Goal: Task Accomplishment & Management: Use online tool/utility

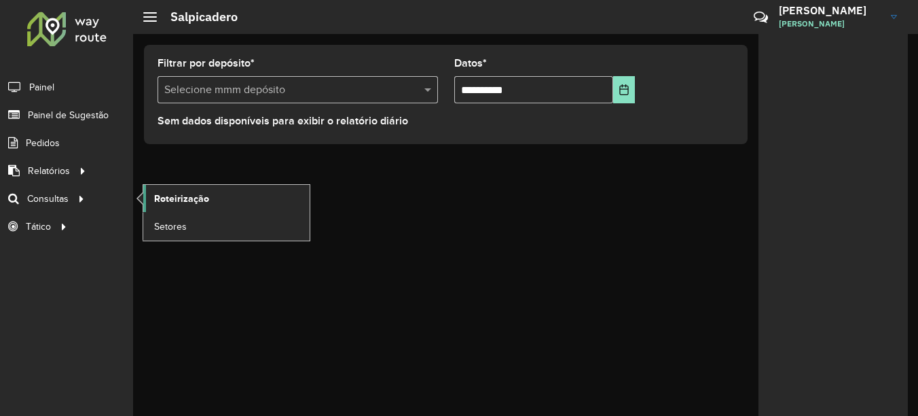
click at [191, 194] on span "Roteirização" at bounding box center [181, 199] width 55 height 14
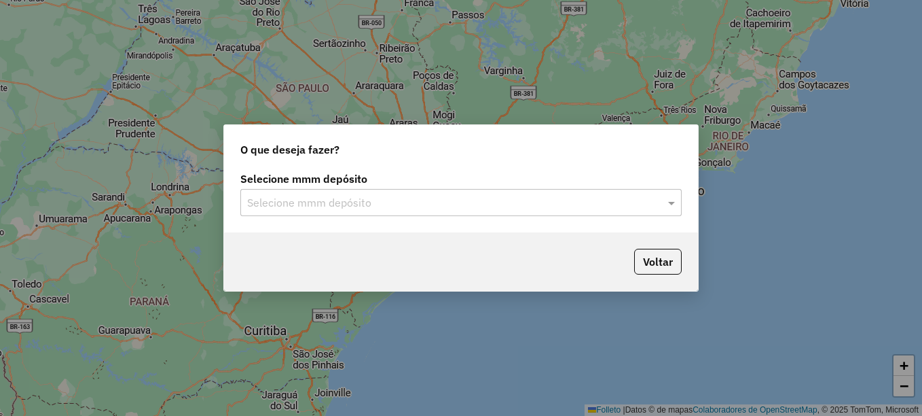
click at [358, 200] on input "text" at bounding box center [447, 203] width 401 height 16
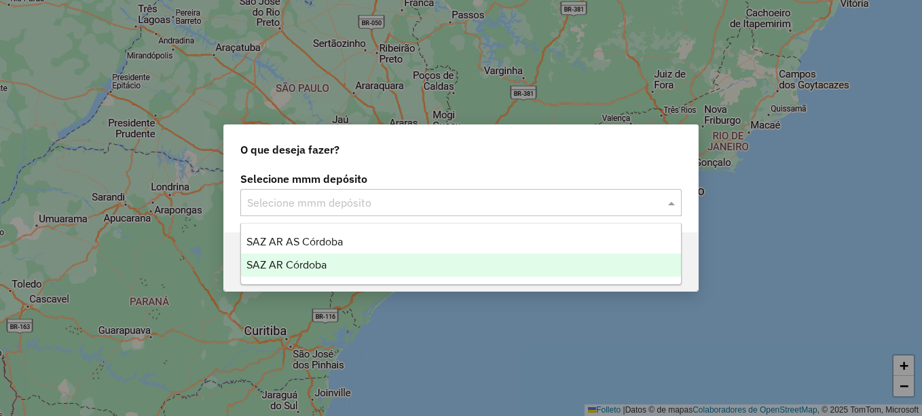
click at [317, 264] on span "SAZ AR Córdoba" at bounding box center [287, 265] width 80 height 12
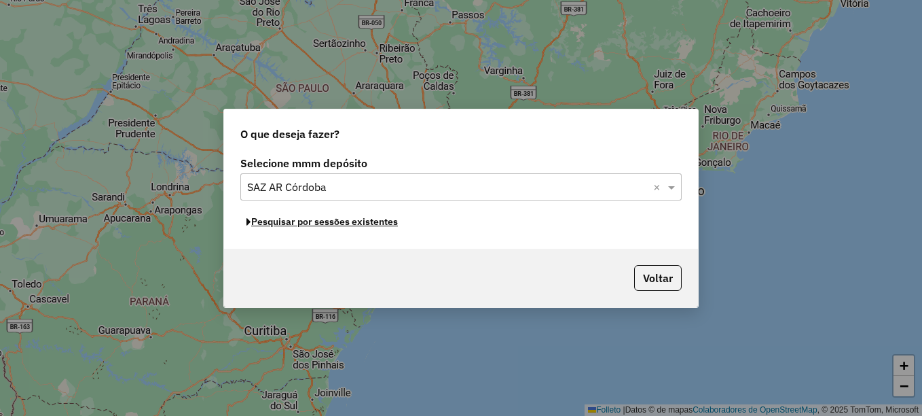
click at [344, 227] on font "Pesquisar por sessões existentes" at bounding box center [324, 221] width 147 height 12
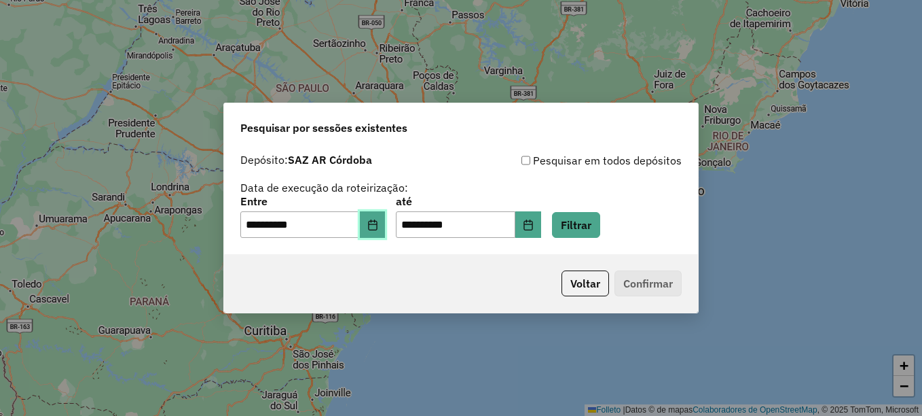
click at [377, 228] on icon "Elija la fecha" at bounding box center [372, 224] width 9 height 11
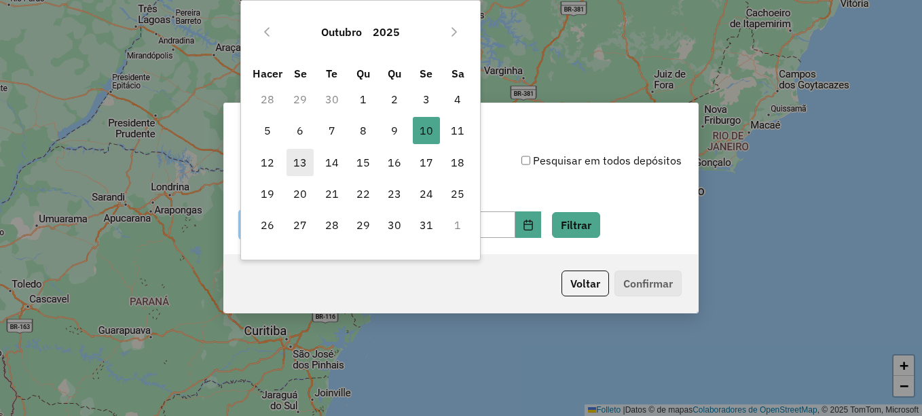
click at [299, 168] on font "13" at bounding box center [300, 162] width 14 height 16
type input "**********"
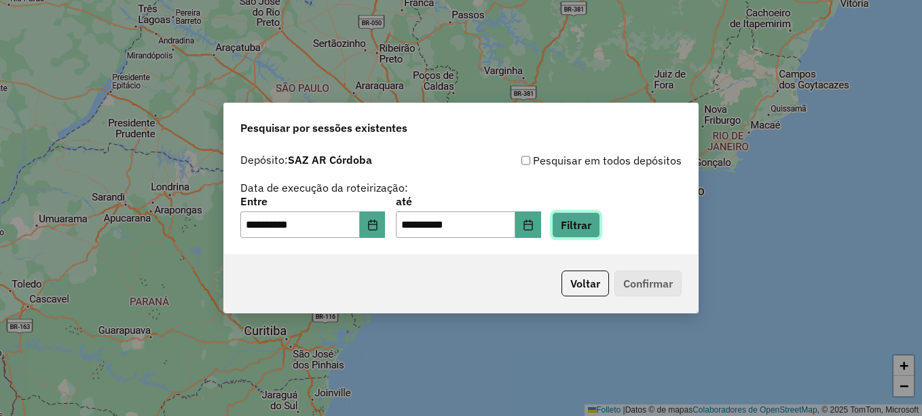
click at [600, 227] on button "Filtrar" at bounding box center [576, 225] width 48 height 26
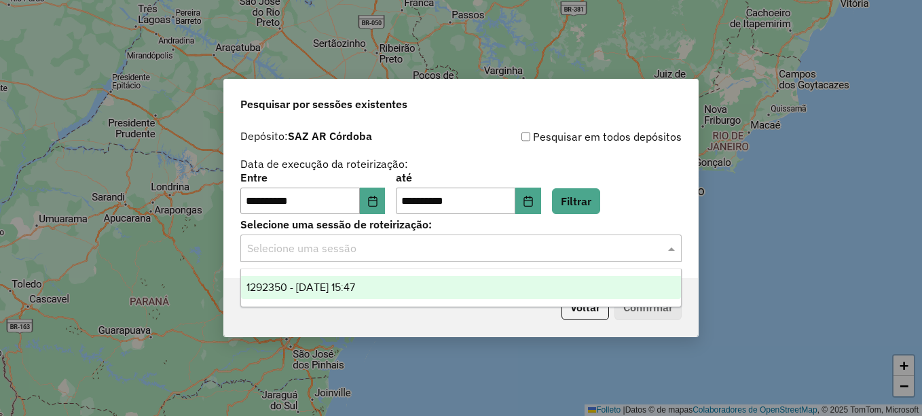
click at [369, 251] on input "text" at bounding box center [447, 248] width 401 height 16
click at [348, 294] on div "1292350 - 13/10/2025 15:47" at bounding box center [461, 287] width 440 height 23
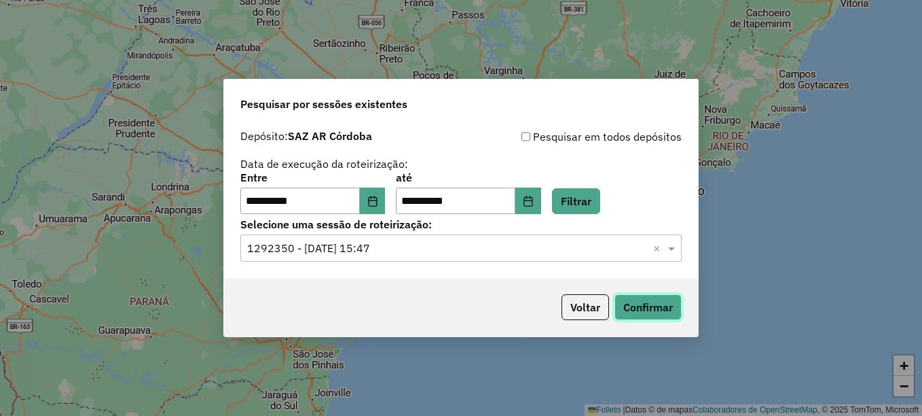
click at [655, 303] on button "Confirmar" at bounding box center [648, 307] width 67 height 26
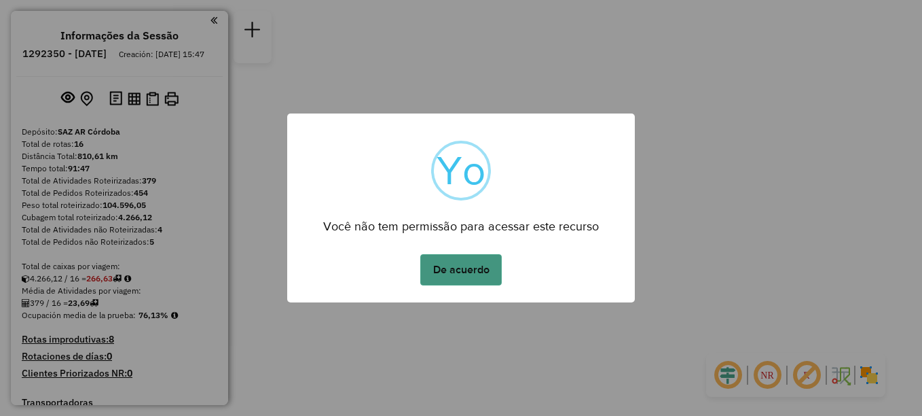
click at [469, 267] on button "De acuerdo" at bounding box center [461, 269] width 82 height 31
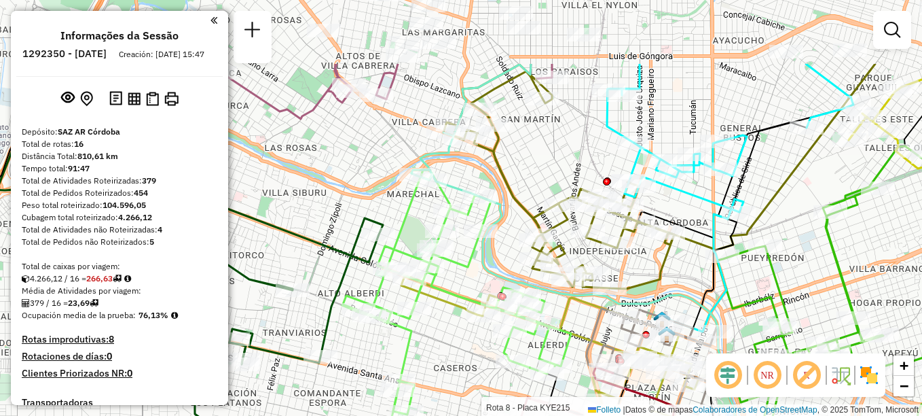
drag, startPoint x: 417, startPoint y: 183, endPoint x: 495, endPoint y: 292, distance: 134.4
click at [495, 292] on icon at bounding box center [745, 419] width 688 height 287
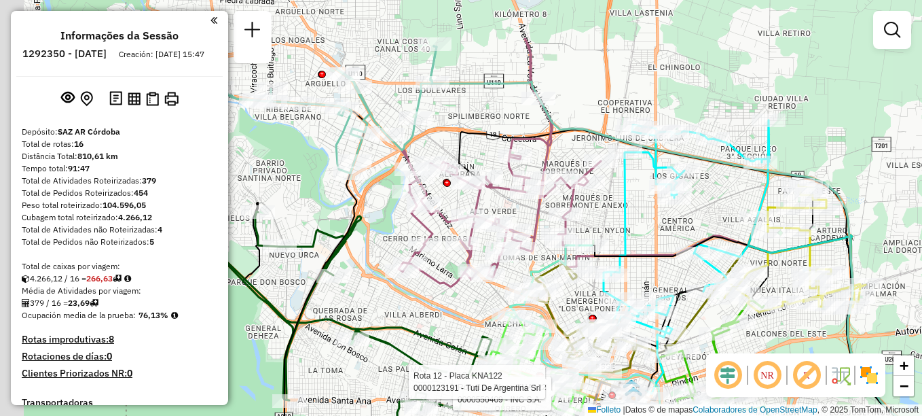
drag, startPoint x: 509, startPoint y: 285, endPoint x: 558, endPoint y: 330, distance: 66.3
click at [558, 318] on icon at bounding box center [551, 281] width 84 height 73
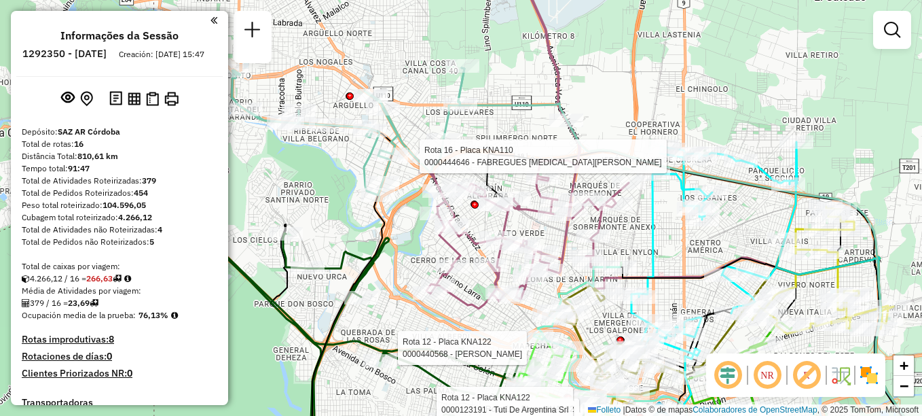
select select "**********"
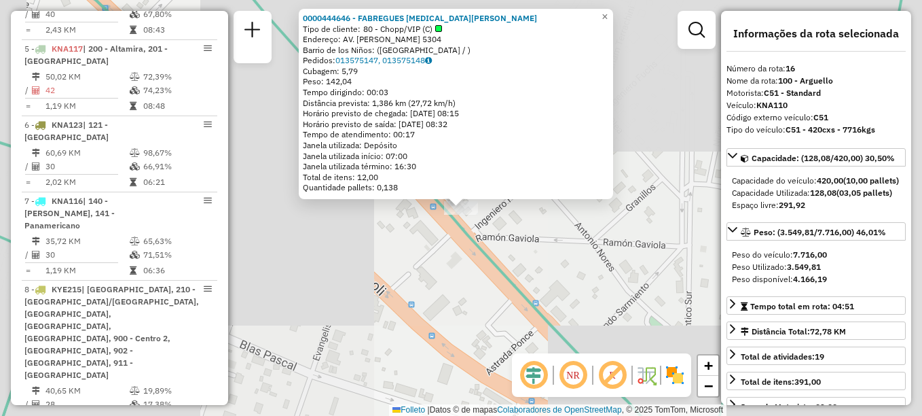
scroll to position [1629, 0]
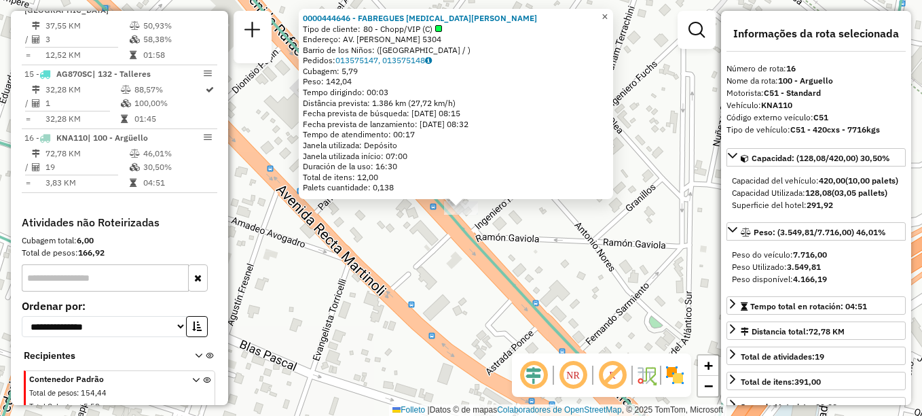
drag, startPoint x: 613, startPoint y: 15, endPoint x: 607, endPoint y: 23, distance: 10.2
click at [608, 15] on span "×" at bounding box center [605, 17] width 6 height 12
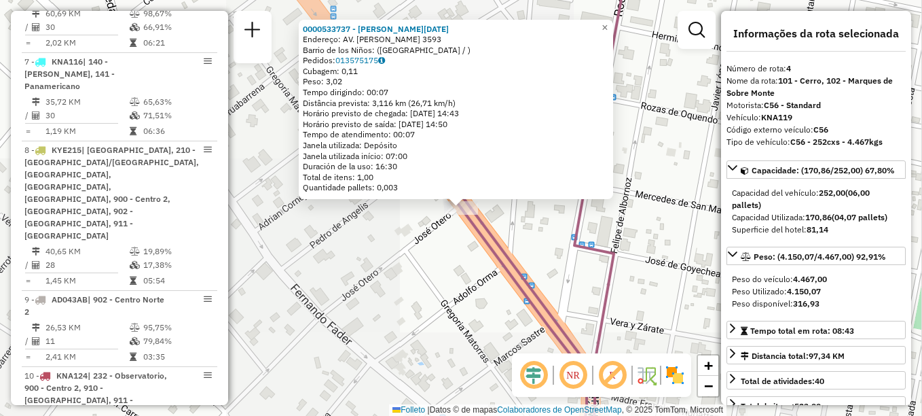
scroll to position [700, 0]
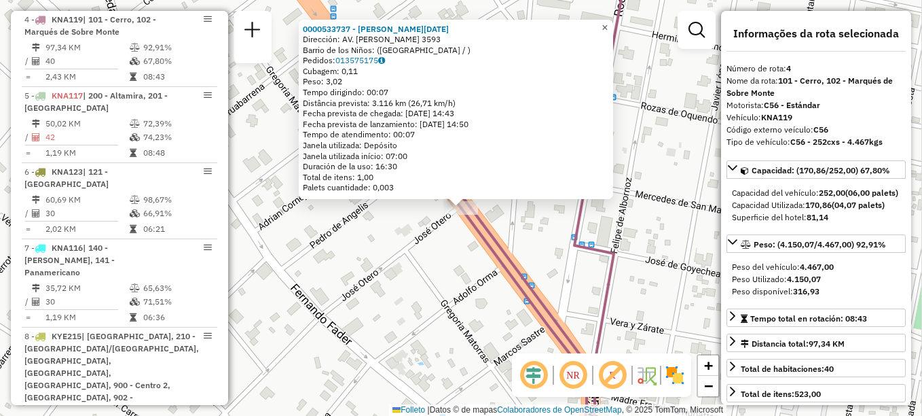
click at [608, 24] on span "×" at bounding box center [605, 28] width 6 height 12
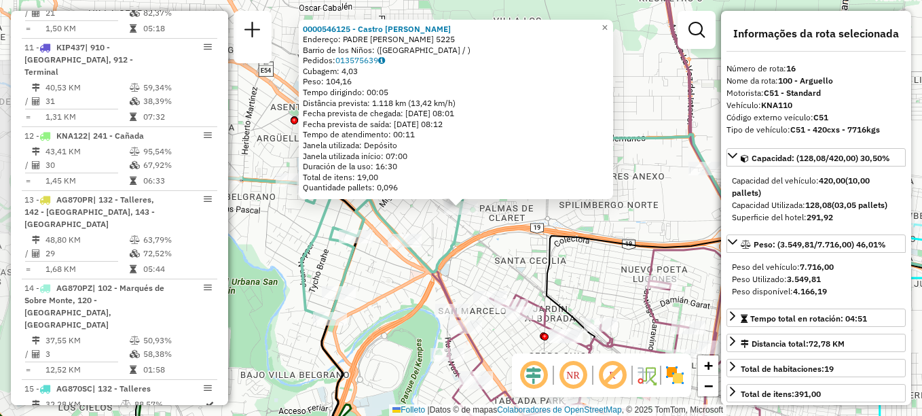
scroll to position [1629, 0]
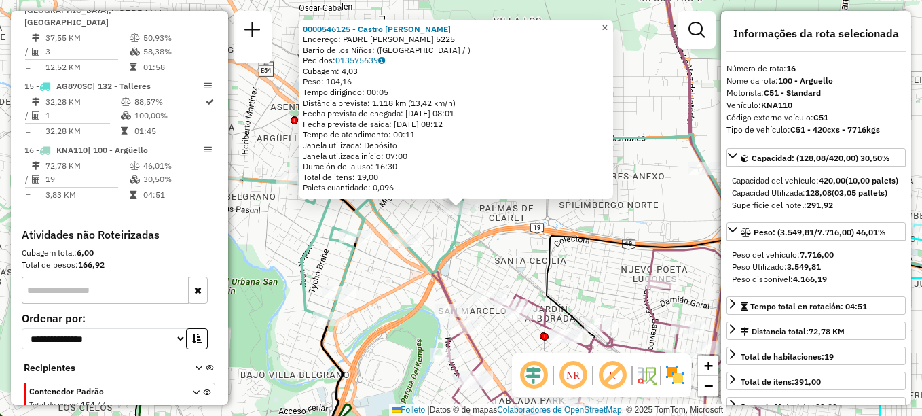
click at [608, 23] on span "×" at bounding box center [605, 28] width 6 height 12
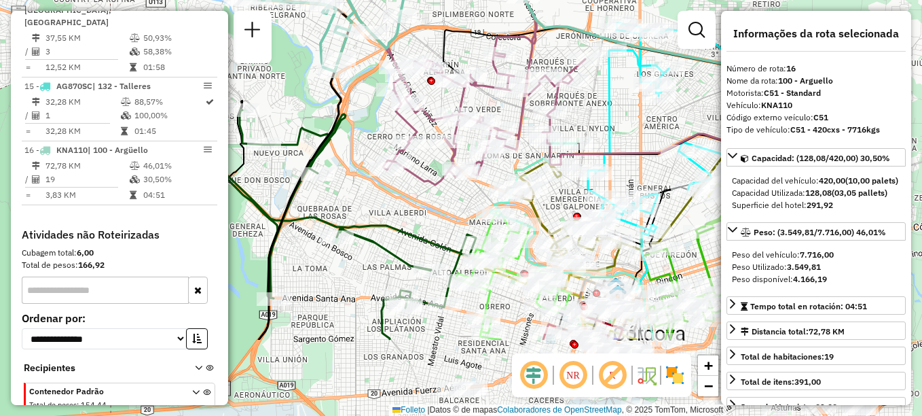
drag, startPoint x: 596, startPoint y: 123, endPoint x: 471, endPoint y: 5, distance: 172.1
click at [471, 5] on div "Janela de atendimento Grade de atendimento Capacidade Transportadoras Veículos …" at bounding box center [461, 208] width 922 height 416
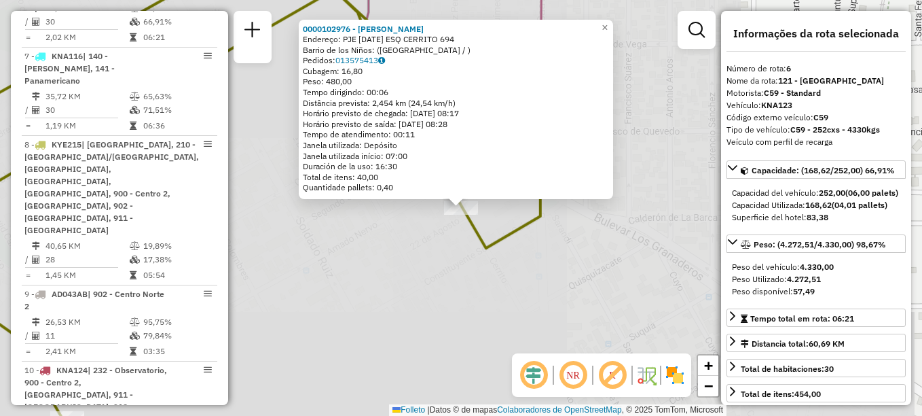
scroll to position [852, 0]
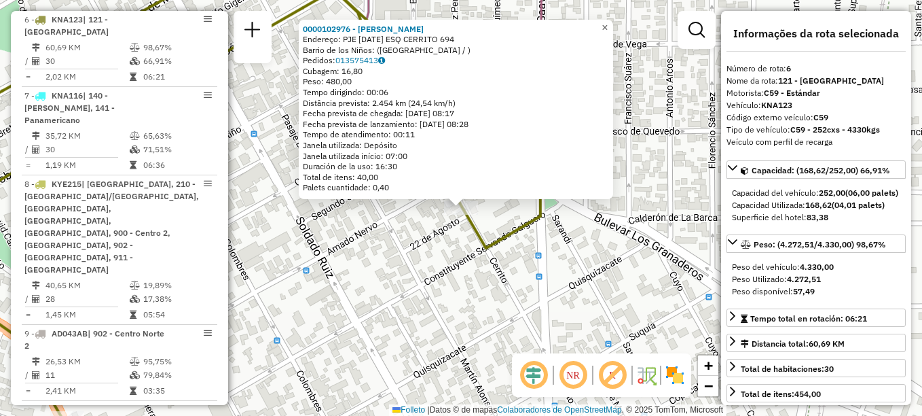
click at [608, 22] on span "×" at bounding box center [605, 28] width 6 height 12
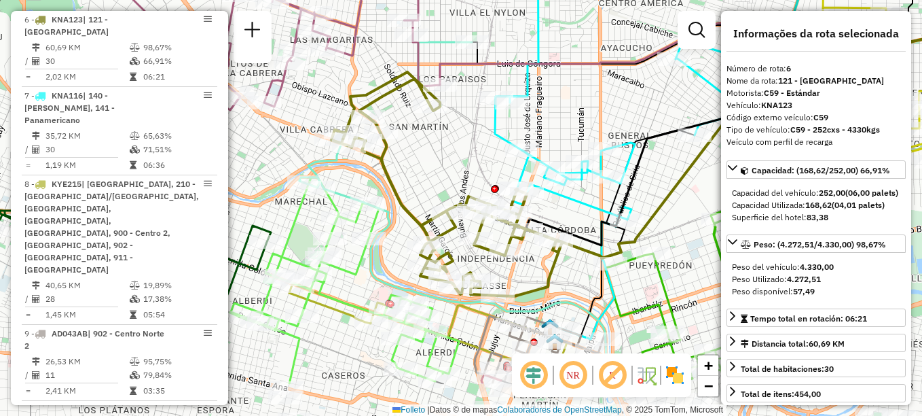
drag, startPoint x: 526, startPoint y: 215, endPoint x: 481, endPoint y: 134, distance: 92.8
click at [481, 134] on div "Janela de atendimento Grade de atendimento Capacidade Transportadoras Veículos …" at bounding box center [461, 208] width 922 height 416
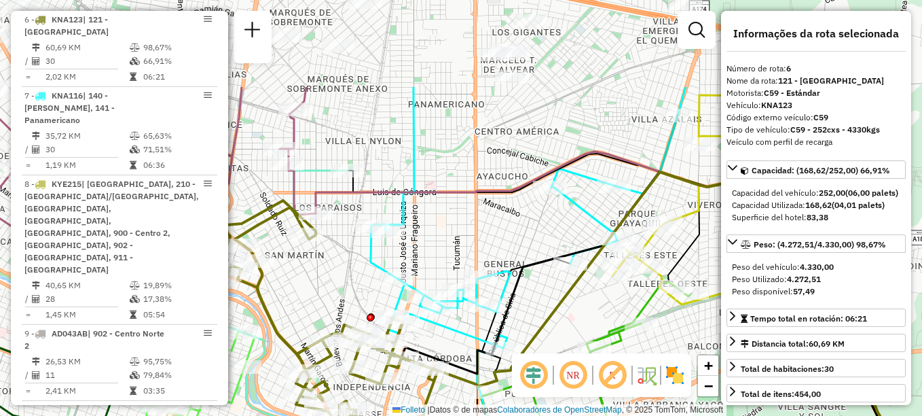
drag, startPoint x: 573, startPoint y: 217, endPoint x: 448, endPoint y: 346, distance: 178.7
click at [448, 346] on div "Janela de atendimento Grade de atendimento Capacidade Transportadoras Veículos …" at bounding box center [461, 208] width 922 height 416
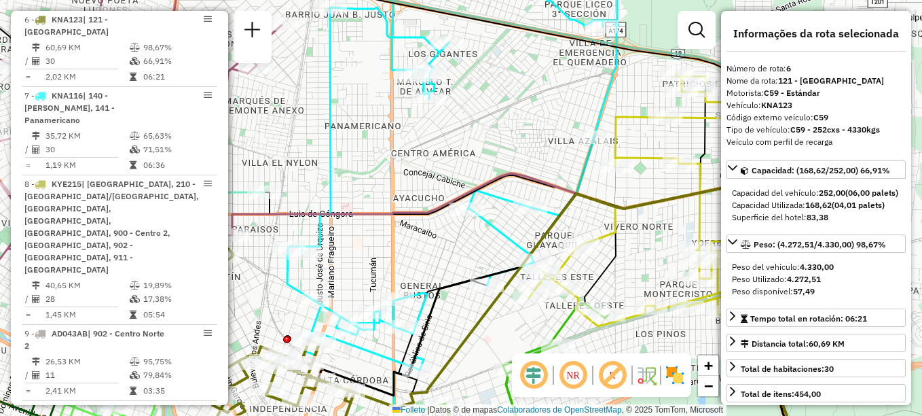
drag, startPoint x: 505, startPoint y: 207, endPoint x: 422, endPoint y: 228, distance: 86.3
click at [422, 228] on div "Janela de atendimento Grade de atendimento Capacidade Transportadoras Veículos …" at bounding box center [461, 208] width 922 height 416
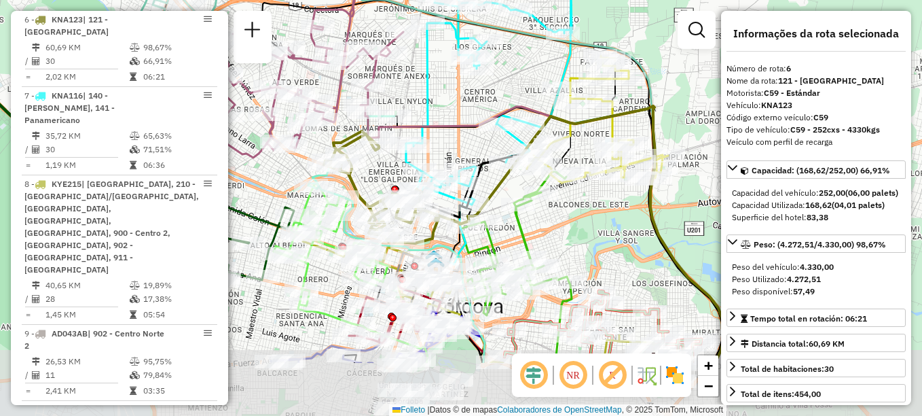
drag, startPoint x: 471, startPoint y: 180, endPoint x: 524, endPoint y: 85, distance: 108.9
click at [524, 85] on div "Janela de atendimento Grade de atendimento Capacidade Transportadoras Veículos …" at bounding box center [461, 208] width 922 height 416
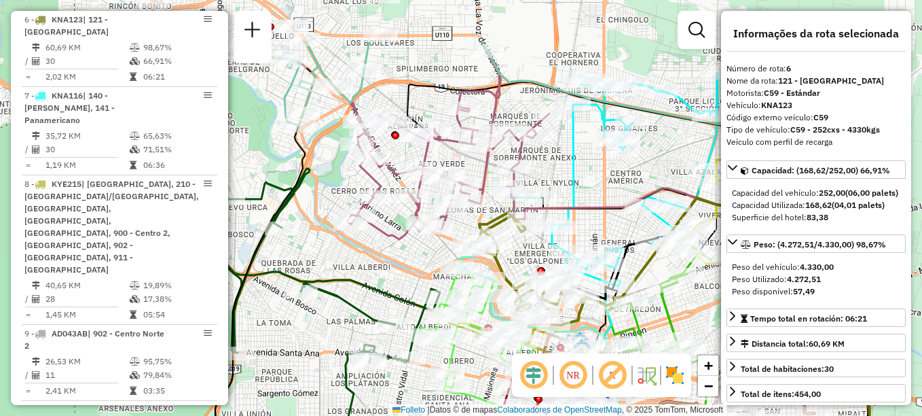
drag, startPoint x: 497, startPoint y: 133, endPoint x: 617, endPoint y: 192, distance: 134.0
click at [617, 192] on div "Janela de atendimento Grade de atendimento Capacidade Transportadoras Veículos …" at bounding box center [461, 208] width 922 height 416
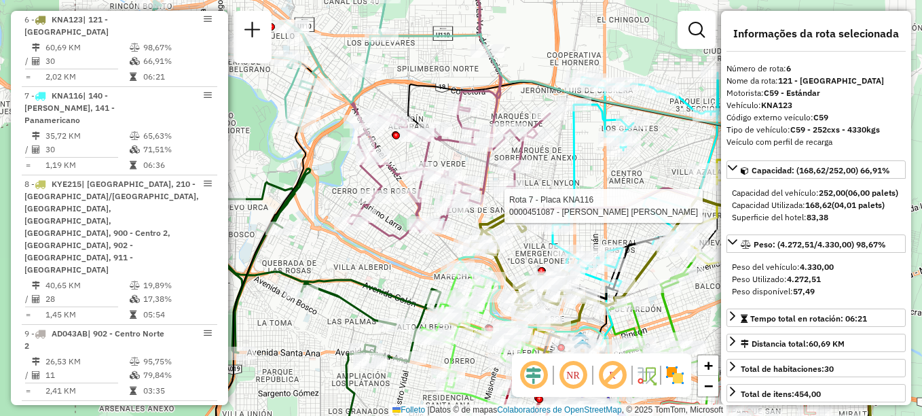
click at [578, 177] on icon at bounding box center [636, 179] width 166 height 213
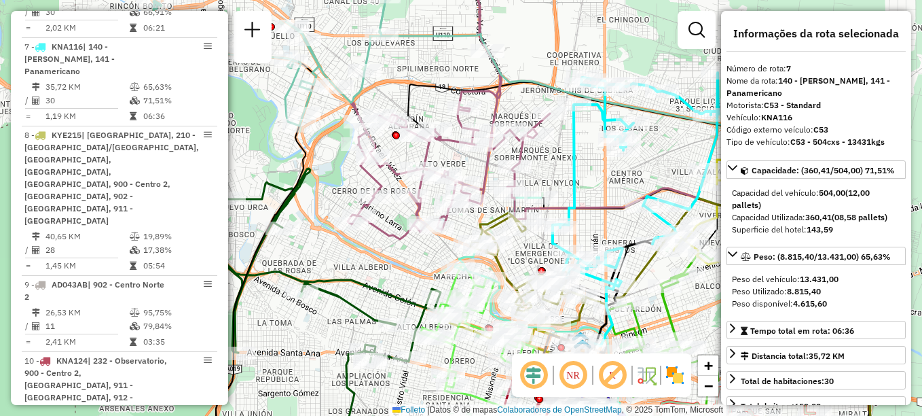
scroll to position [916, 0]
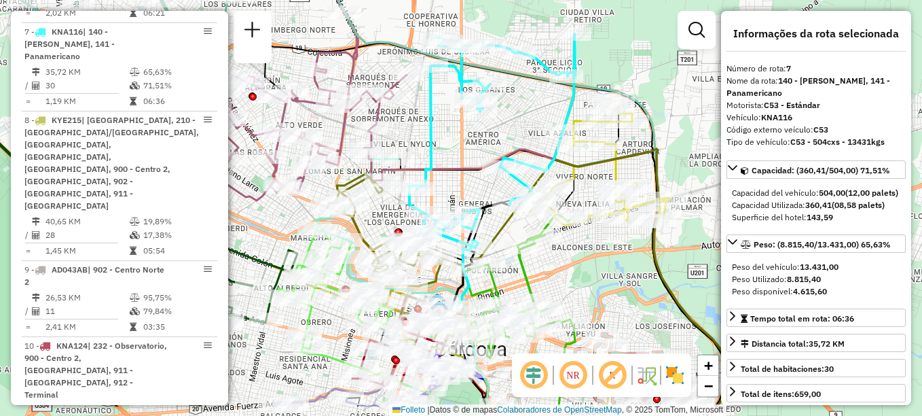
drag, startPoint x: 619, startPoint y: 194, endPoint x: 450, endPoint y: 141, distance: 176.4
click at [450, 141] on div "Janela de atendimento Grade de atendimento Capacidade Transportadoras Veículos …" at bounding box center [461, 208] width 922 height 416
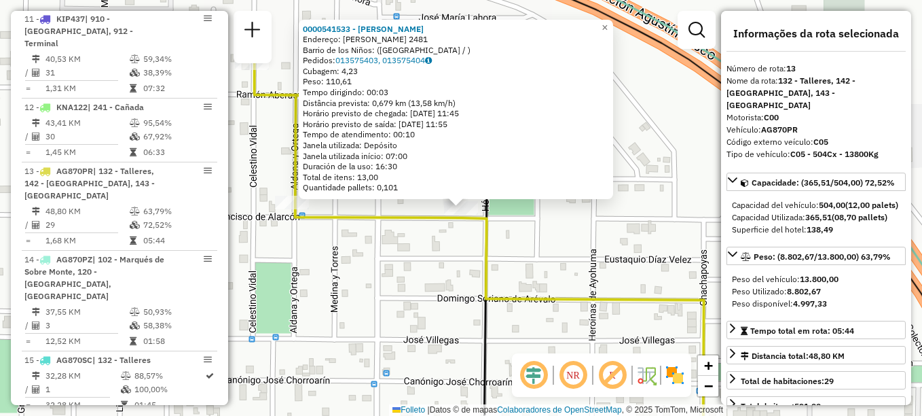
scroll to position [1433, 0]
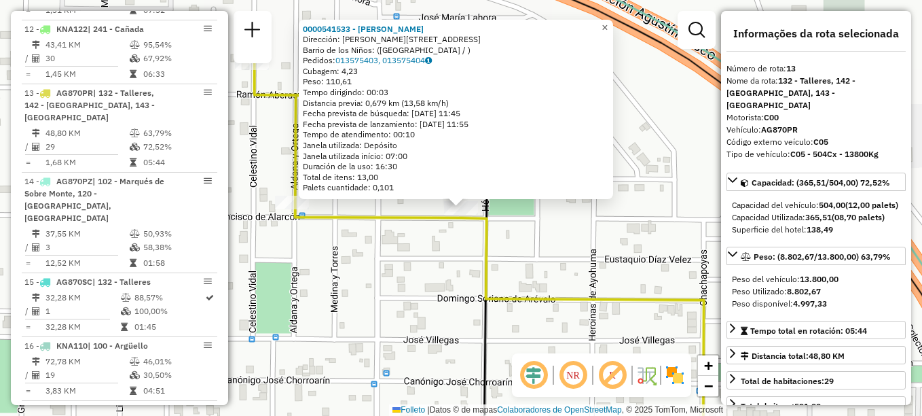
click at [608, 26] on span "×" at bounding box center [605, 28] width 6 height 12
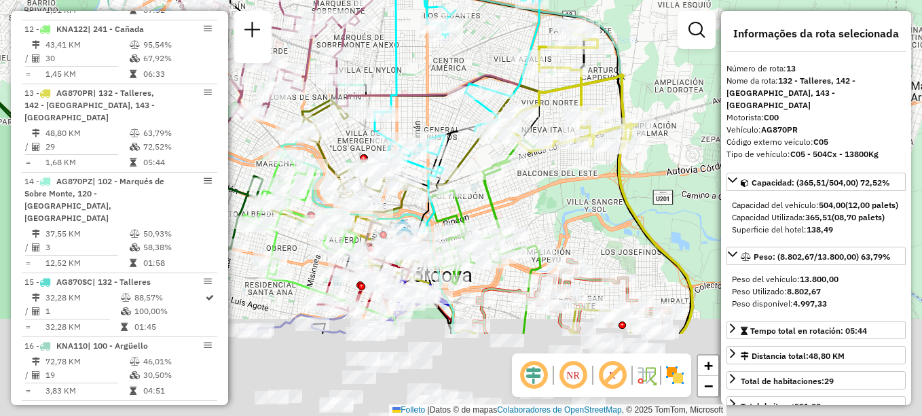
drag, startPoint x: 527, startPoint y: 319, endPoint x: 537, endPoint y: 188, distance: 131.4
click at [537, 188] on div "Janela de atendimento Grade de atendimento Capacidade Transportadoras Veículos …" at bounding box center [461, 208] width 922 height 416
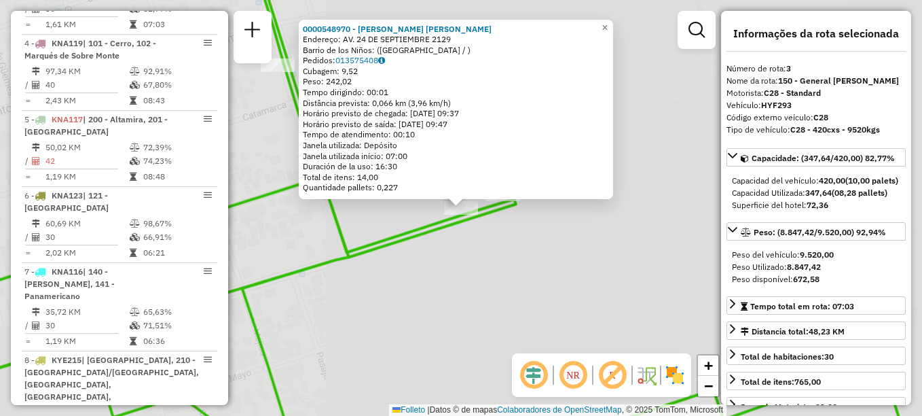
scroll to position [636, 0]
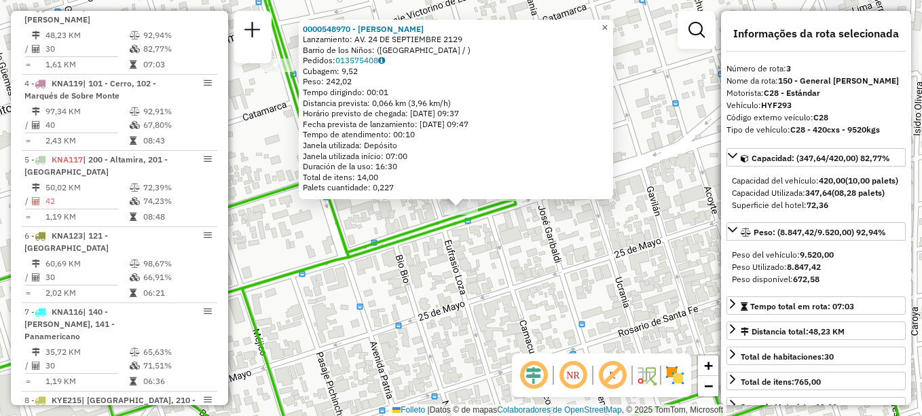
click at [608, 22] on span "×" at bounding box center [605, 28] width 6 height 12
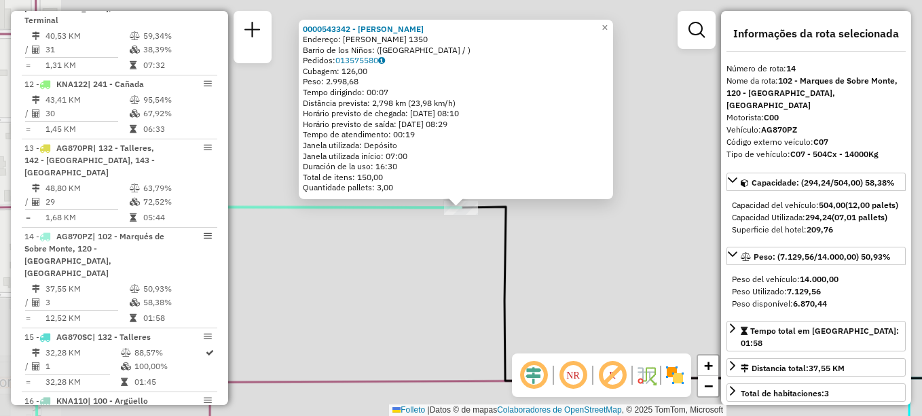
scroll to position [1509, 0]
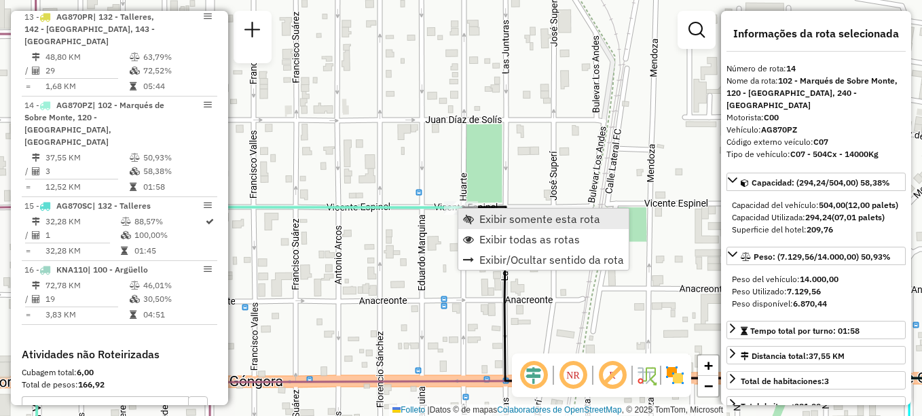
click at [498, 221] on span "Exibir somente esta rota" at bounding box center [540, 218] width 121 height 11
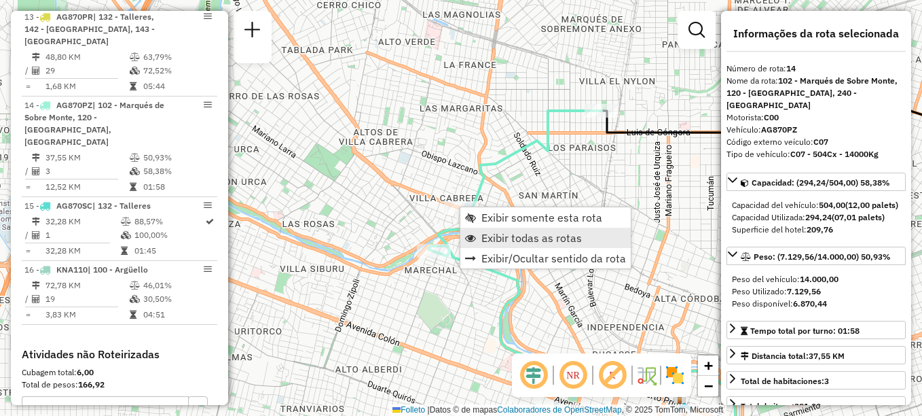
click at [499, 237] on span "Exibir todas as rotas" at bounding box center [532, 237] width 101 height 11
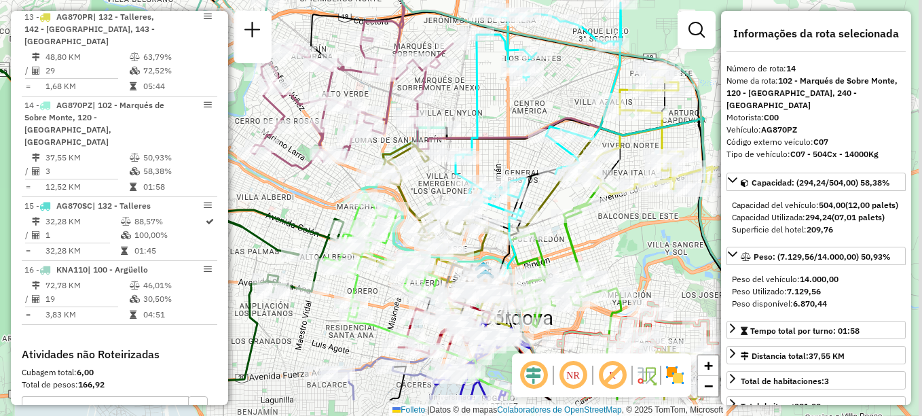
drag, startPoint x: 630, startPoint y: 196, endPoint x: 520, endPoint y: 143, distance: 121.8
click at [520, 143] on icon at bounding box center [601, 259] width 345 height 283
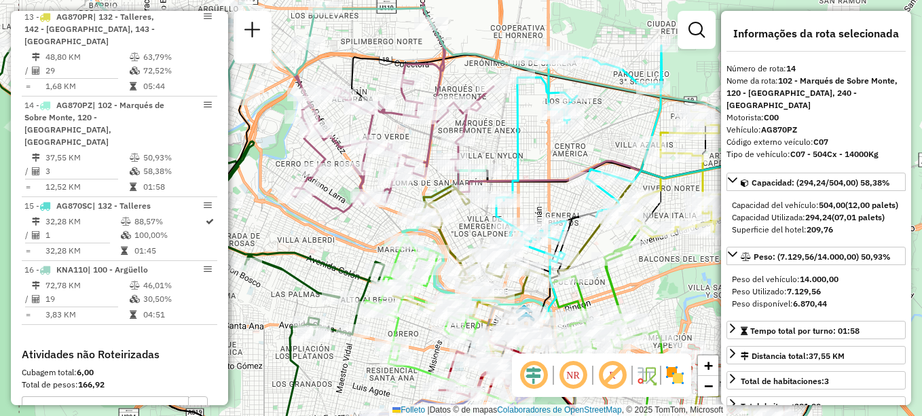
drag, startPoint x: 503, startPoint y: 109, endPoint x: 545, endPoint y: 152, distance: 60.5
click at [545, 152] on div "Janela de atendimento Grade de atendimento Capacidade Transportadoras Veículos …" at bounding box center [461, 208] width 922 height 416
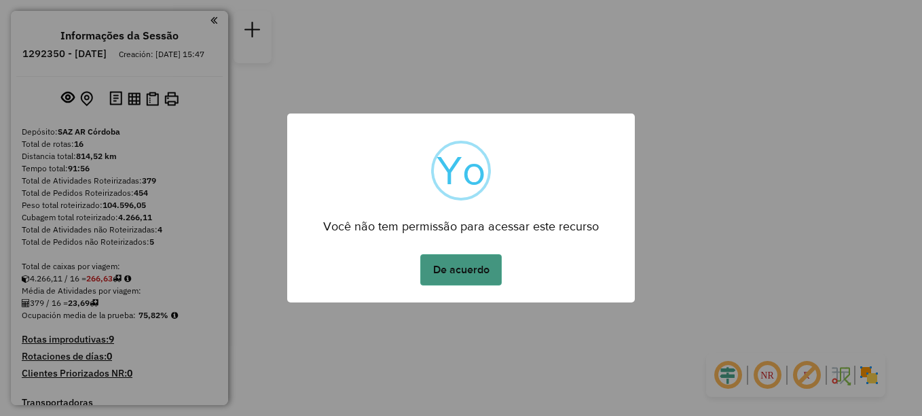
click at [470, 274] on button "De acuerdo" at bounding box center [461, 269] width 82 height 31
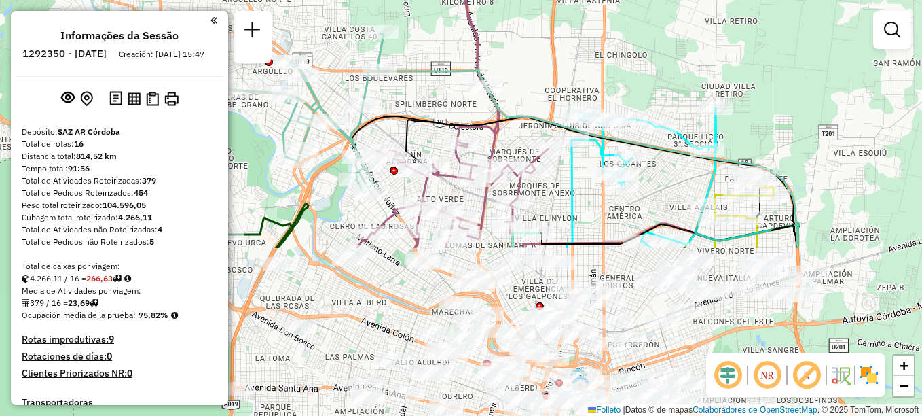
drag, startPoint x: 550, startPoint y: 88, endPoint x: 575, endPoint y: -71, distance: 160.4
click at [575, 0] on html "Aguarde... Pop-up bloqueado! Seu navegador bloqueou automáticamente a abertura …" at bounding box center [461, 208] width 922 height 416
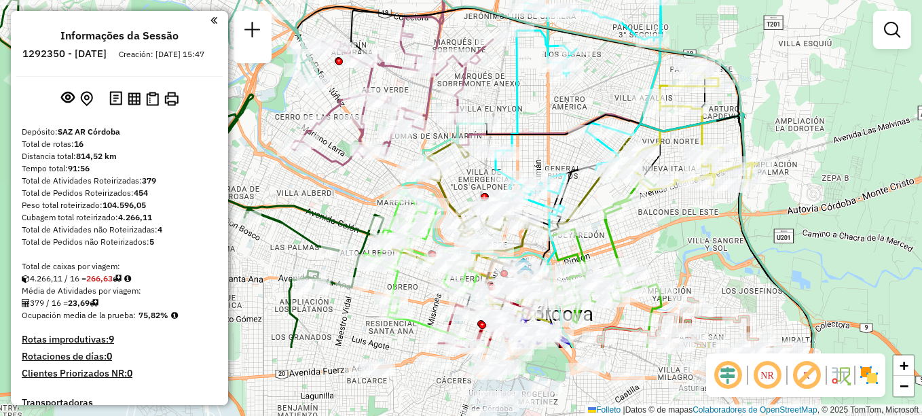
drag, startPoint x: 594, startPoint y: 200, endPoint x: 539, endPoint y: 91, distance: 122.4
click at [539, 91] on div "Janela de atendimento Grade de atendimento Capacidade Transportadoras Veículos …" at bounding box center [461, 208] width 922 height 416
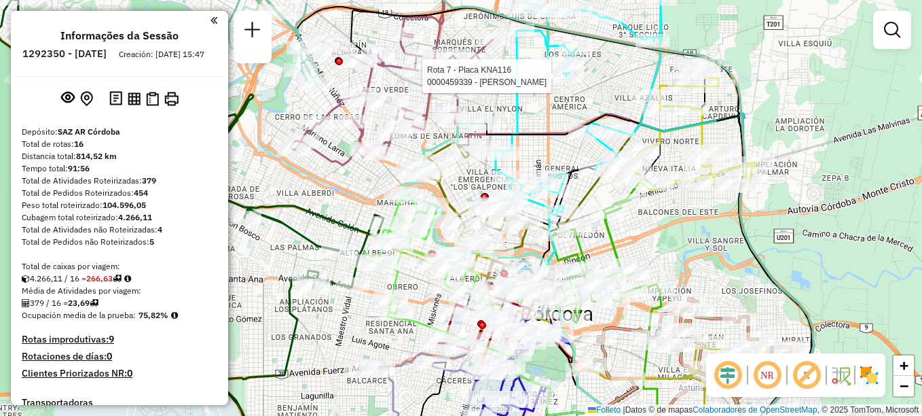
select select "**********"
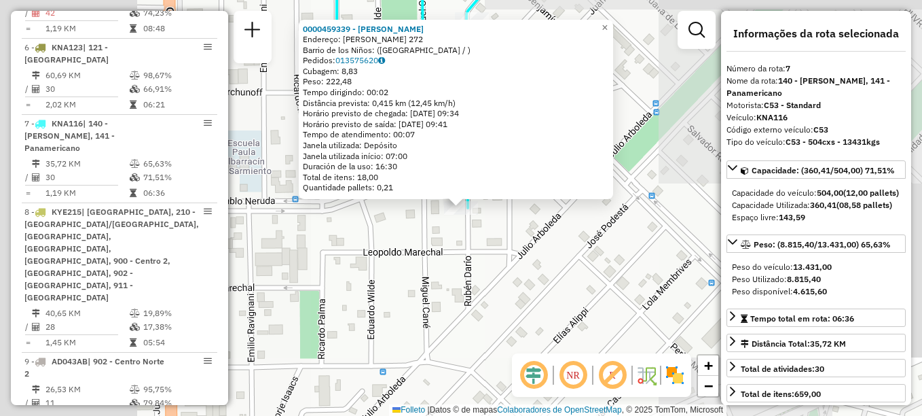
scroll to position [916, 0]
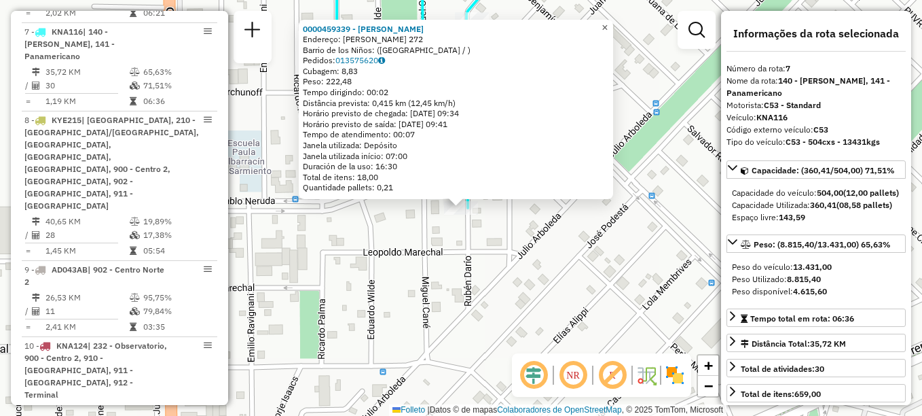
click at [608, 22] on span "×" at bounding box center [605, 28] width 6 height 12
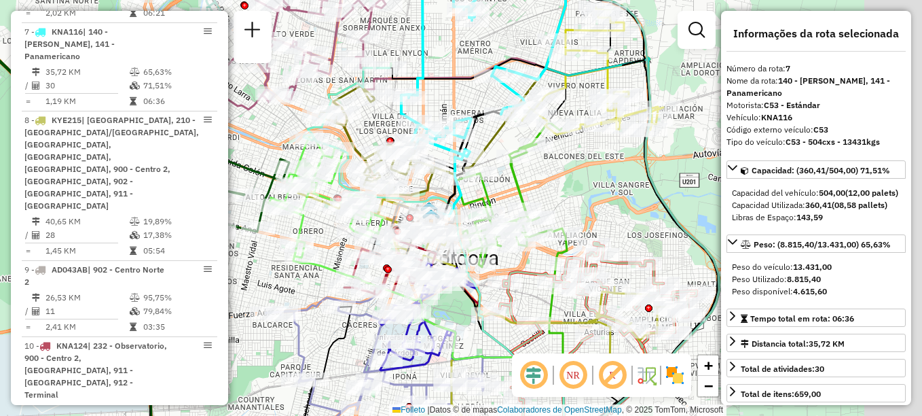
drag, startPoint x: 469, startPoint y: 57, endPoint x: 454, endPoint y: 50, distance: 16.4
click at [454, 50] on div "Janela de atendimento Grade de atendimento Capacidade Transportadoras Veículos …" at bounding box center [461, 208] width 922 height 416
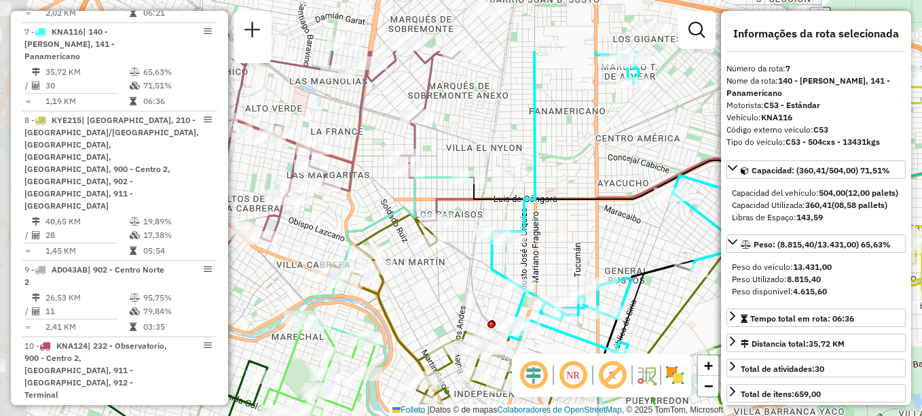
drag, startPoint x: 435, startPoint y: 69, endPoint x: 591, endPoint y: 162, distance: 181.9
click at [588, 161] on div "Janela de atendimento Grade de atendimento Capacidade Transportadoras Veículos …" at bounding box center [461, 208] width 922 height 416
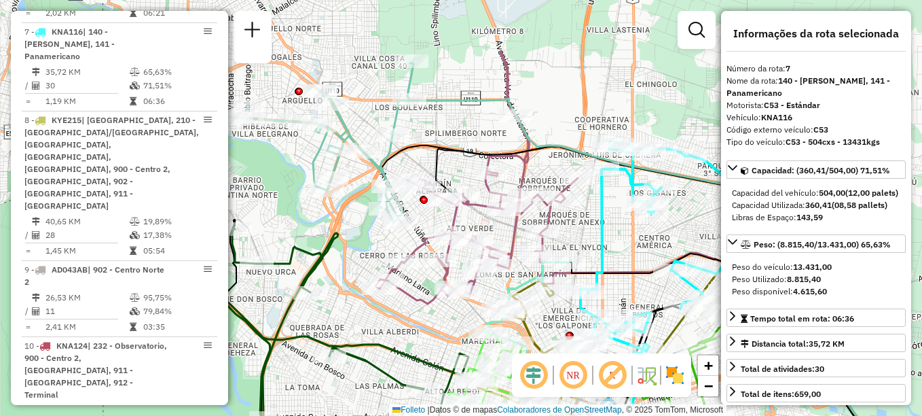
drag, startPoint x: 244, startPoint y: 118, endPoint x: 266, endPoint y: 204, distance: 88.3
click at [266, 204] on div "Janela de atendimento Grade de atendimento Capacidade Transportadoras Veículos …" at bounding box center [461, 208] width 922 height 416
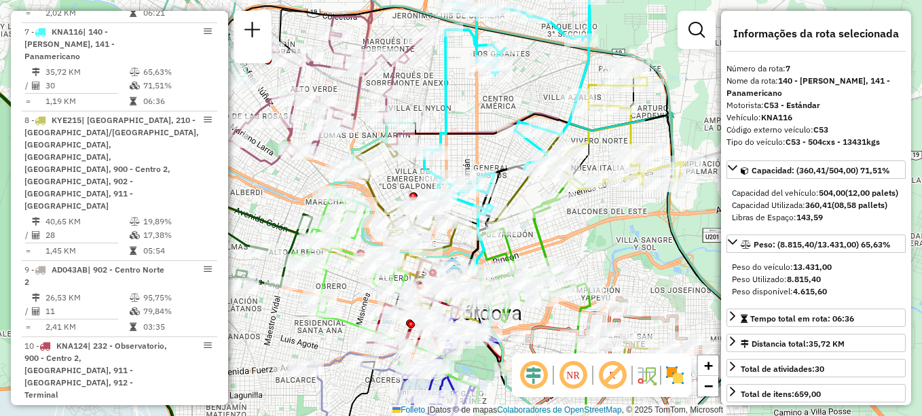
drag, startPoint x: 561, startPoint y: 118, endPoint x: 514, endPoint y: 58, distance: 75.9
click at [514, 58] on div "Janela de atendimento Grade de atendimento Capacidade Transportadoras Veículos …" at bounding box center [461, 208] width 922 height 416
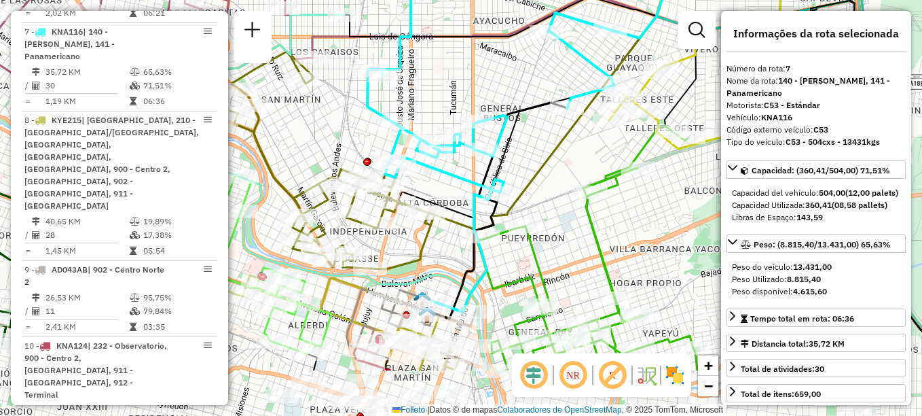
drag, startPoint x: 478, startPoint y: 84, endPoint x: 524, endPoint y: 0, distance: 96.1
click at [524, 0] on div "Janela de atendimento Grade de atendimento Capacidade Transportadoras Veículos …" at bounding box center [461, 208] width 922 height 416
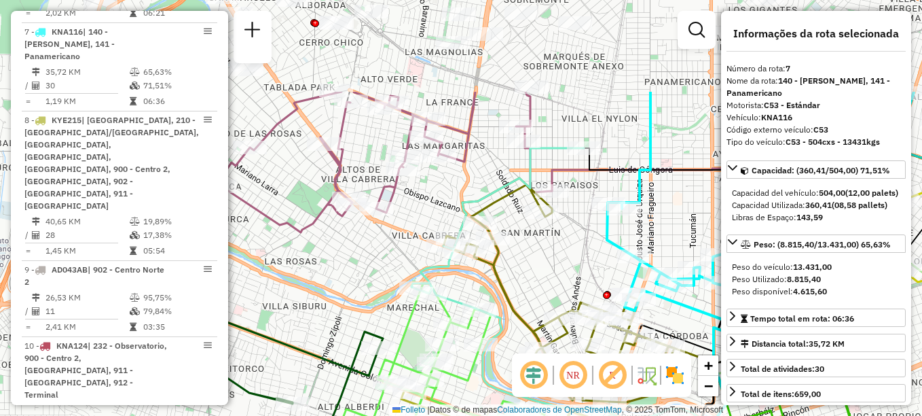
drag, startPoint x: 539, startPoint y: 99, endPoint x: 778, endPoint y: 232, distance: 272.8
click at [778, 232] on hb-router-mapa "Informações da Sessão 1292350 - 13/10/2025 Creación: 10/10/2025 15:47 Depósito:…" at bounding box center [461, 208] width 922 height 416
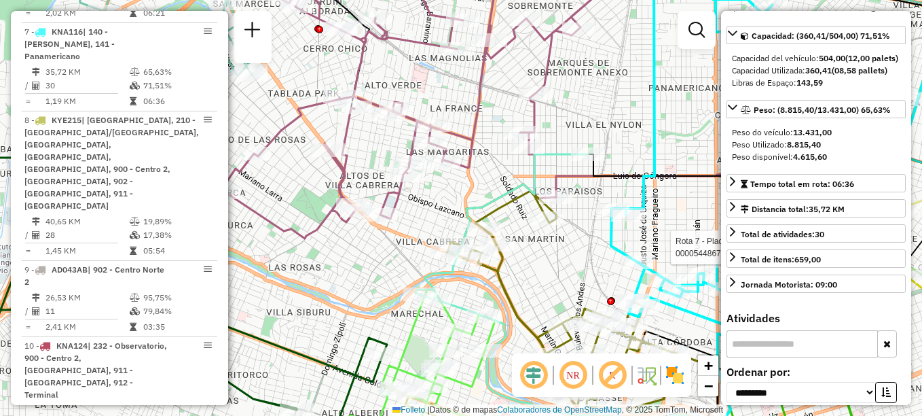
scroll to position [136, 0]
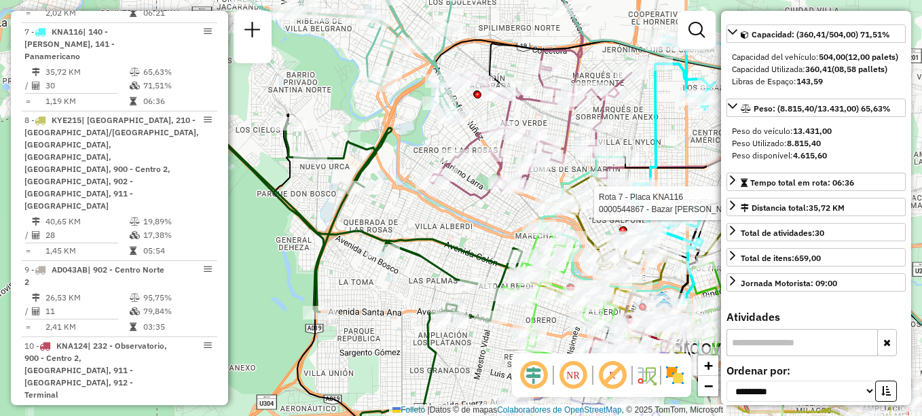
click at [676, 130] on div "Rota 7 - Placa KNA116 0000544867 - Bazar Bianca Zenen Janela de atendimento Gra…" at bounding box center [461, 208] width 922 height 416
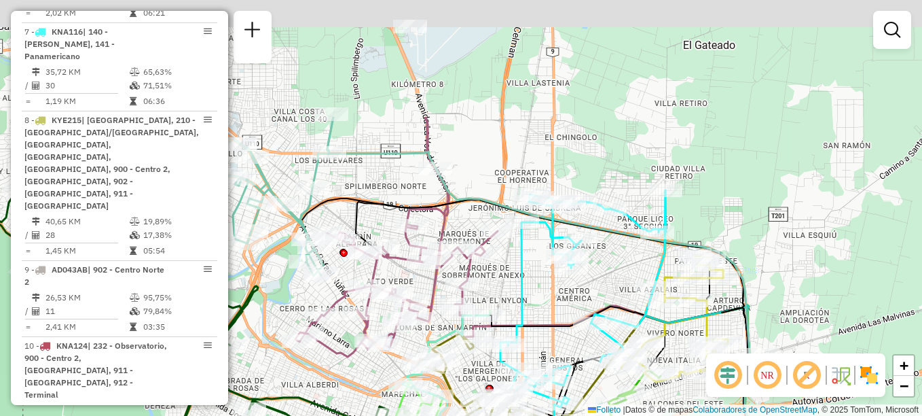
drag, startPoint x: 779, startPoint y: 119, endPoint x: 645, endPoint y: 277, distance: 207.3
click at [645, 277] on div "Rota 15 - Plaça AG870SC 0000548641 - Nieto Oscar Emilio Janela de atendimento G…" at bounding box center [461, 208] width 922 height 416
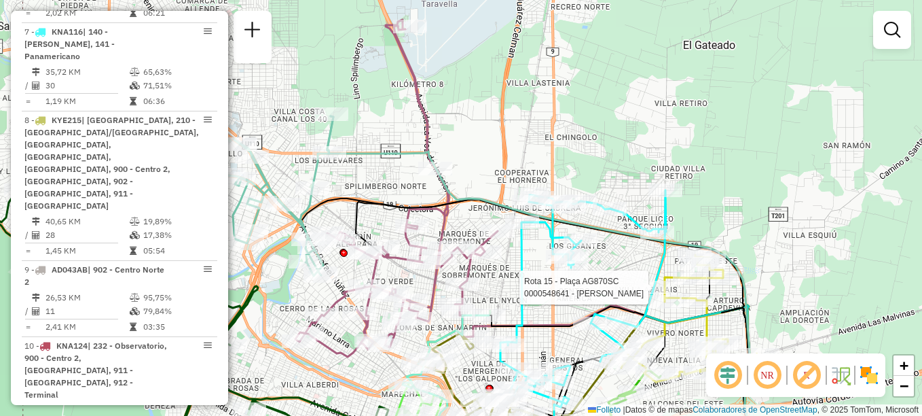
click at [830, 40] on div "Rota 15 - Plaça AG870SC 0000548641 - Nieto Oscar Emilio Janela de atendimento G…" at bounding box center [461, 208] width 922 height 416
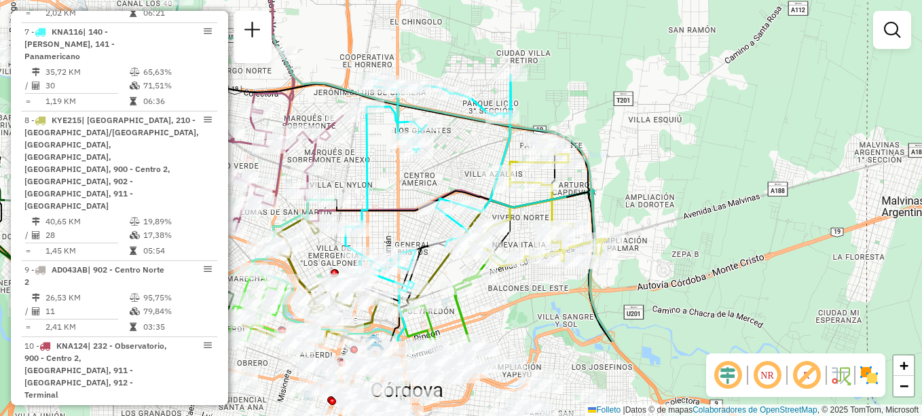
drag, startPoint x: 522, startPoint y: 293, endPoint x: 367, endPoint y: 177, distance: 193.2
click at [367, 177] on icon at bounding box center [429, 181] width 166 height 213
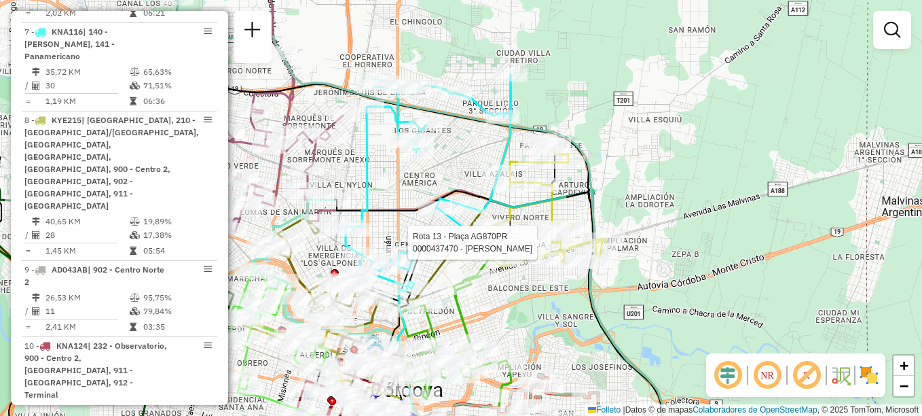
select select "**********"
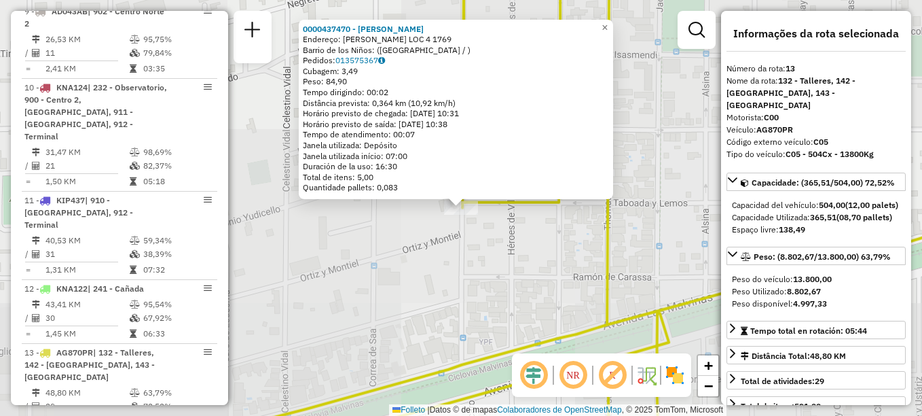
scroll to position [1433, 0]
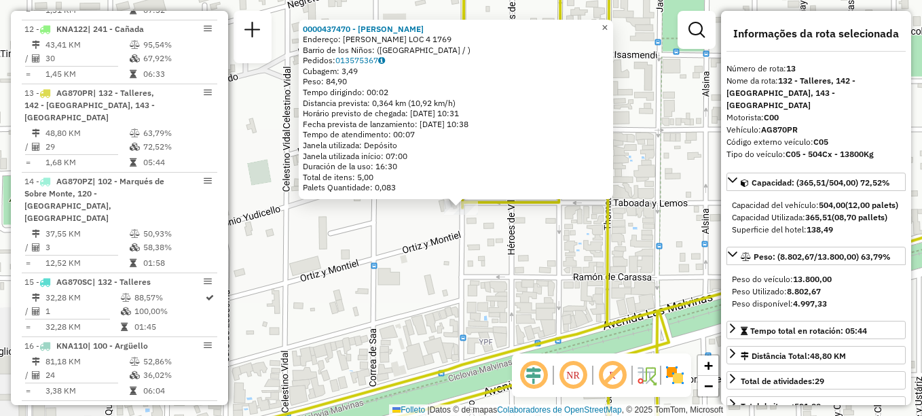
click at [608, 24] on span "×" at bounding box center [605, 28] width 6 height 12
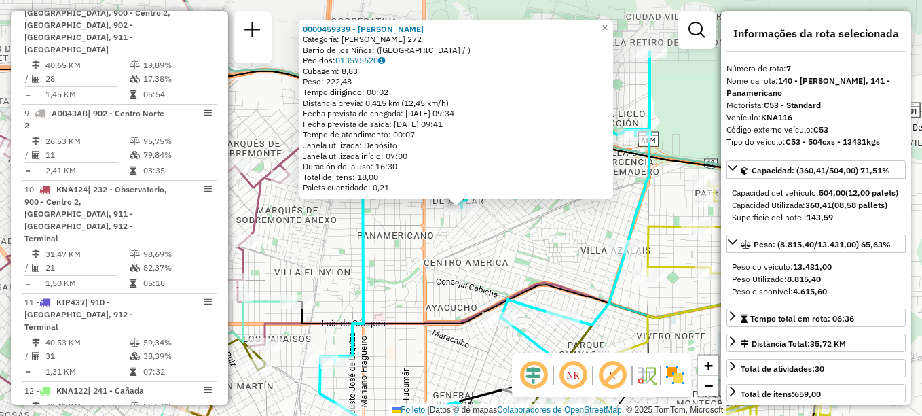
scroll to position [916, 0]
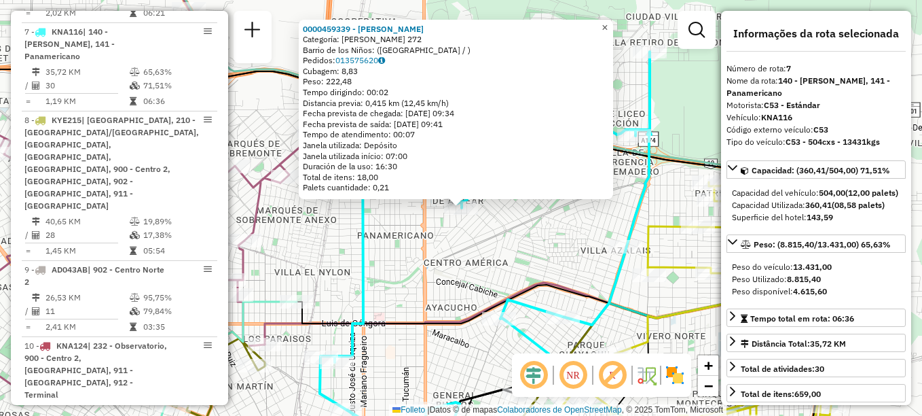
click at [608, 23] on span "×" at bounding box center [605, 28] width 6 height 12
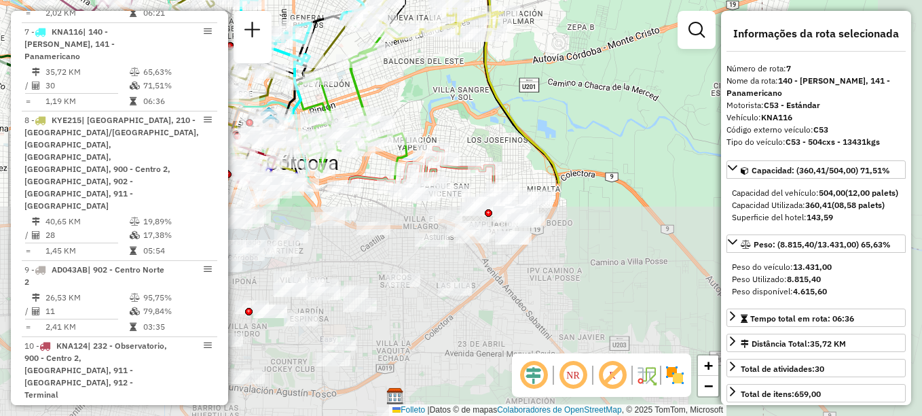
drag, startPoint x: 564, startPoint y: 203, endPoint x: 376, endPoint y: -71, distance: 332.2
click at [376, 0] on html "Aguarde... Pop-up bloqueado! Seu navegador bloqueou automáticamente a abertura …" at bounding box center [461, 208] width 922 height 416
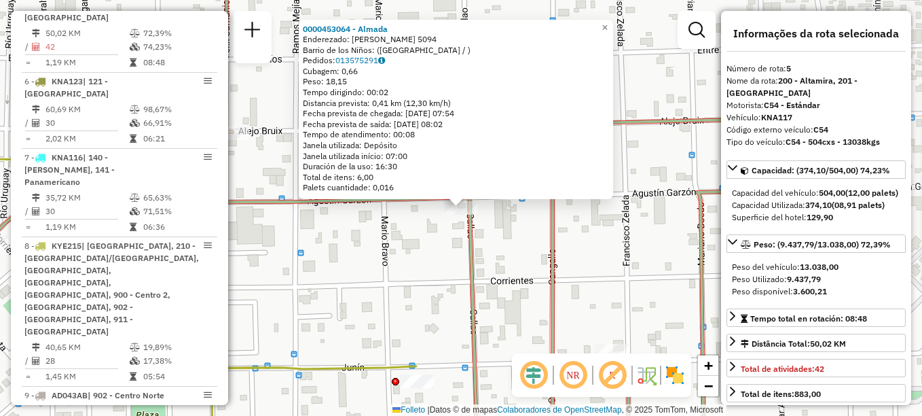
scroll to position [776, 0]
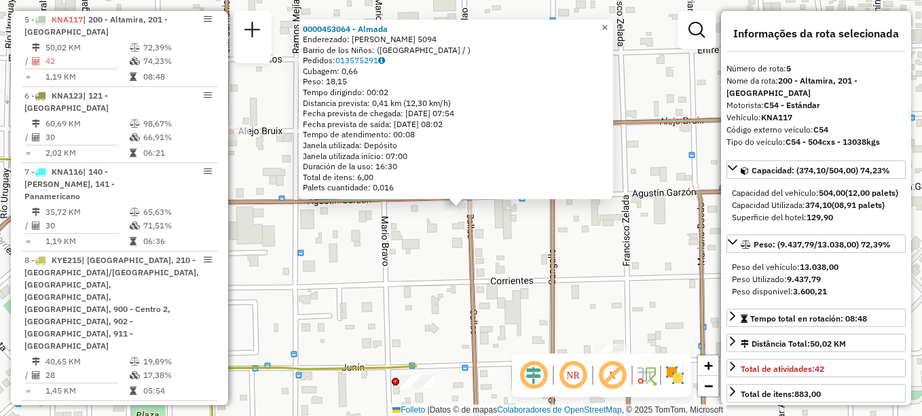
drag, startPoint x: 615, startPoint y: 23, endPoint x: 616, endPoint y: 52, distance: 29.2
click at [608, 23] on span "×" at bounding box center [605, 28] width 6 height 12
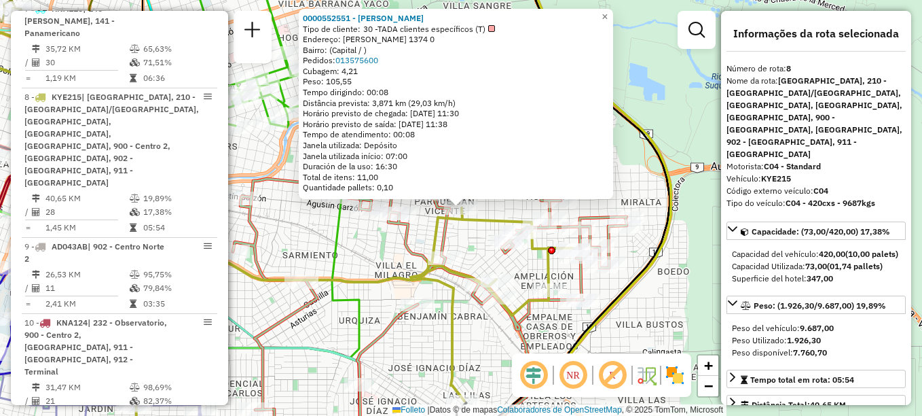
scroll to position [992, 0]
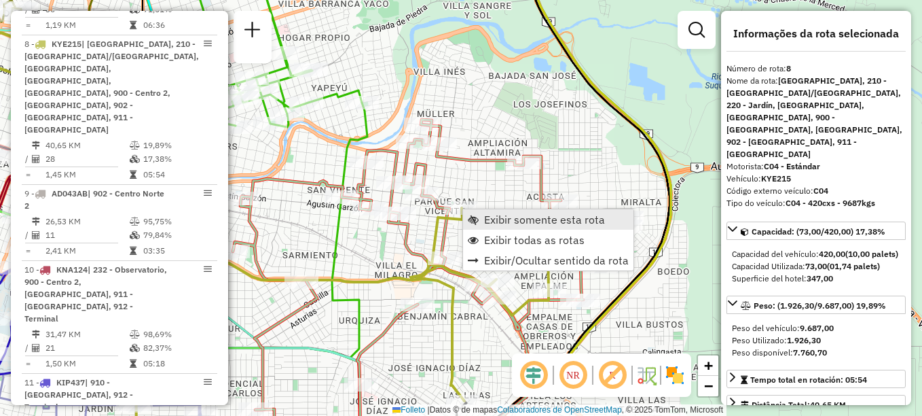
click at [497, 219] on span "Exibir somente esta rota" at bounding box center [544, 219] width 121 height 11
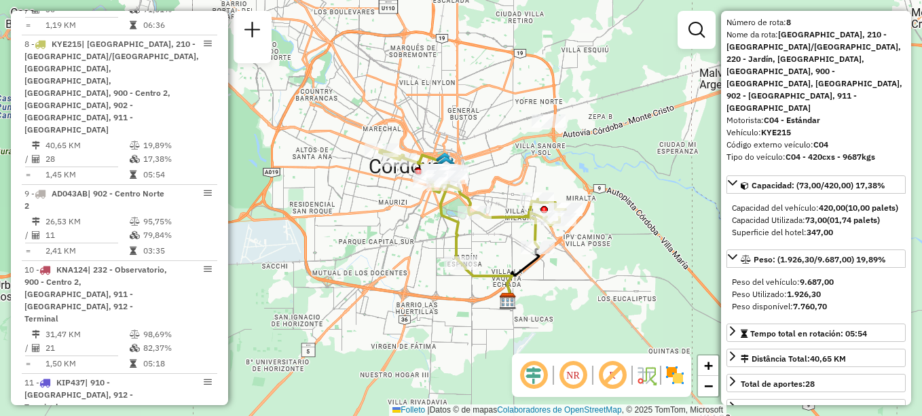
scroll to position [68, 0]
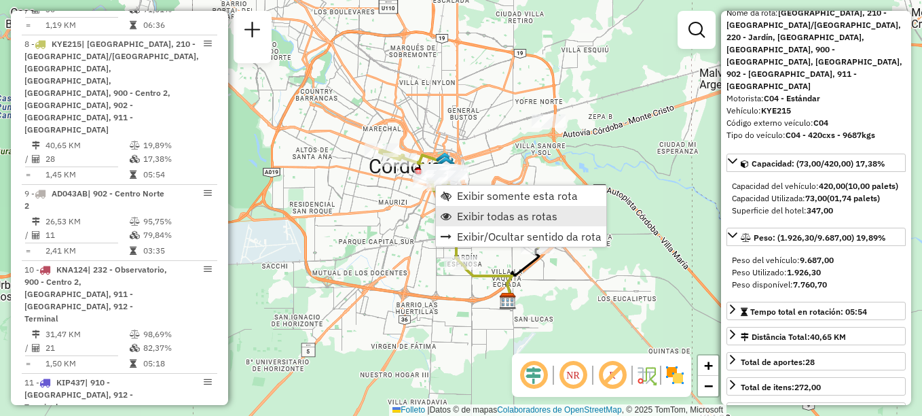
click at [510, 220] on span "Exibir todas as rotas" at bounding box center [507, 216] width 101 height 11
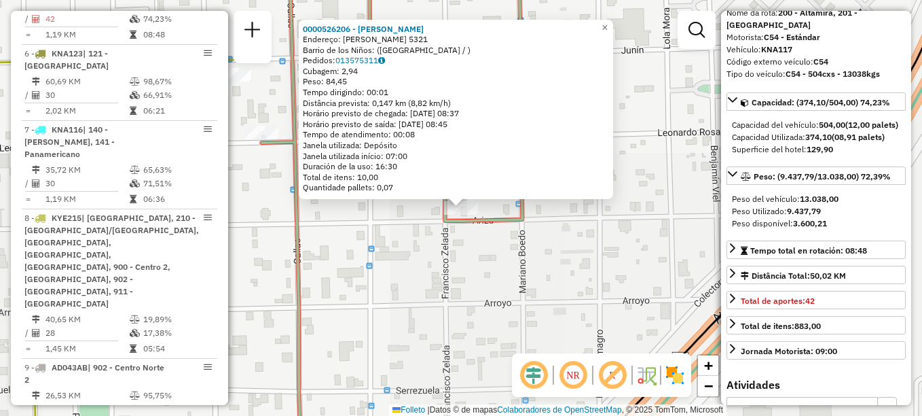
scroll to position [776, 0]
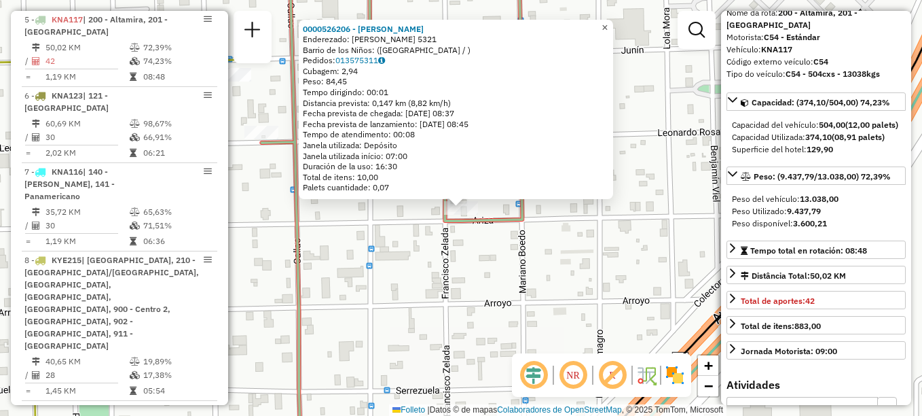
click at [608, 22] on span "×" at bounding box center [605, 28] width 6 height 12
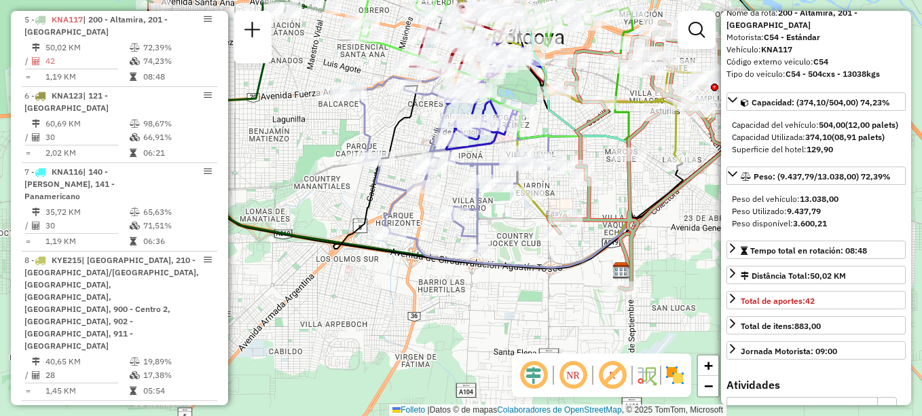
drag, startPoint x: 566, startPoint y: 228, endPoint x: 672, endPoint y: 198, distance: 110.1
click at [672, 198] on icon at bounding box center [679, 190] width 118 height 159
click at [450, 206] on icon at bounding box center [440, 158] width 217 height 183
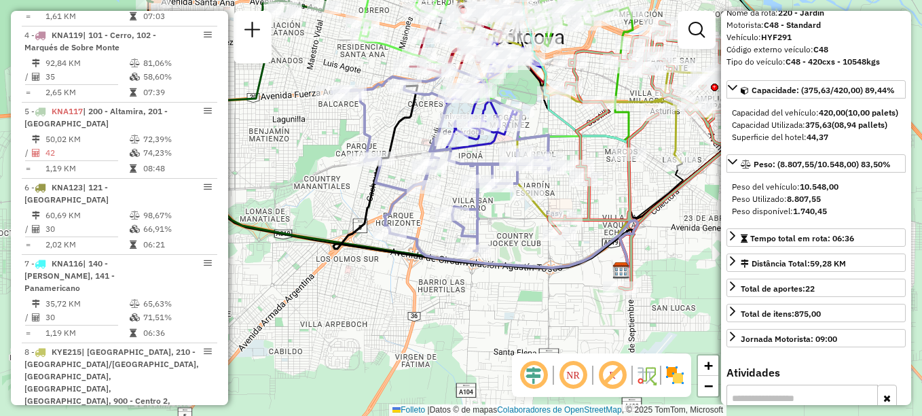
scroll to position [572, 0]
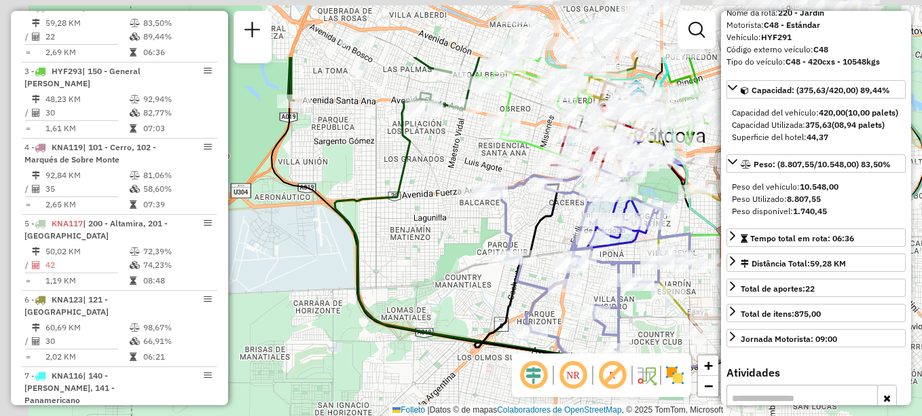
drag, startPoint x: 485, startPoint y: 356, endPoint x: 702, endPoint y: 447, distance: 235.0
click at [702, 415] on html "Aguarde... Pop-up bloqueado! Seu navegador bloqueou automáticamente a abertura …" at bounding box center [461, 208] width 922 height 416
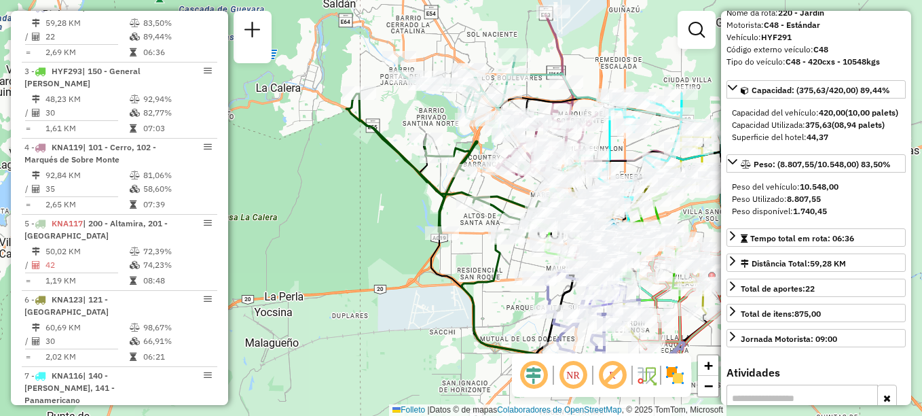
drag, startPoint x: 501, startPoint y: 329, endPoint x: 501, endPoint y: 342, distance: 13.6
click at [501, 342] on icon at bounding box center [573, 300] width 223 height 134
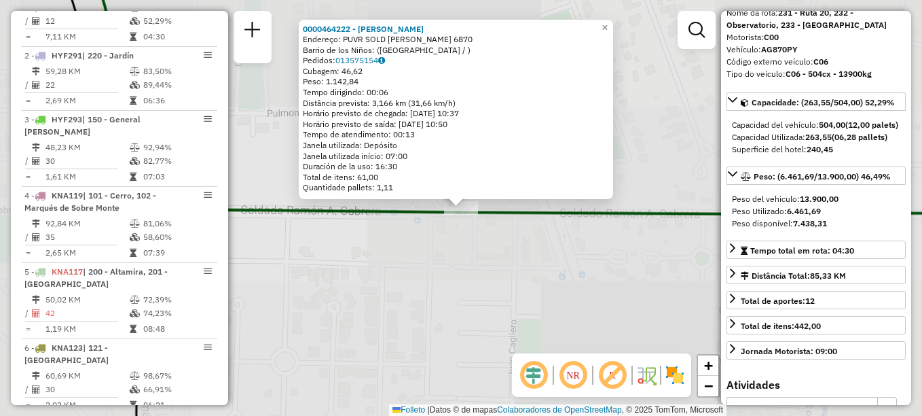
scroll to position [484, 0]
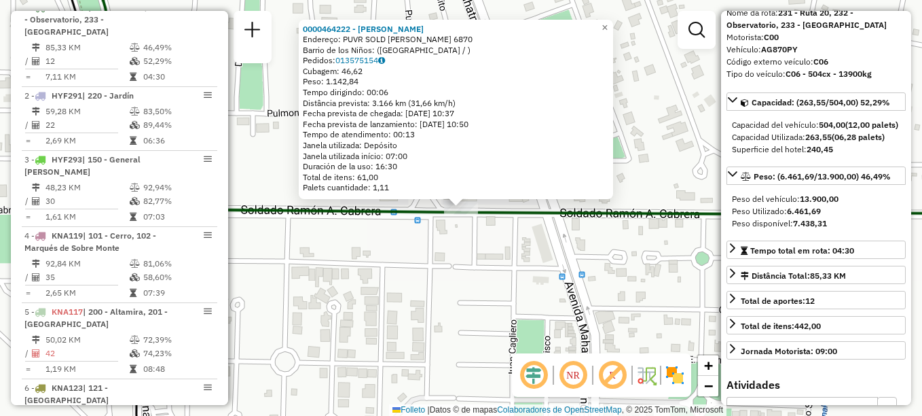
click at [405, 268] on div "0000464222 - Moya Agustín Endereço: PUVR SOLD RAMON ANGEL CABRERA 6870 Barrio d…" at bounding box center [461, 208] width 922 height 416
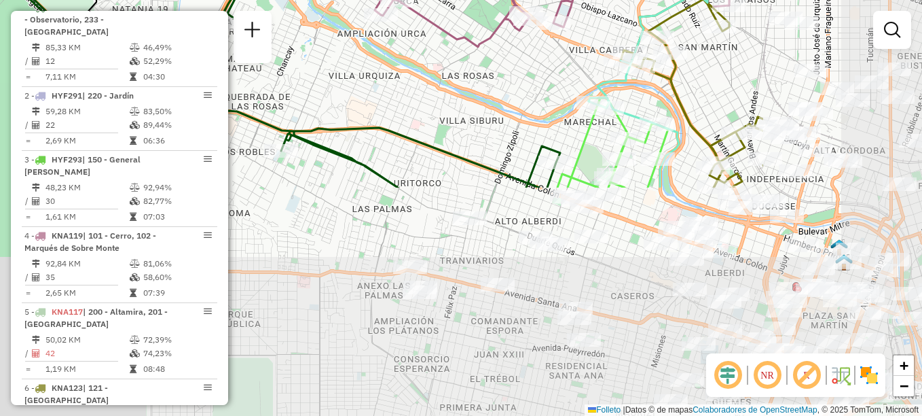
drag, startPoint x: 567, startPoint y: 303, endPoint x: 263, endPoint y: -28, distance: 449.5
click at [263, 0] on html "Aguarde... Pop-up bloqueado! Seu navegador bloqueou automáticamente a abertura …" at bounding box center [461, 208] width 922 height 416
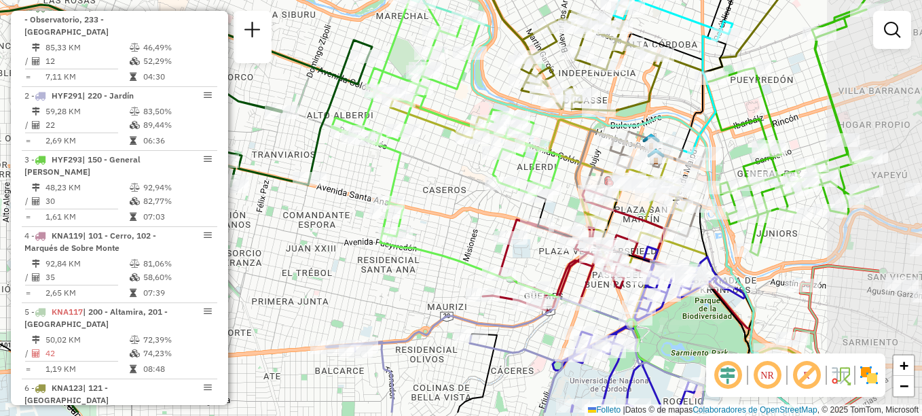
drag, startPoint x: 497, startPoint y: 217, endPoint x: 449, endPoint y: 199, distance: 51.0
click at [449, 199] on div "Janela de atendimento Grade de atendimento Capacidade Transportadoras Veículos …" at bounding box center [461, 208] width 922 height 416
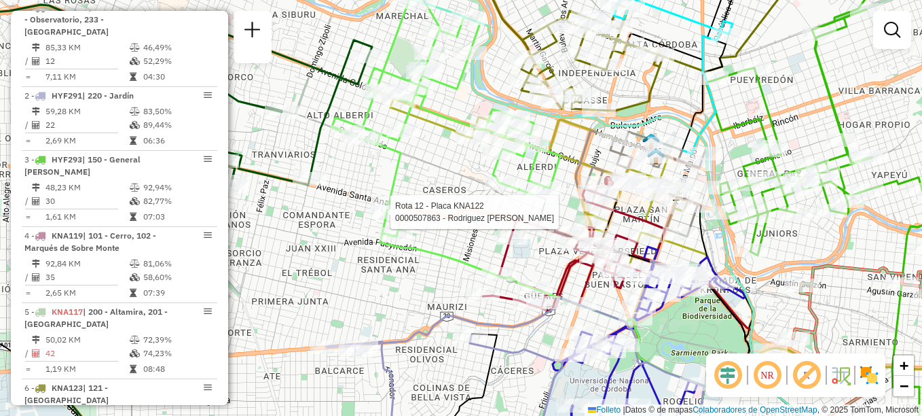
select select "**********"
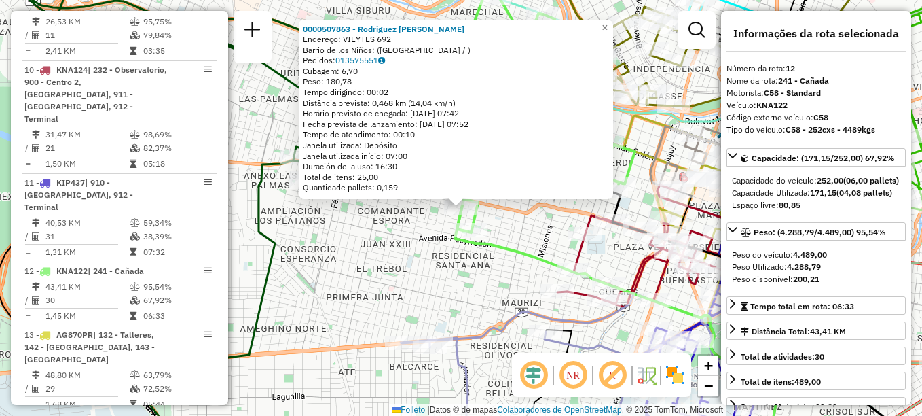
scroll to position [1369, 0]
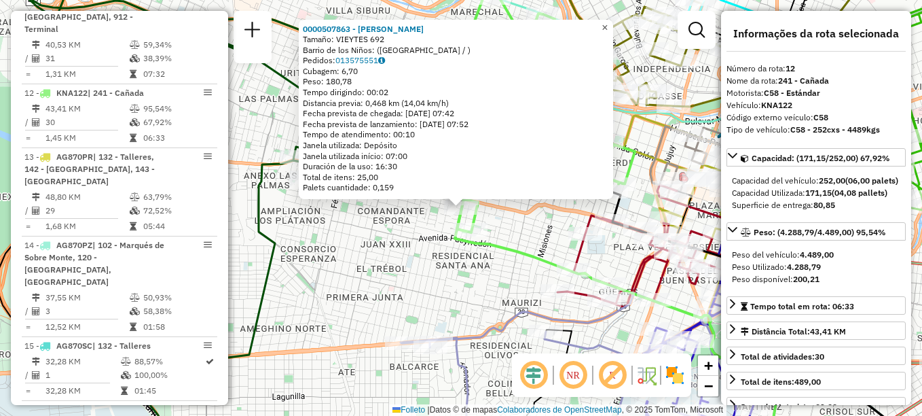
click at [608, 22] on span "×" at bounding box center [605, 28] width 6 height 12
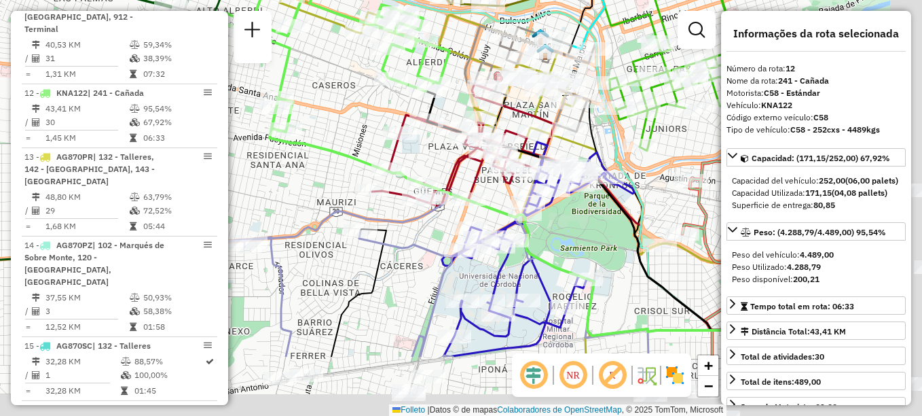
drag, startPoint x: 514, startPoint y: 179, endPoint x: 324, endPoint y: 71, distance: 217.8
click at [324, 71] on div "Janela de atendimento Grade de atendimento Capacidade Transportadoras Veículos …" at bounding box center [461, 208] width 922 height 416
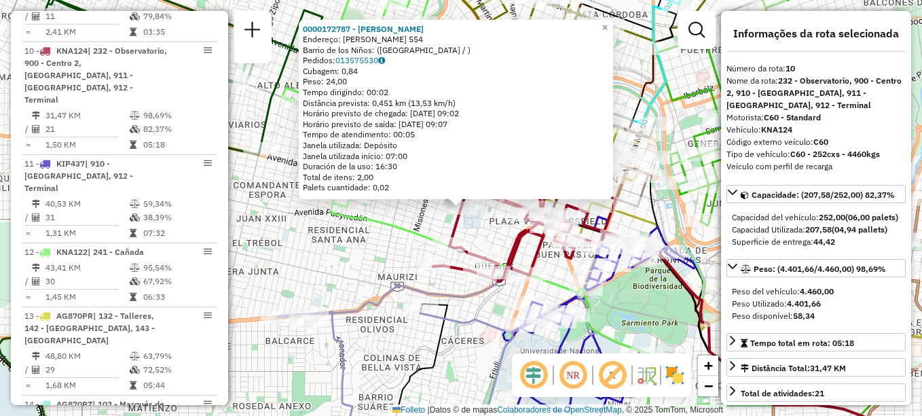
scroll to position [1193, 0]
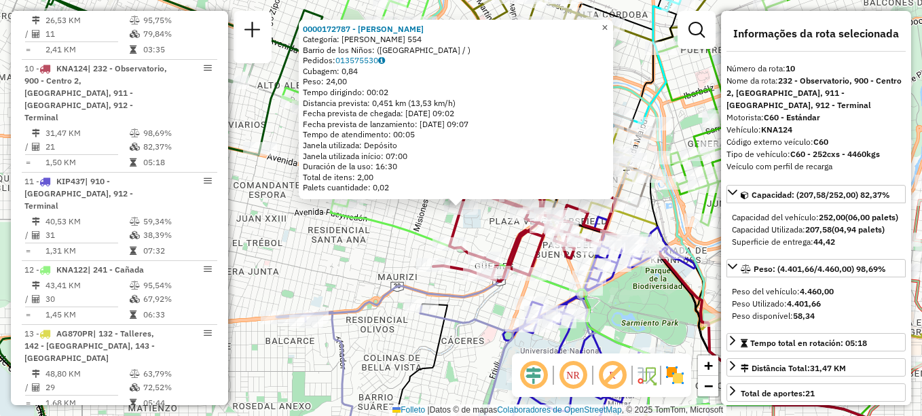
click at [608, 23] on span "×" at bounding box center [605, 28] width 6 height 12
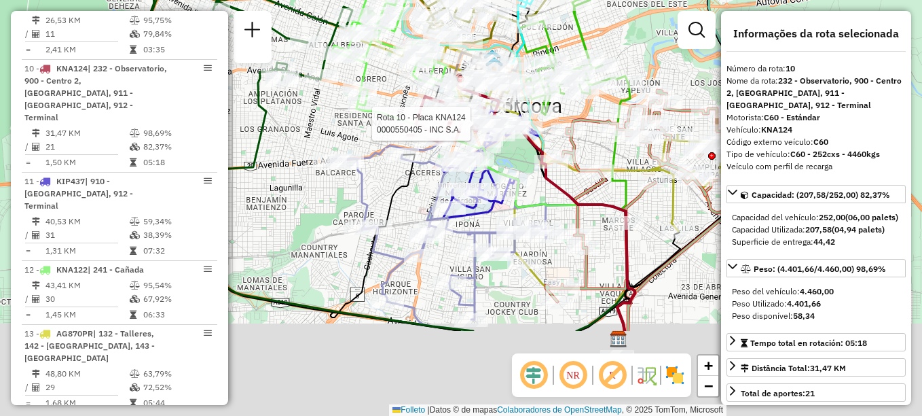
drag, startPoint x: 521, startPoint y: 257, endPoint x: 467, endPoint y: 116, distance: 151.4
click at [467, 117] on div at bounding box center [475, 124] width 34 height 14
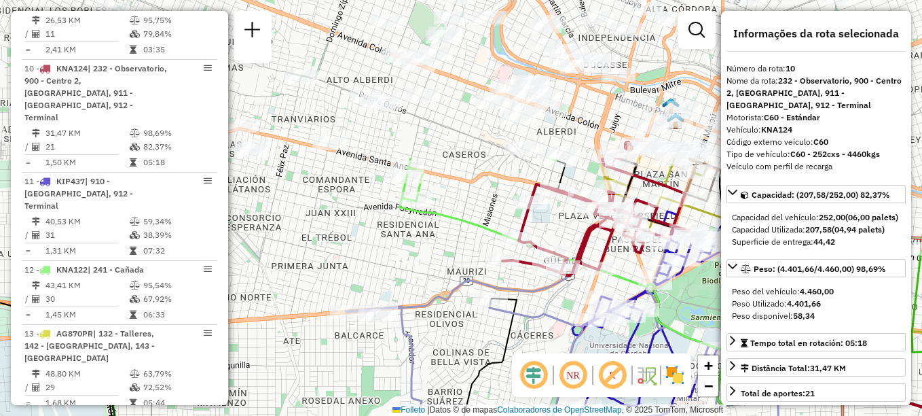
drag, startPoint x: 444, startPoint y: 149, endPoint x: 524, endPoint y: 336, distance: 203.3
click at [538, 344] on div "Janela de atendimento Grade de atendimento Capacidade Transportadoras Veículos …" at bounding box center [461, 208] width 922 height 416
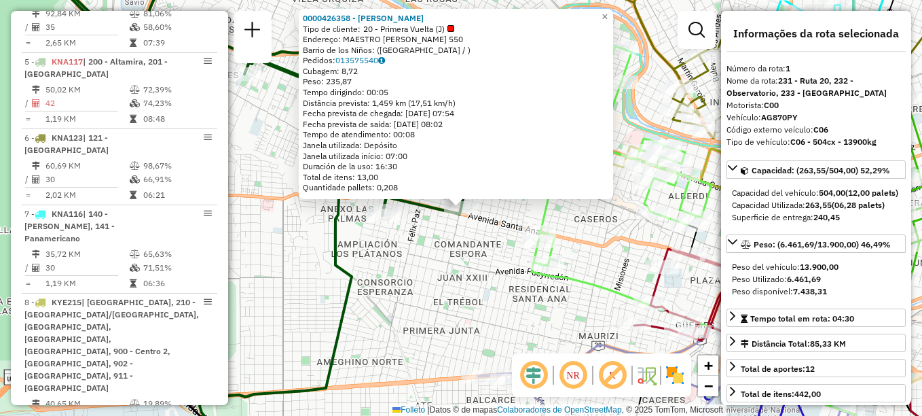
scroll to position [484, 0]
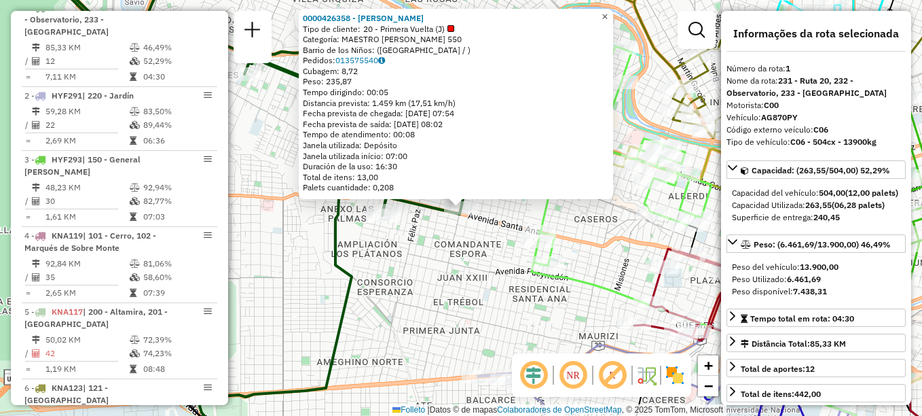
click at [608, 11] on span "×" at bounding box center [605, 17] width 6 height 12
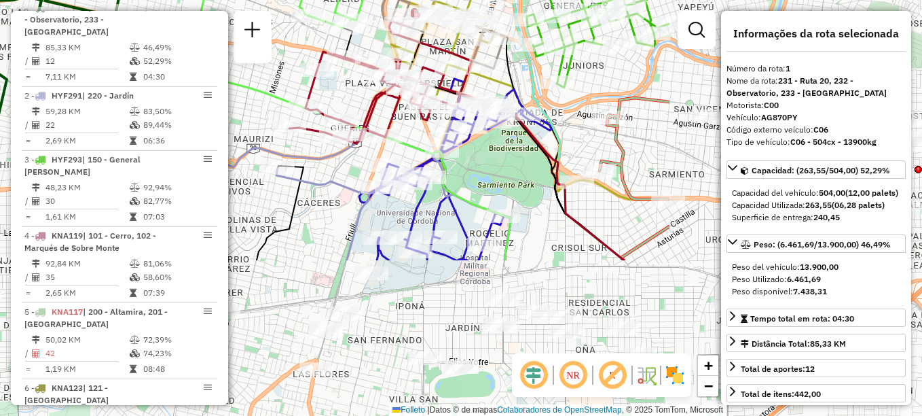
click at [208, 0] on html "Aguarde... Pop-up bloqueado! Seu navegador bloqueou automáticamente a abertura …" at bounding box center [461, 208] width 922 height 416
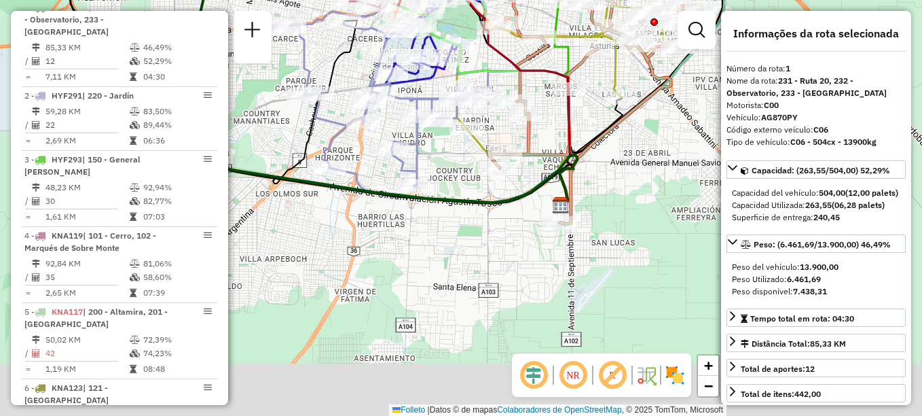
click at [486, 0] on html "Aguarde... Pop-up bloqueado! Seu navegador bloqueou automáticamente a abertura …" at bounding box center [461, 208] width 922 height 416
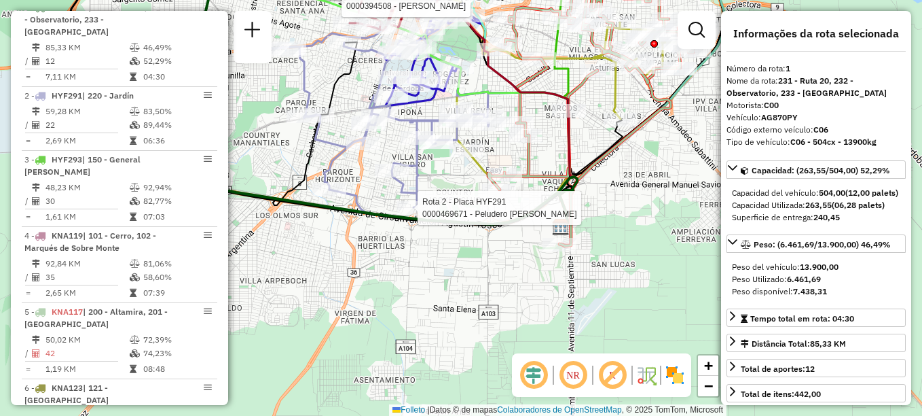
click at [420, 215] on div at bounding box center [414, 208] width 34 height 14
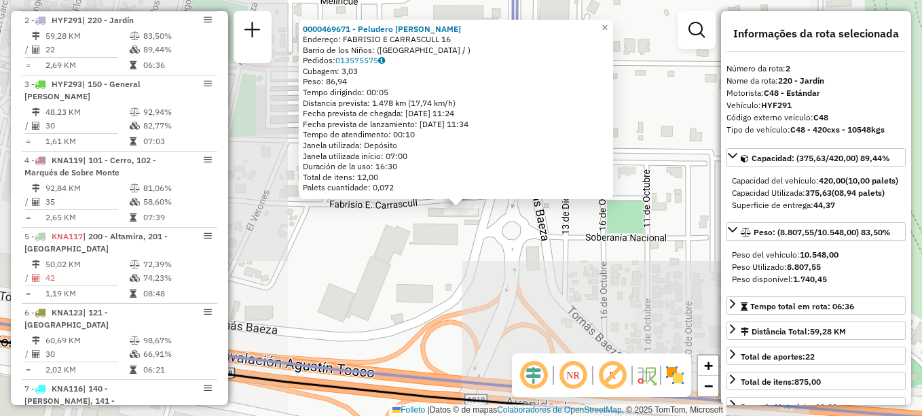
scroll to position [572, 0]
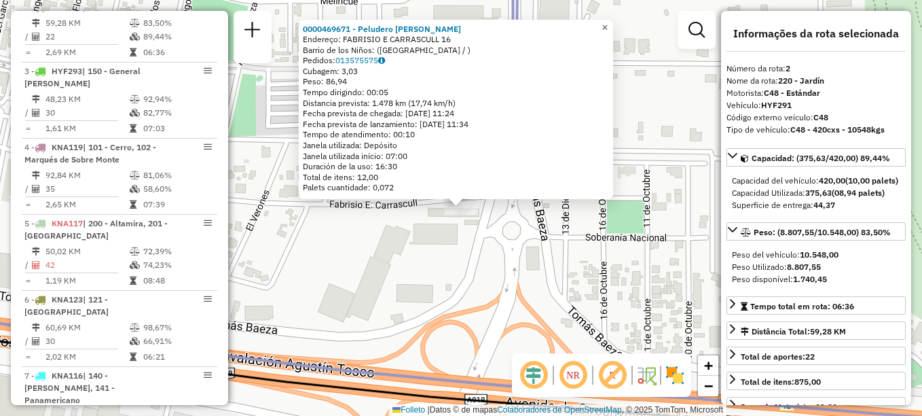
click at [608, 24] on span "×" at bounding box center [605, 28] width 6 height 12
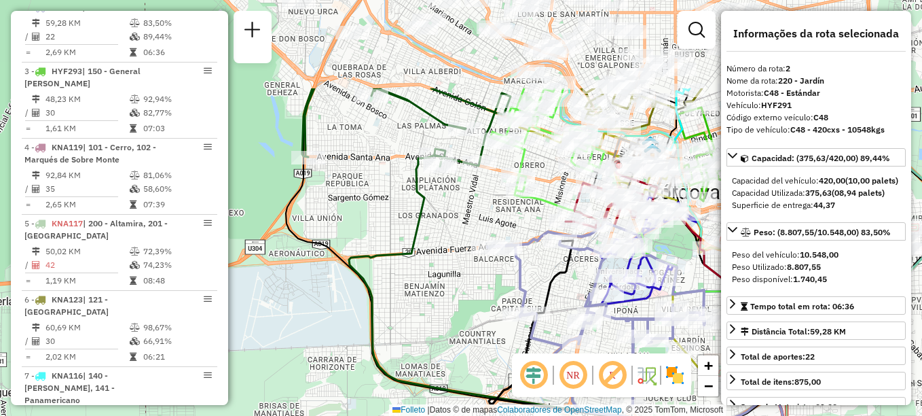
drag, startPoint x: 401, startPoint y: 259, endPoint x: 412, endPoint y: 327, distance: 69.4
click at [412, 327] on div "Janela de atendimento Grade de atendimento Capacidade Transportadoras Veículos …" at bounding box center [461, 208] width 922 height 416
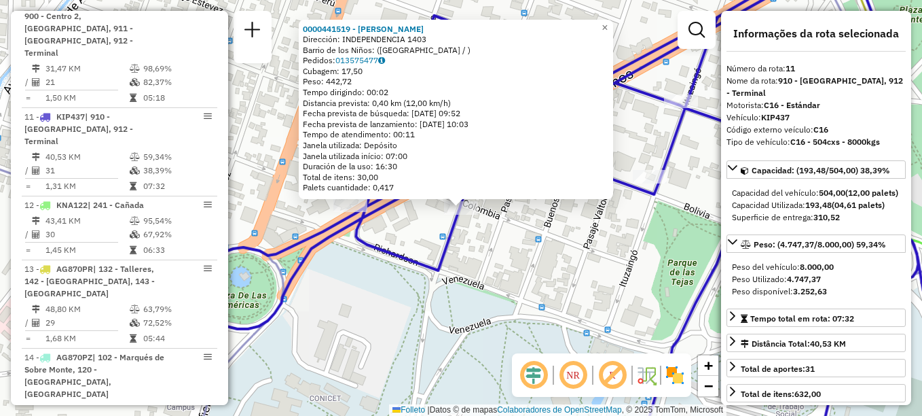
scroll to position [1293, 0]
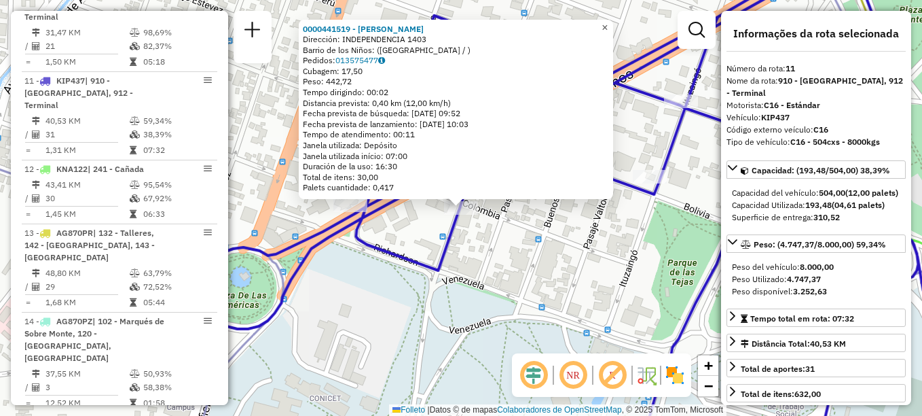
click at [608, 26] on span "×" at bounding box center [605, 28] width 6 height 12
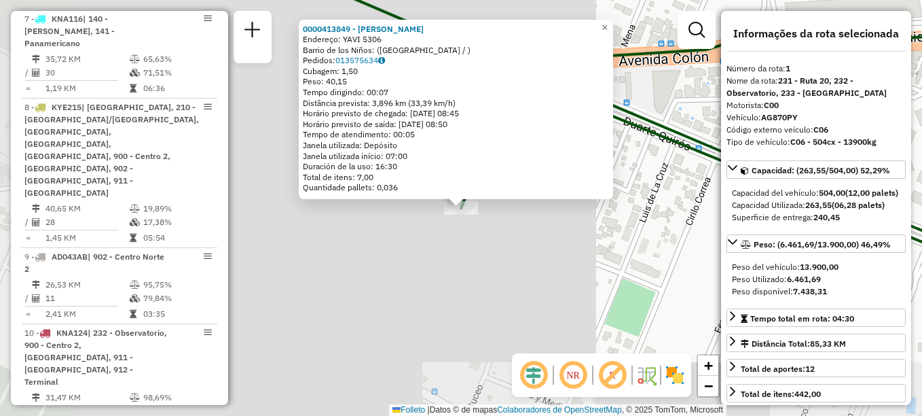
scroll to position [484, 0]
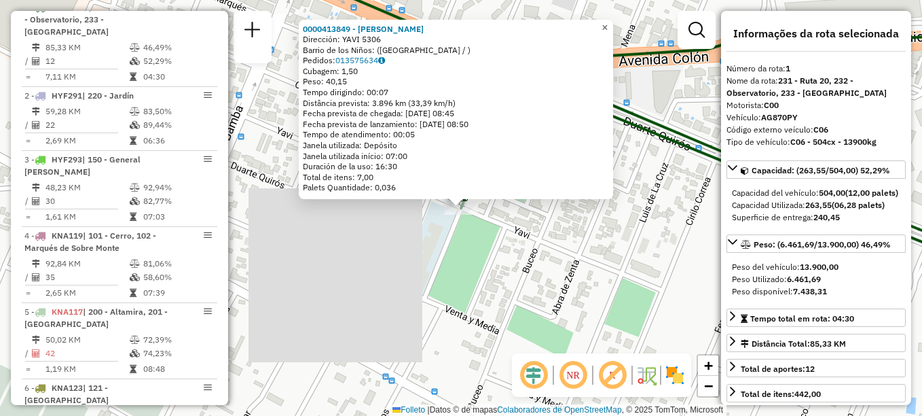
click at [608, 23] on span "×" at bounding box center [605, 28] width 6 height 12
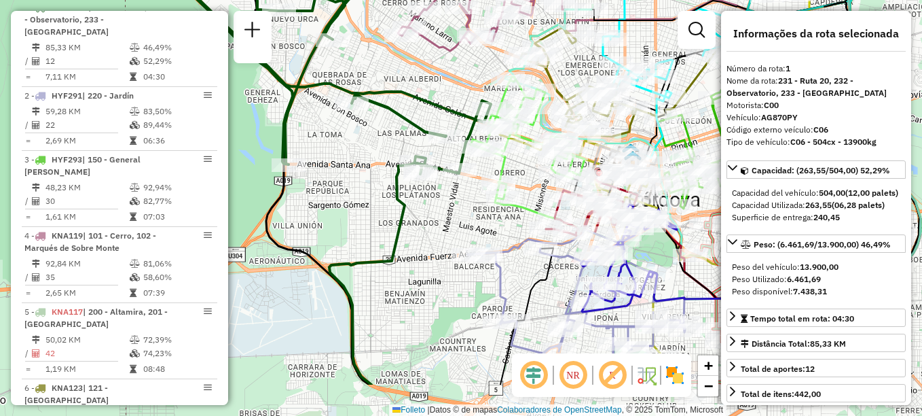
drag, startPoint x: 346, startPoint y: 328, endPoint x: 357, endPoint y: 253, distance: 75.4
click at [357, 253] on icon at bounding box center [551, 273] width 444 height 221
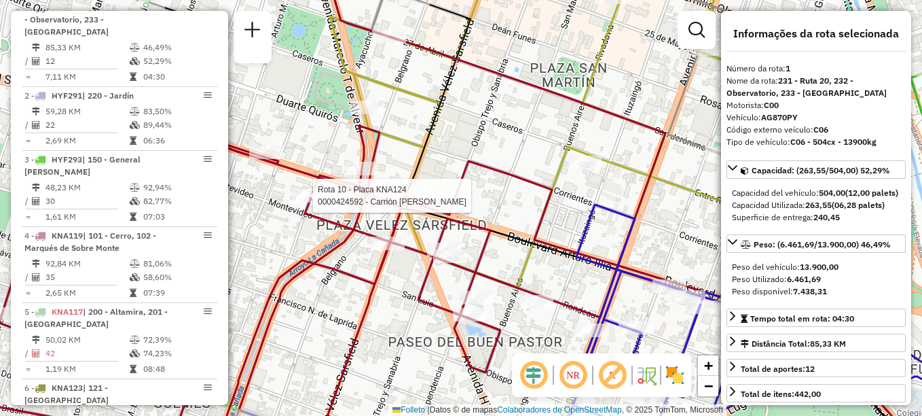
click at [528, 170] on div "Rota 10 - Placa KNA124 0000424592 - Carrión Germán Andrés Janela de atendimento…" at bounding box center [461, 208] width 922 height 416
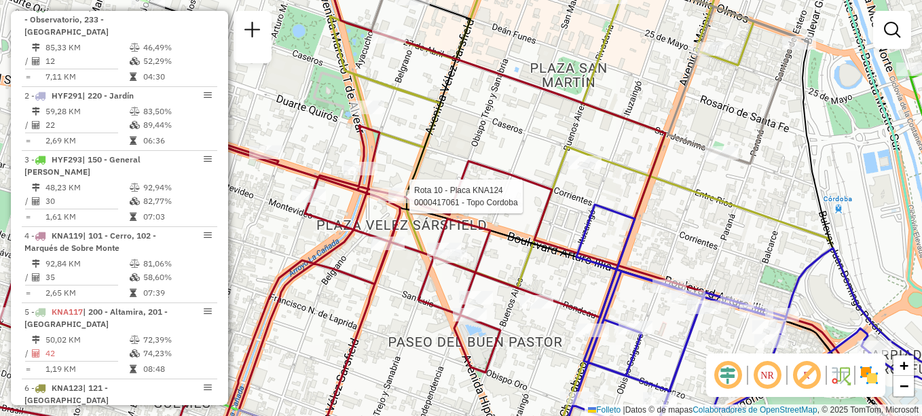
select select "**********"
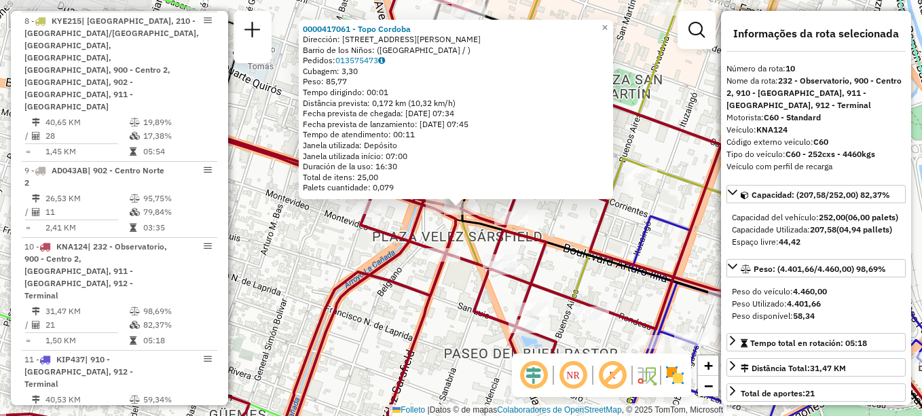
scroll to position [1193, 0]
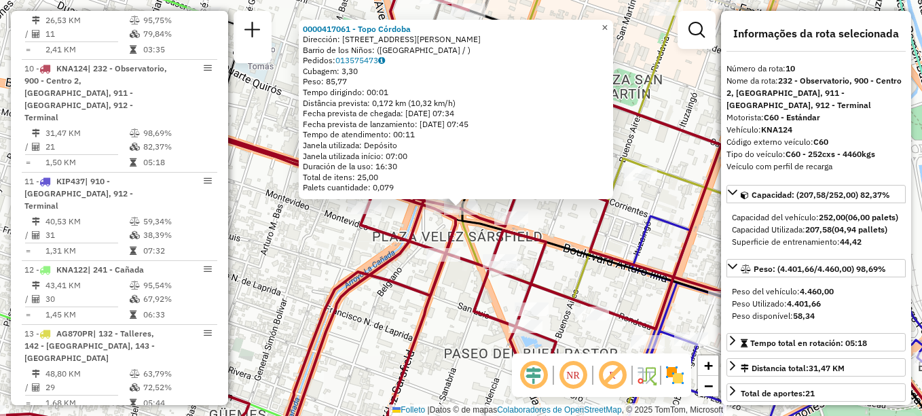
click at [608, 23] on span "×" at bounding box center [605, 28] width 6 height 12
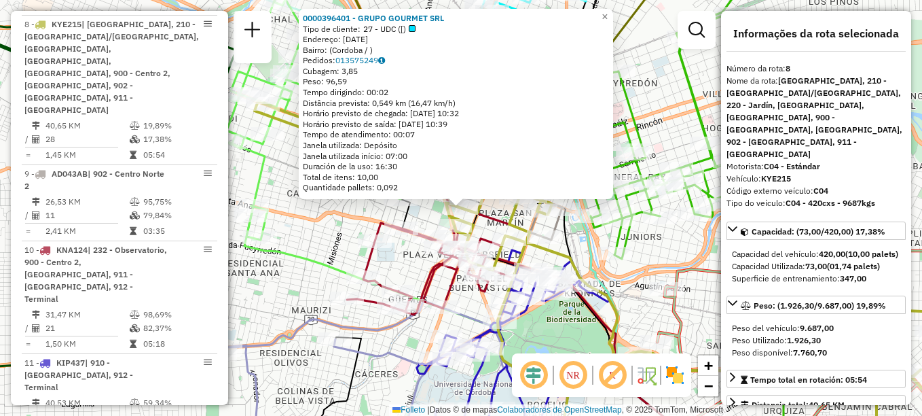
scroll to position [992, 0]
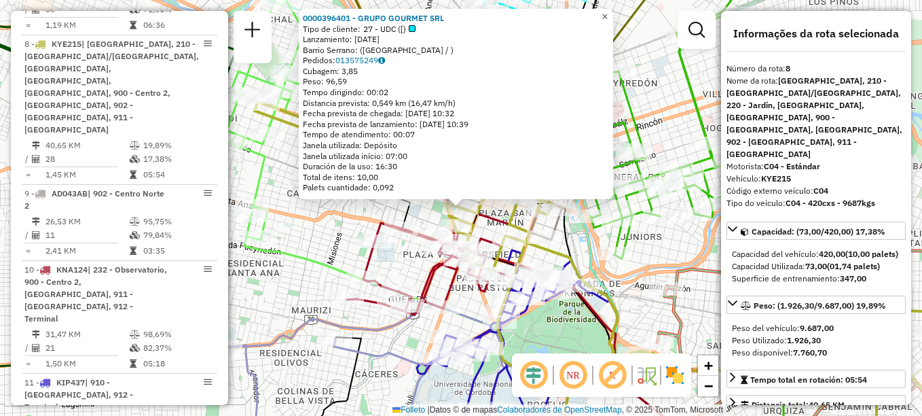
click at [608, 11] on span "×" at bounding box center [605, 17] width 6 height 12
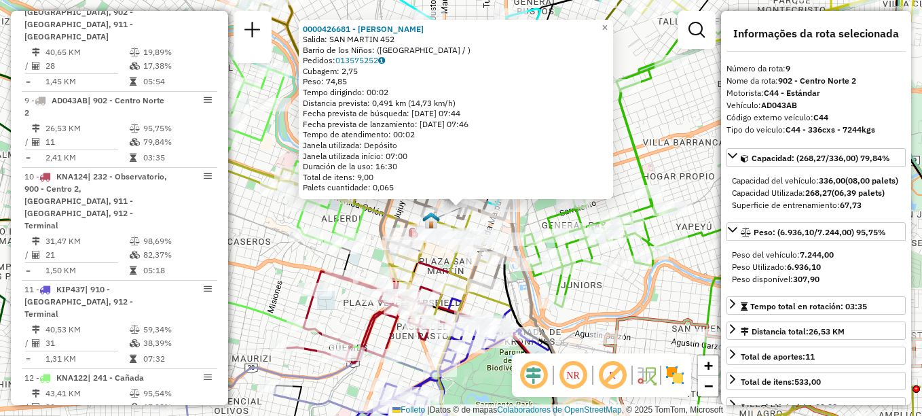
scroll to position [1117, 0]
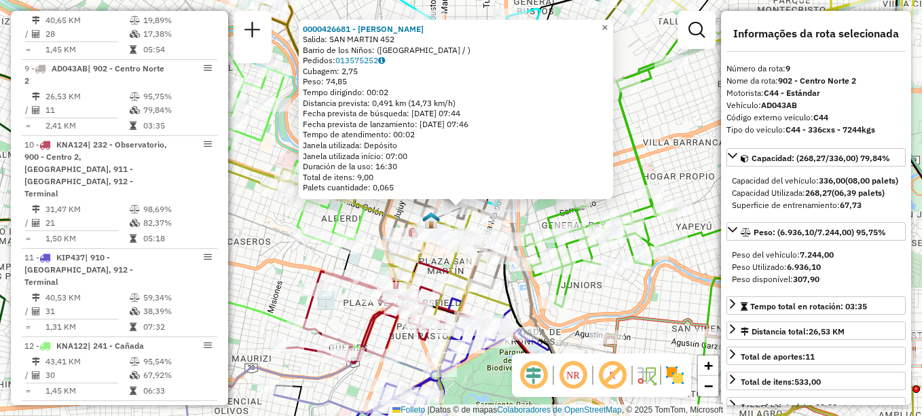
click at [608, 23] on span "×" at bounding box center [605, 28] width 6 height 12
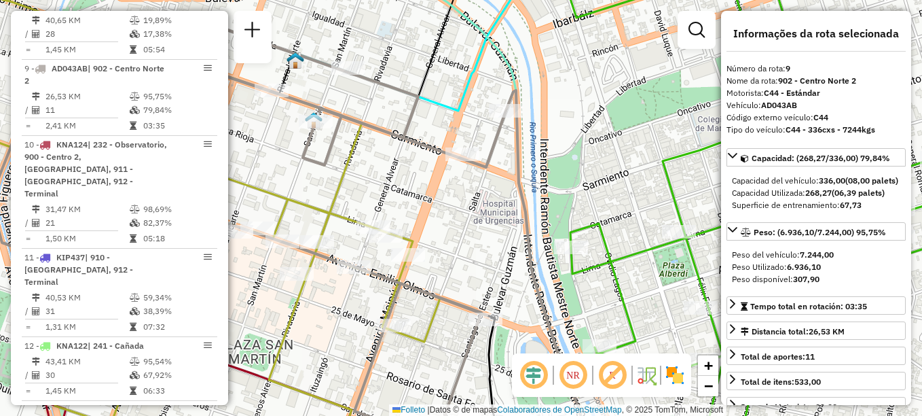
drag, startPoint x: 363, startPoint y: 149, endPoint x: 379, endPoint y: -71, distance: 220.6
click at [379, 0] on html "Aguarde... Pop-up bloqueado! Seu navegador bloqueou automáticamente a abertura …" at bounding box center [461, 208] width 922 height 416
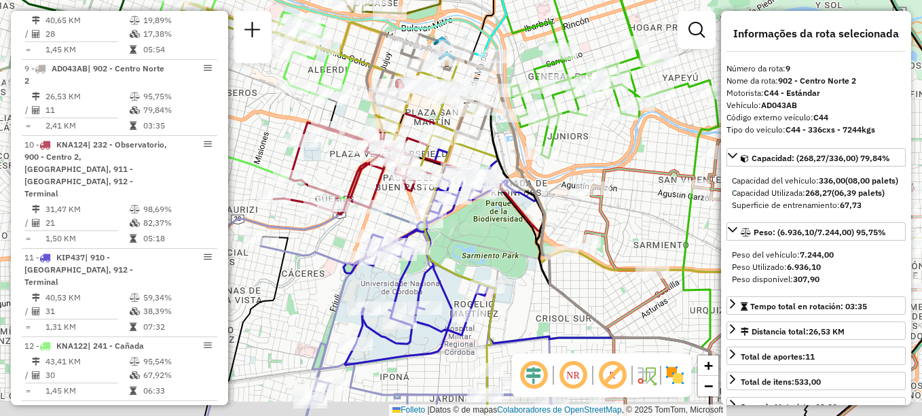
drag, startPoint x: 454, startPoint y: 270, endPoint x: 465, endPoint y: 247, distance: 24.6
click at [465, 247] on div "Janela de atendimento Grade de atendimento Capacidade Transportadoras Veículos …" at bounding box center [461, 208] width 922 height 416
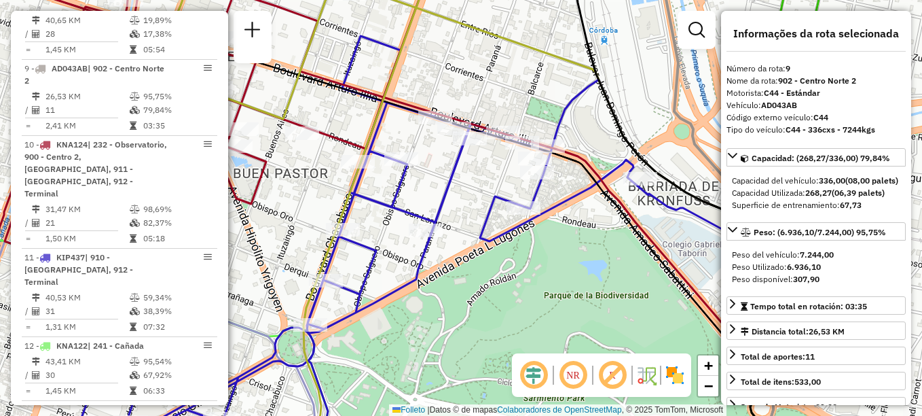
drag, startPoint x: 416, startPoint y: 185, endPoint x: 469, endPoint y: 174, distance: 54.2
click at [469, 174] on div "Janela de atendimento Grade de atendimento Capacidade Transportadoras Veículos …" at bounding box center [461, 208] width 922 height 416
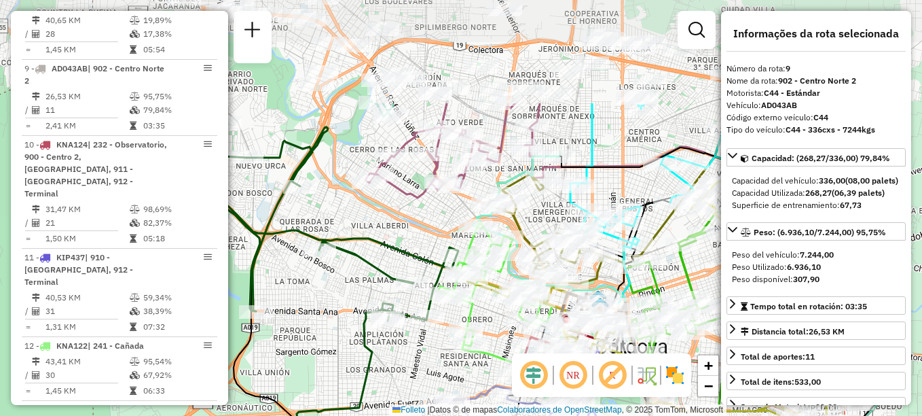
click at [612, 415] on html "Aguarde... Pop-up bloqueado! Seu navegador bloqueou automáticamente a abertura …" at bounding box center [461, 208] width 922 height 416
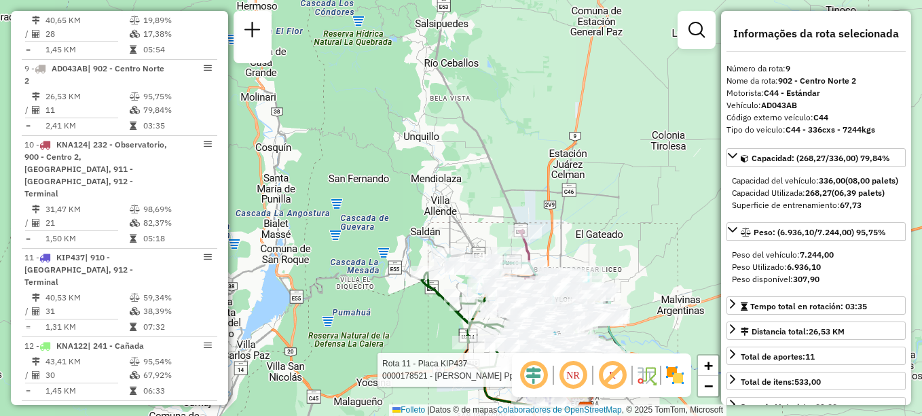
click at [643, 286] on div "Rota 11 - Placa KIP437 0000178521 - Lopez Alarcon Ppablo Fernando Rota 2 - Plac…" at bounding box center [461, 208] width 922 height 416
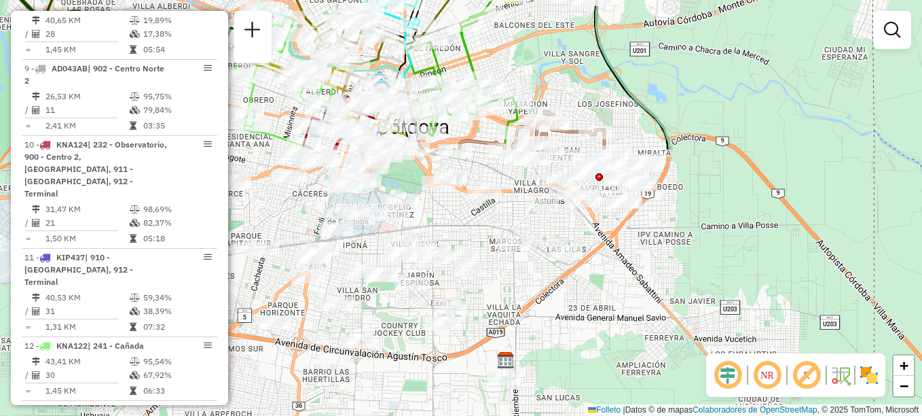
drag, startPoint x: 593, startPoint y: 325, endPoint x: 539, endPoint y: 18, distance: 311.8
click at [539, 18] on div "Janela de atendimento Grade de atendimento Capacidade Transportadoras Veículos …" at bounding box center [461, 208] width 922 height 416
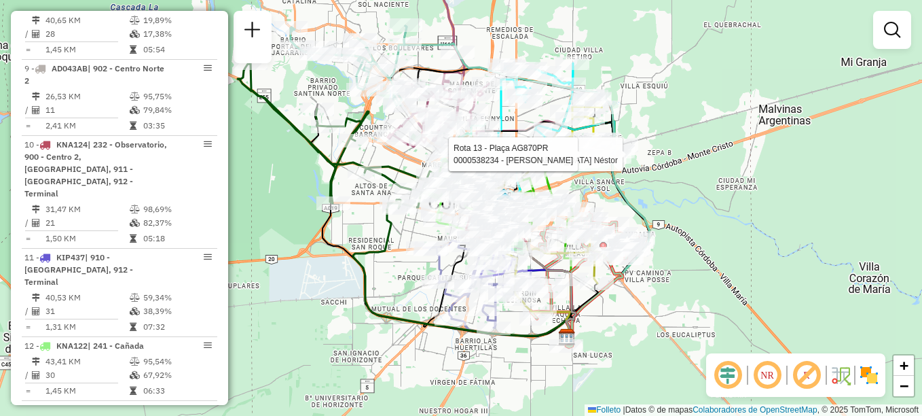
click at [696, 204] on div "Rota 13 - Plaça AG870PR 0000460413 - Huanca León Néstor Rota 13 - Plaça AG870PR…" at bounding box center [461, 208] width 922 height 416
click at [353, 336] on div "Janela de atendimento Grade de atendimento Capacidade Transportadoras Veículos …" at bounding box center [461, 208] width 922 height 416
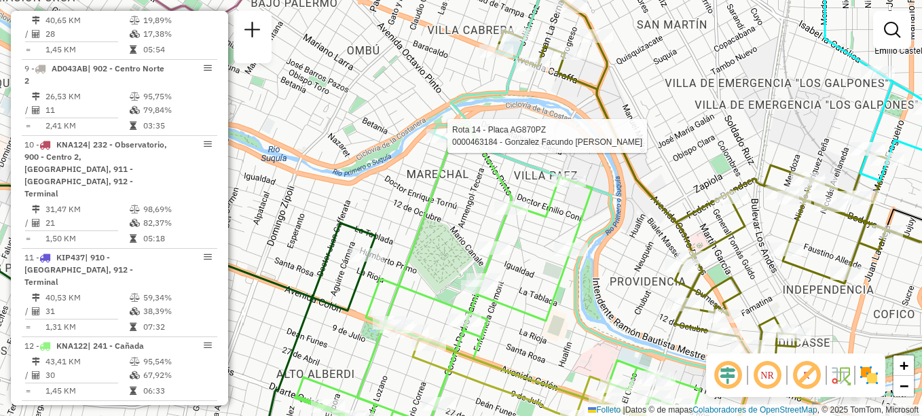
select select "**********"
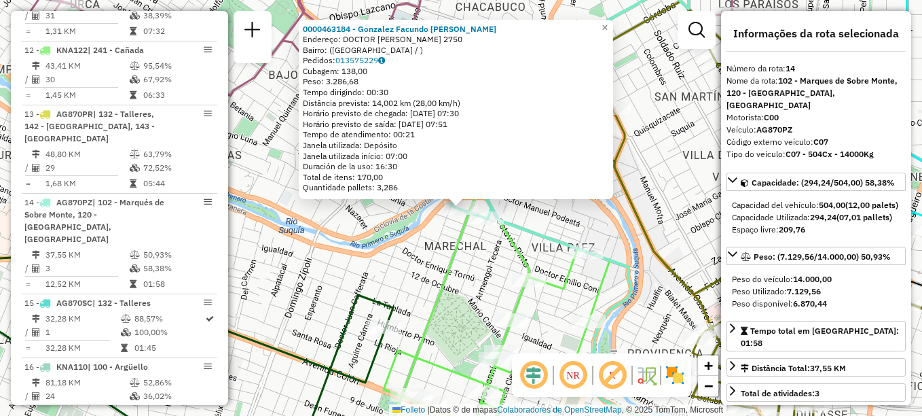
scroll to position [1509, 0]
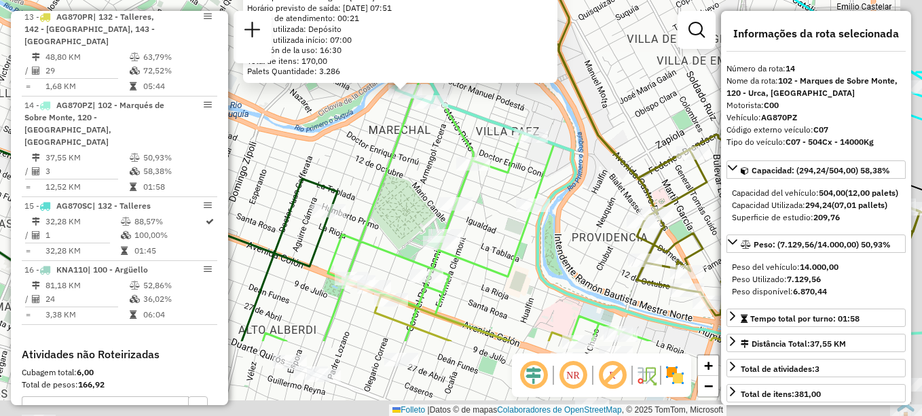
drag, startPoint x: 430, startPoint y: 239, endPoint x: 383, endPoint y: 142, distance: 107.9
click at [383, 142] on div "0000463184 - González Facundo Maximiliano Categoría: DOCTOR ELISEO CANTON 2750 …" at bounding box center [461, 208] width 922 height 416
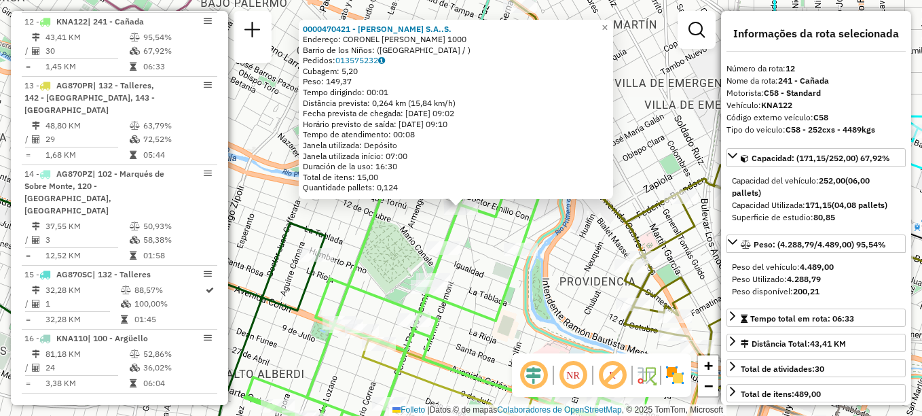
scroll to position [1369, 0]
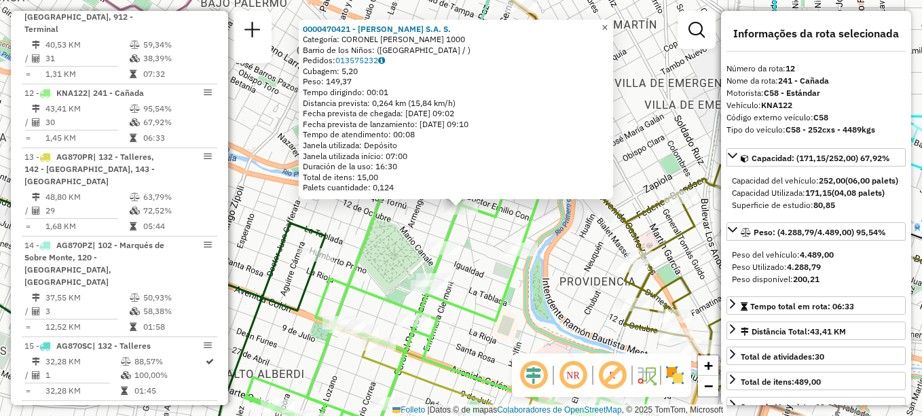
click at [608, 26] on span "×" at bounding box center [605, 28] width 6 height 12
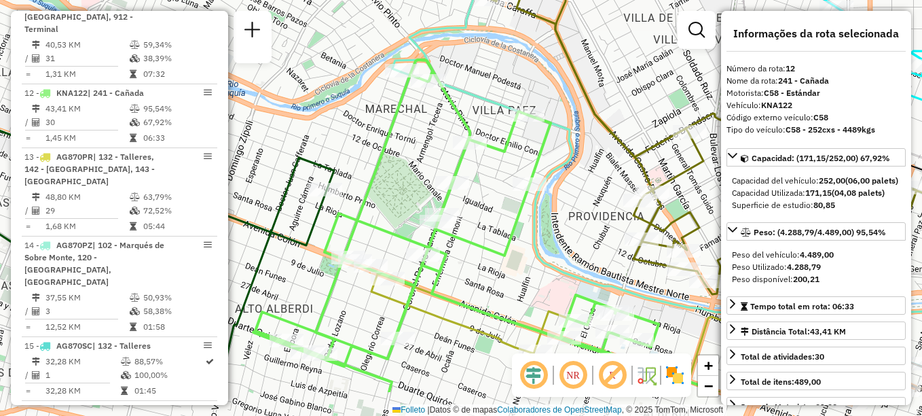
drag, startPoint x: 486, startPoint y: -7, endPoint x: 605, endPoint y: 68, distance: 140.4
click at [605, 68] on div "Janela de atendimento Grade de atendimento Capacidade Transportadoras Veículos …" at bounding box center [461, 208] width 922 height 416
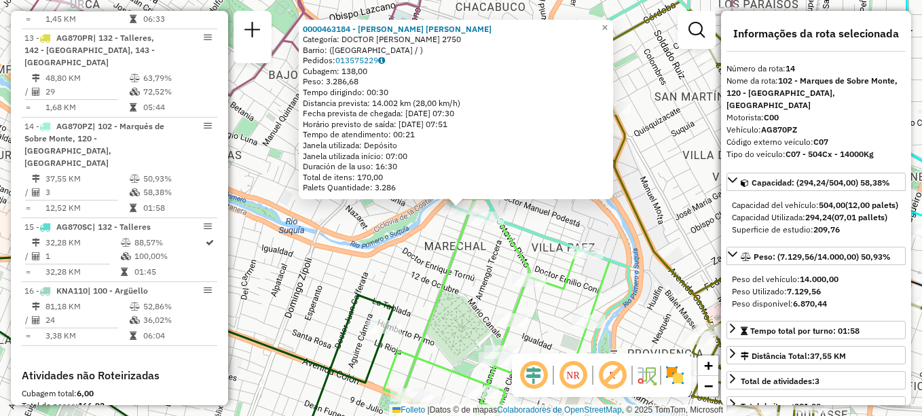
scroll to position [1509, 0]
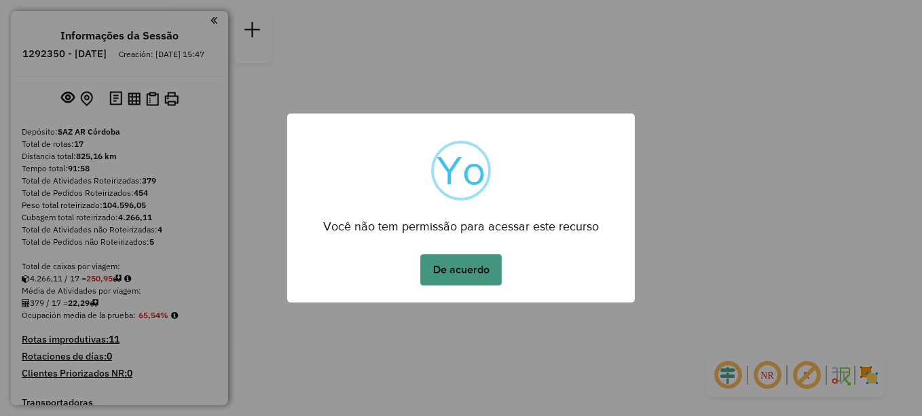
click at [448, 266] on button "De acuerdo" at bounding box center [461, 269] width 82 height 31
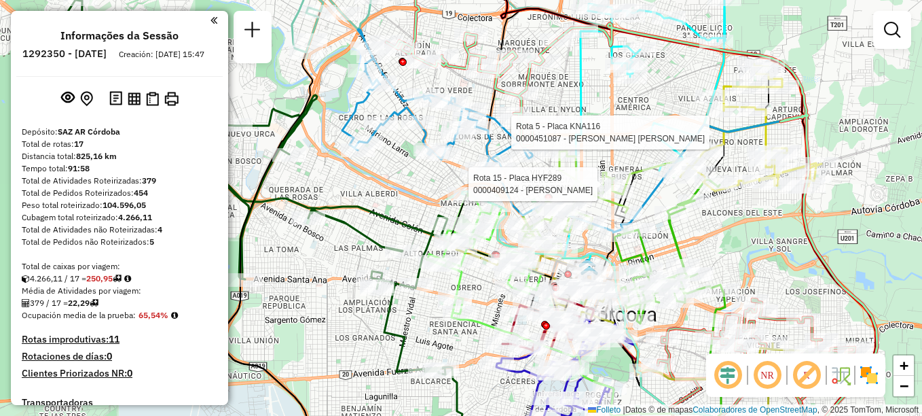
select select "**********"
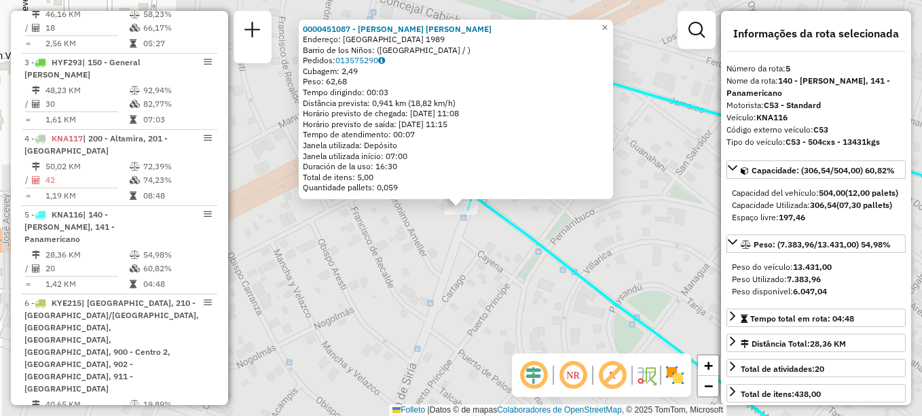
scroll to position [776, 0]
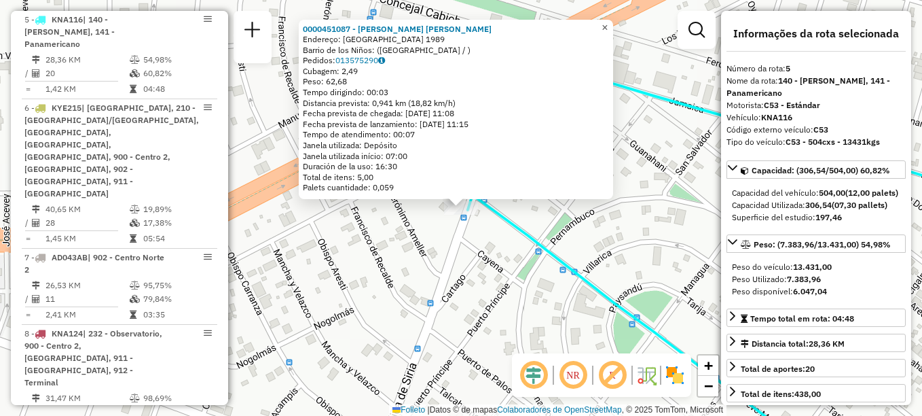
click at [612, 31] on link "×" at bounding box center [605, 28] width 16 height 16
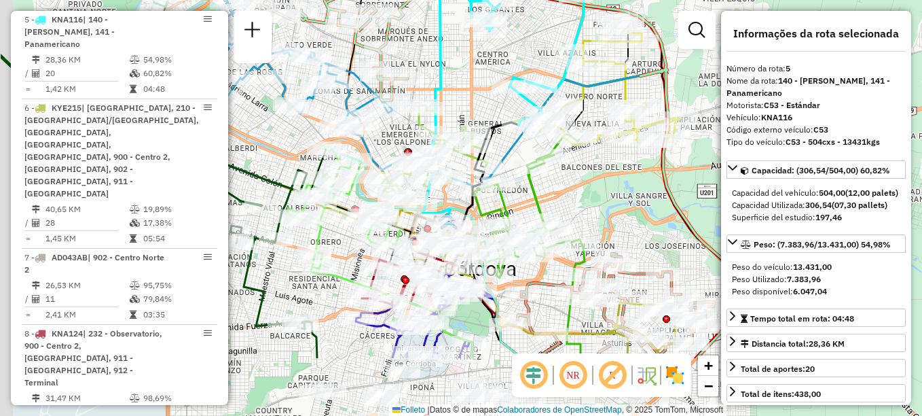
drag, startPoint x: 501, startPoint y: 75, endPoint x: 531, endPoint y: 41, distance: 44.8
click at [531, 41] on div "Janela de atendimento Grade de atendimento Capacidade Transportadoras Veículos …" at bounding box center [461, 208] width 922 height 416
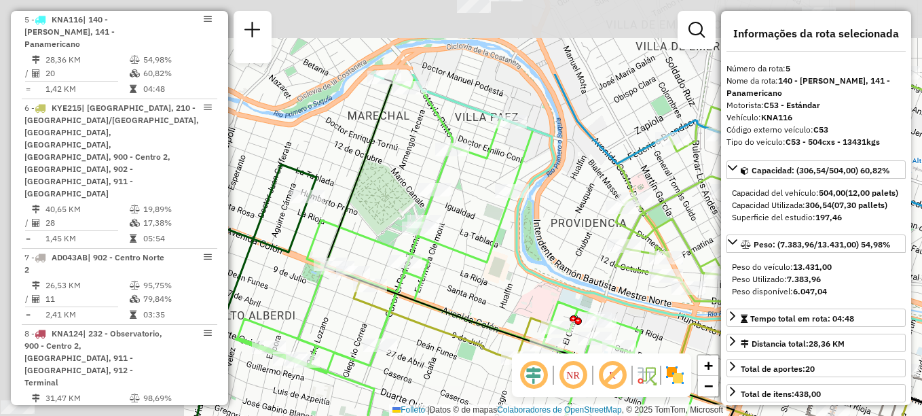
drag, startPoint x: 431, startPoint y: 175, endPoint x: 522, endPoint y: 218, distance: 100.0
click at [507, 232] on icon at bounding box center [464, 315] width 457 height 483
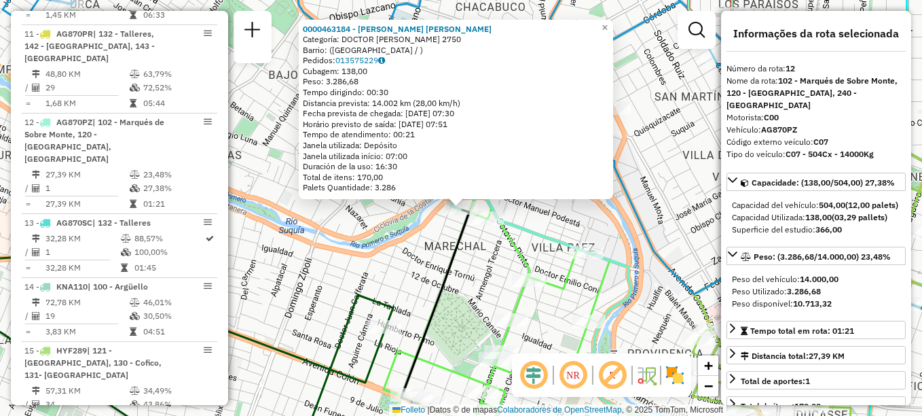
scroll to position [1369, 0]
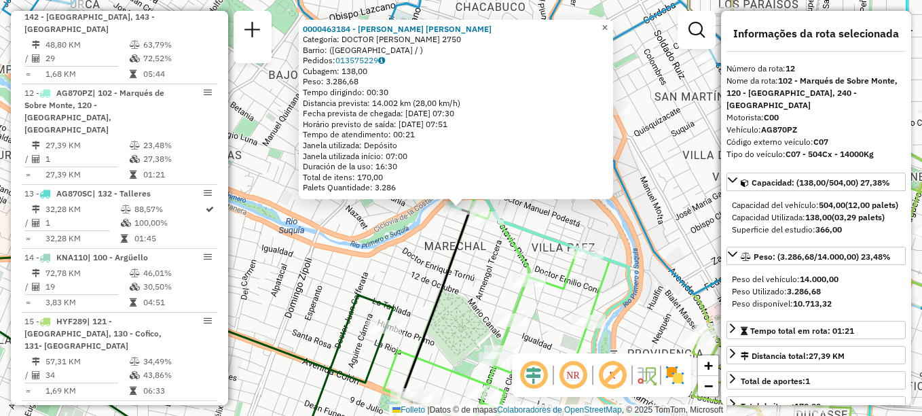
click at [608, 23] on span "×" at bounding box center [605, 28] width 6 height 12
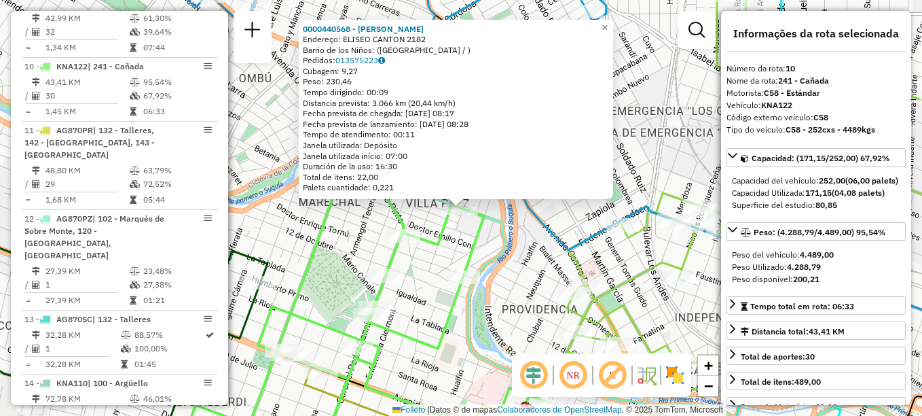
scroll to position [1230, 0]
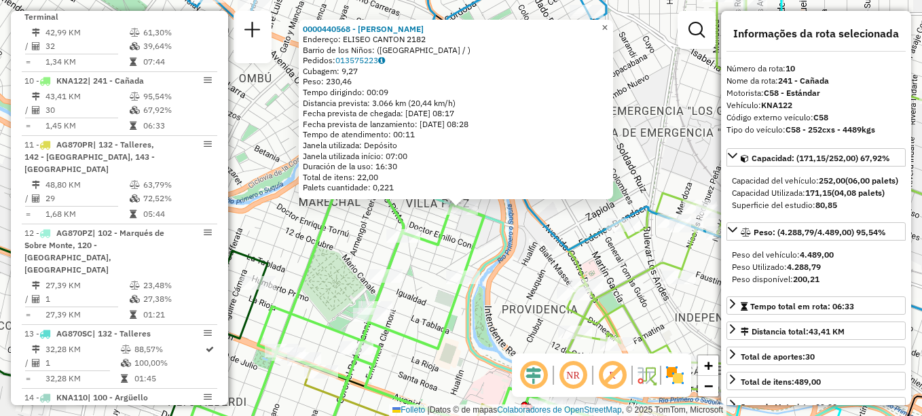
click at [610, 22] on link "×" at bounding box center [605, 28] width 16 height 16
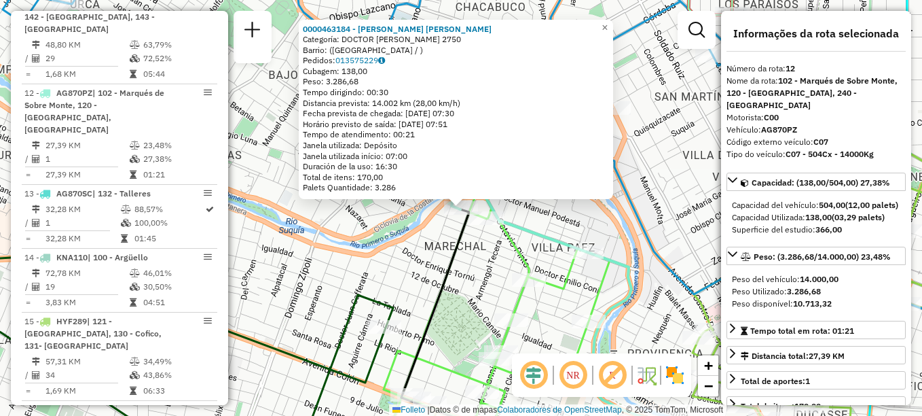
scroll to position [1369, 0]
click at [451, 295] on div "Rota 12 - Plaça AG870PZ 0000463184 - González Facundo Maximiliano 0000463184 - …" at bounding box center [461, 208] width 922 height 416
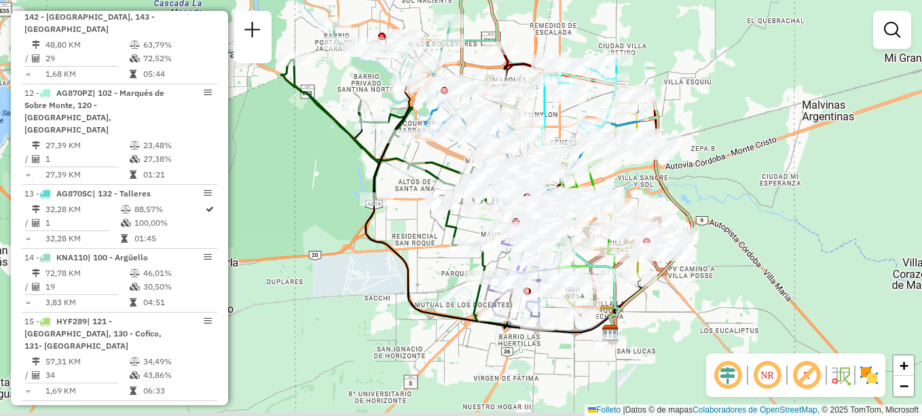
drag, startPoint x: 694, startPoint y: 203, endPoint x: 689, endPoint y: 186, distance: 17.6
click at [689, 186] on div "Janela de atendimento Grade de atendimento Capacidade Transportadoras Veículos …" at bounding box center [461, 208] width 922 height 416
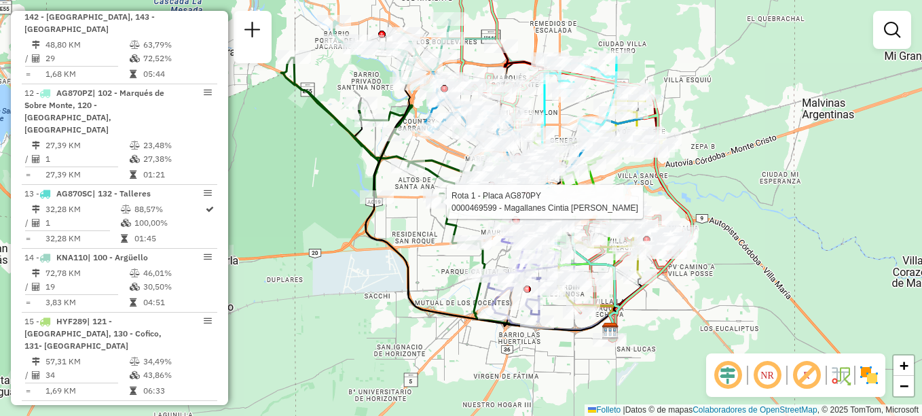
select select "**********"
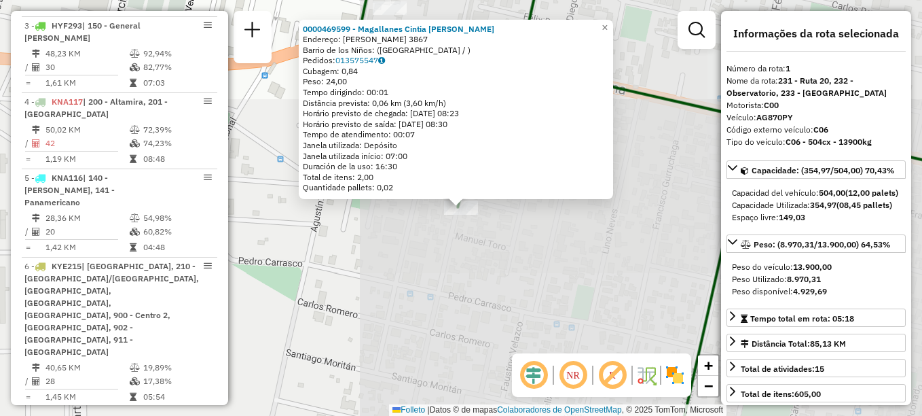
scroll to position [484, 0]
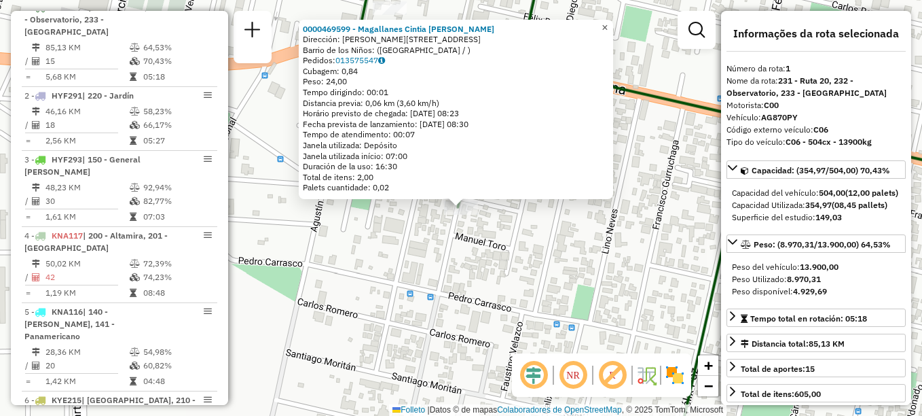
click at [613, 28] on link "×" at bounding box center [605, 28] width 16 height 16
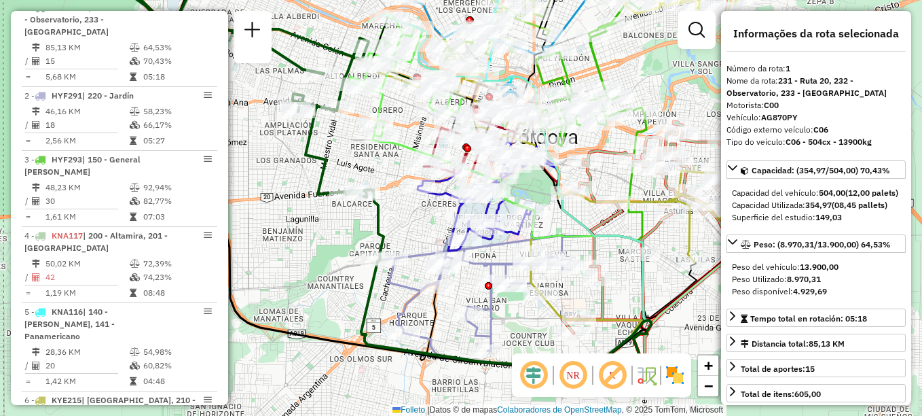
drag, startPoint x: 451, startPoint y: 257, endPoint x: 395, endPoint y: 209, distance: 74.2
click at [395, 209] on div "Janela de atendimento Grade de atendimento Capacidade Transportadoras Veículos …" at bounding box center [461, 208] width 922 height 416
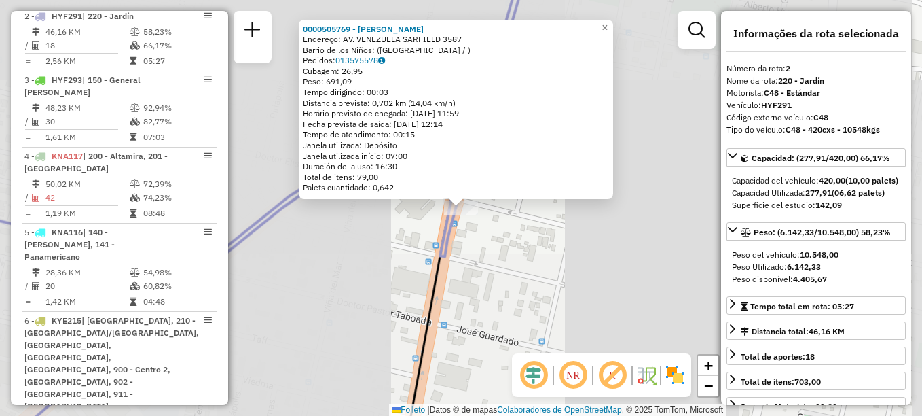
scroll to position [572, 0]
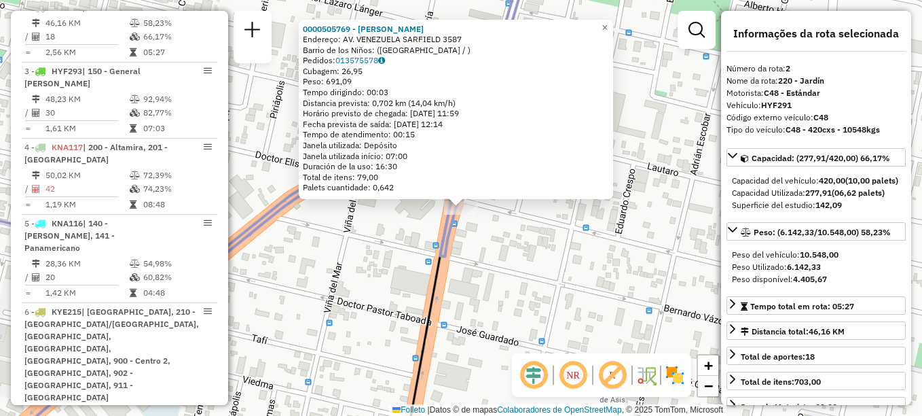
click at [370, 307] on div "0000505769 - Fernández Rodolfo Gastón Endereço: AV. VENEZUELA SARFIELD 3587 Bar…" at bounding box center [461, 208] width 922 height 416
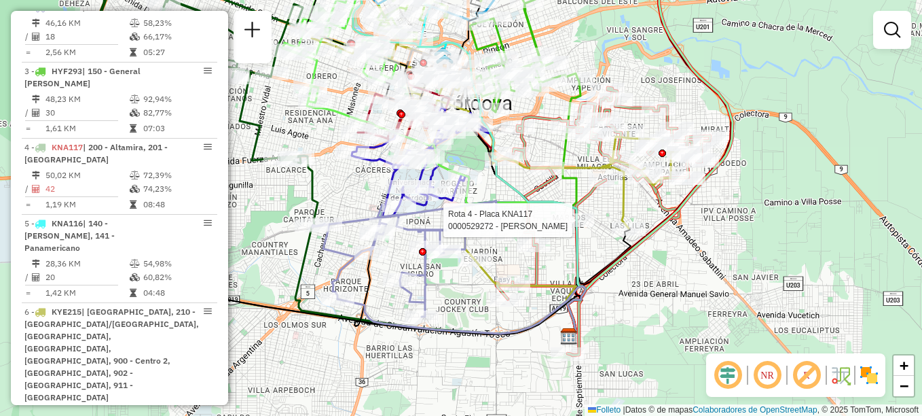
select select "**********"
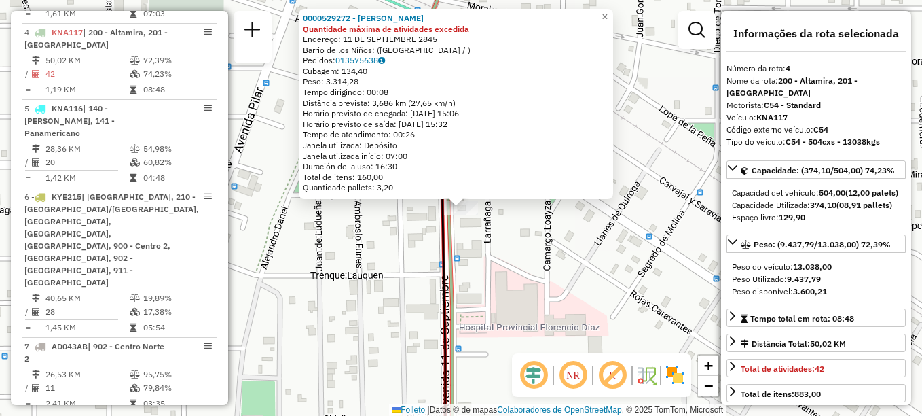
scroll to position [700, 0]
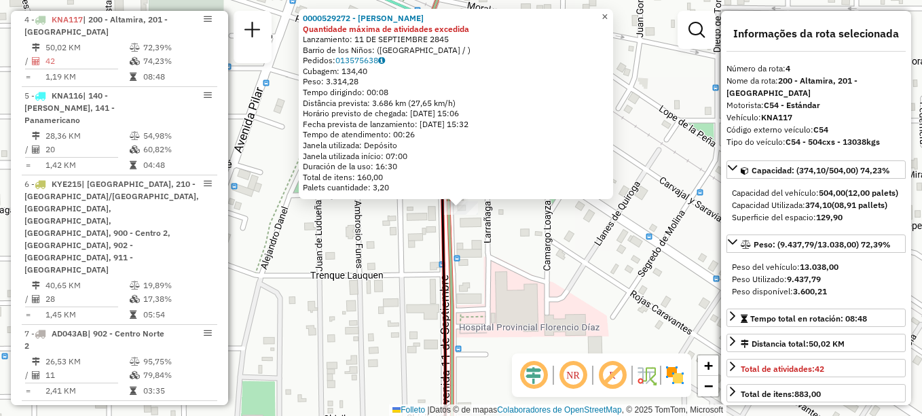
click at [613, 12] on link "×" at bounding box center [605, 17] width 16 height 16
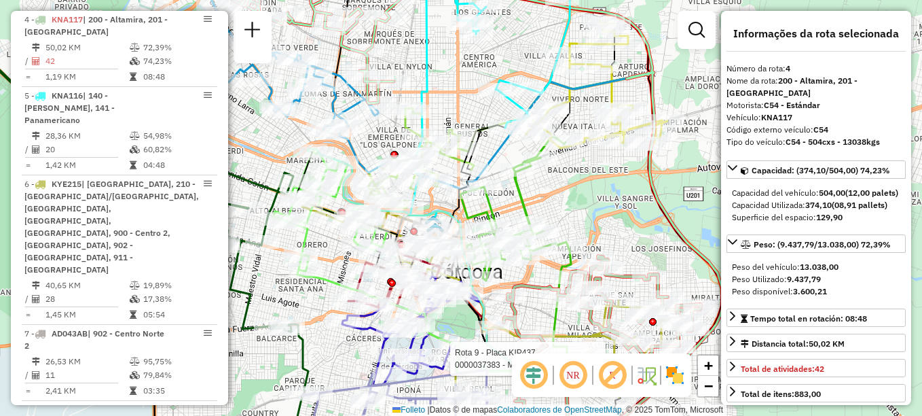
drag, startPoint x: 622, startPoint y: 191, endPoint x: 599, endPoint y: 293, distance: 105.0
click at [607, 300] on div "Rota 9 - Placa KIP437 0000037383 - Matutti Claudia Julia Janela de atendimento …" at bounding box center [461, 208] width 922 height 416
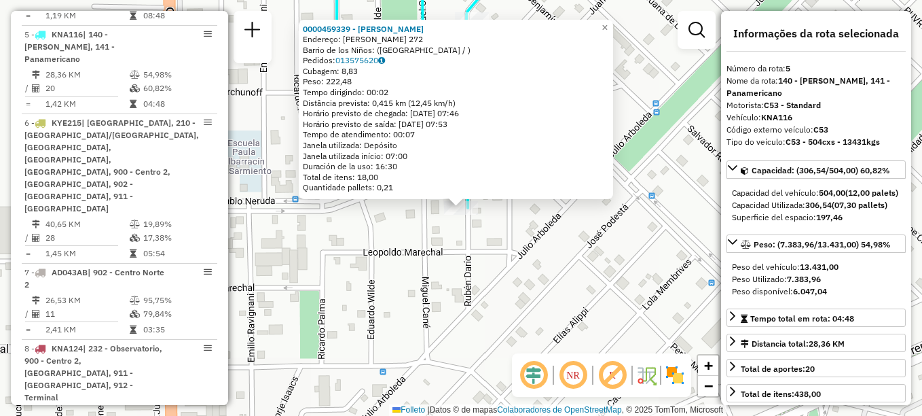
scroll to position [776, 0]
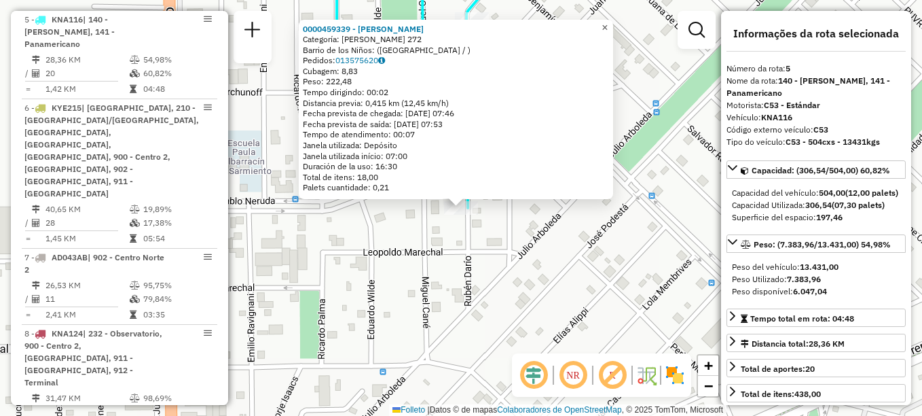
click at [608, 26] on span "×" at bounding box center [605, 28] width 6 height 12
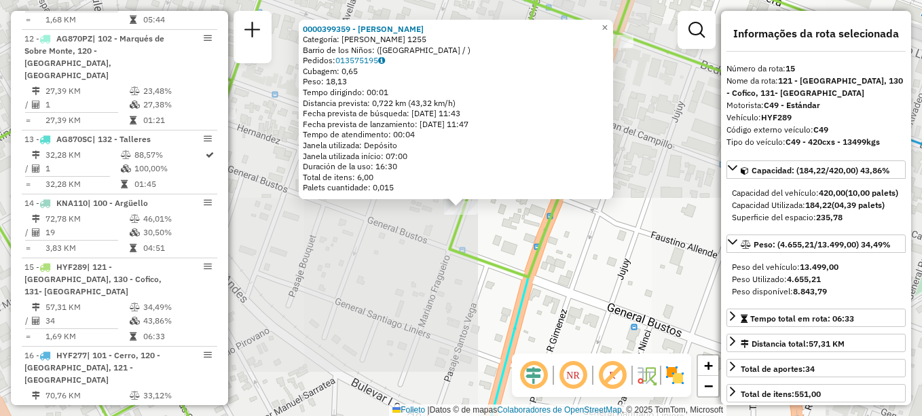
scroll to position [1585, 0]
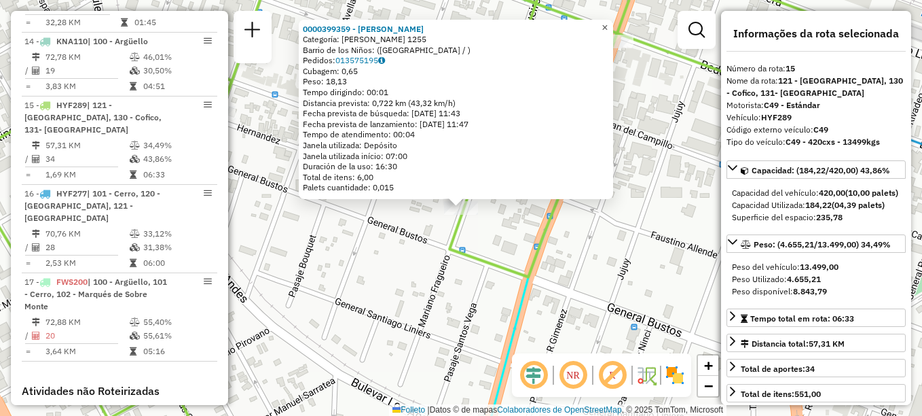
click at [608, 22] on span "×" at bounding box center [605, 28] width 6 height 12
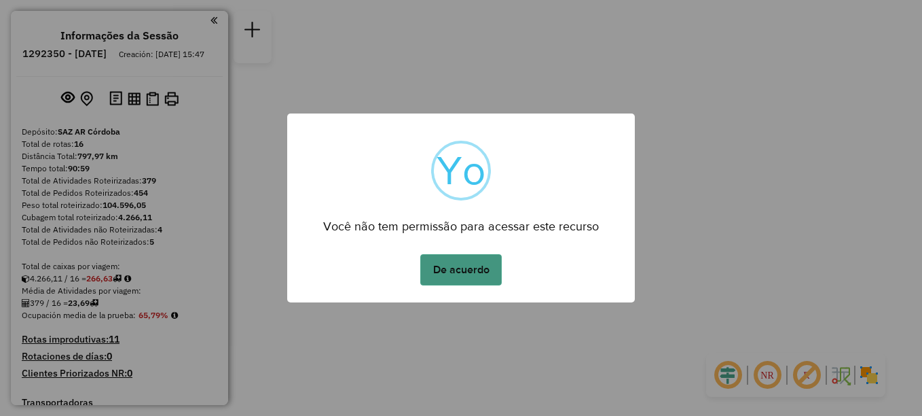
click at [473, 269] on button "De acuerdo" at bounding box center [461, 269] width 82 height 31
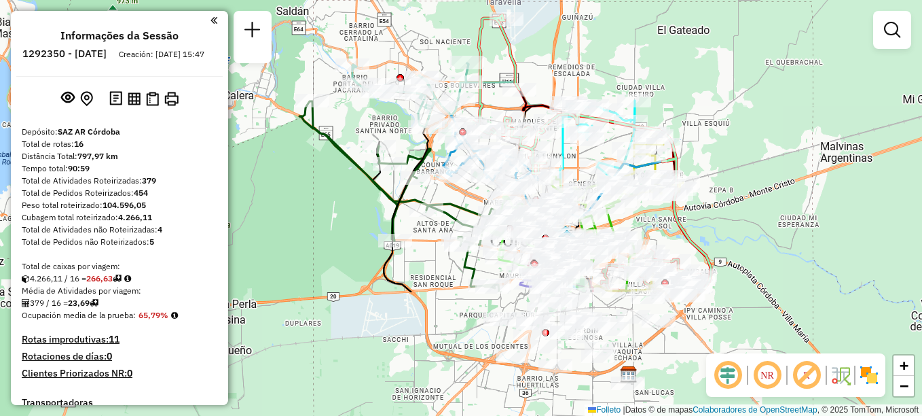
drag, startPoint x: 655, startPoint y: 52, endPoint x: 648, endPoint y: 25, distance: 27.3
click at [648, 25] on div "Janela de atendimento Grade de atendimento Capacidade Transportadoras Veículos …" at bounding box center [461, 208] width 922 height 416
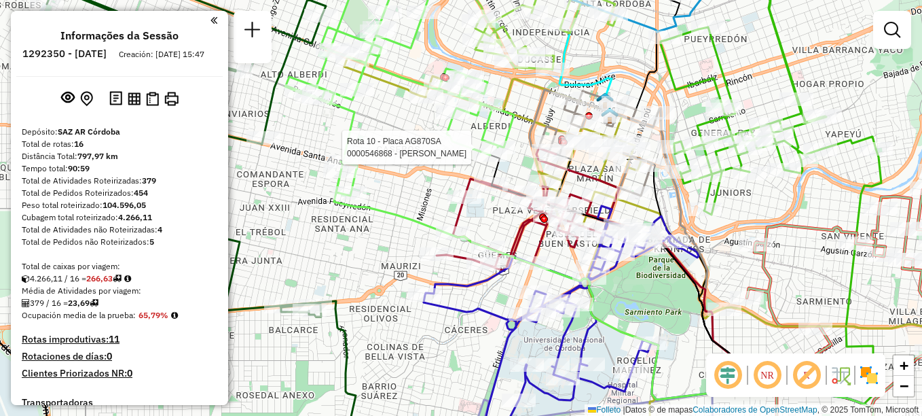
select select "**********"
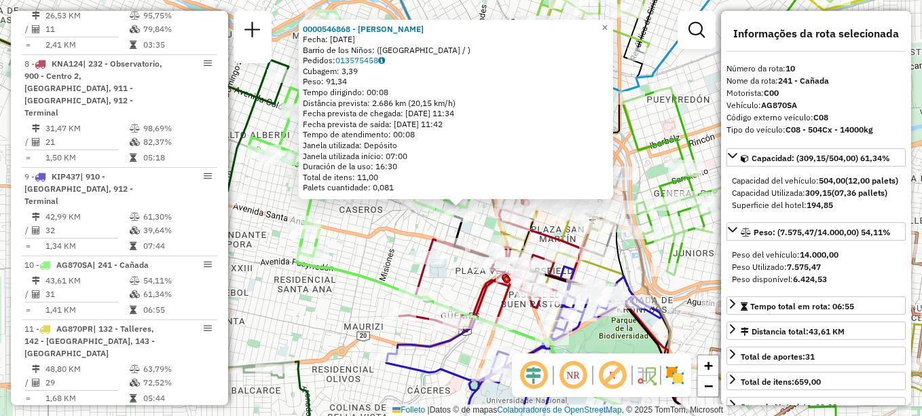
scroll to position [1230, 0]
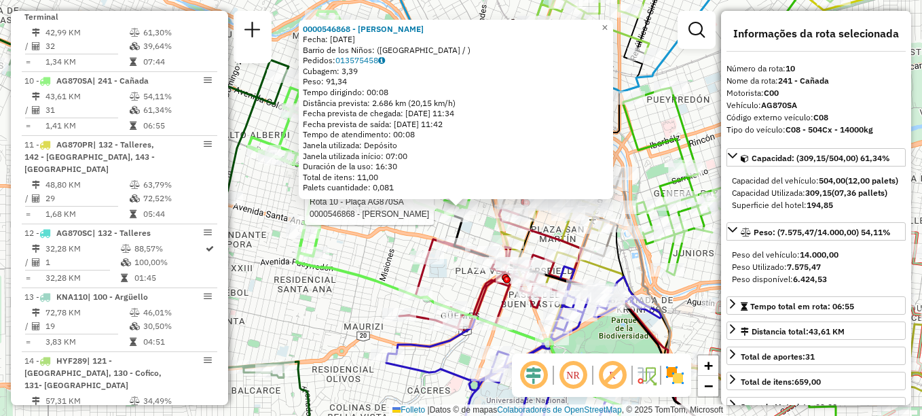
click at [375, 247] on div "Rota 10 - Plaça AG870SA 0000546868 - [PERSON_NAME] 0000546868 - [PERSON_NAME]: …" at bounding box center [461, 208] width 922 height 416
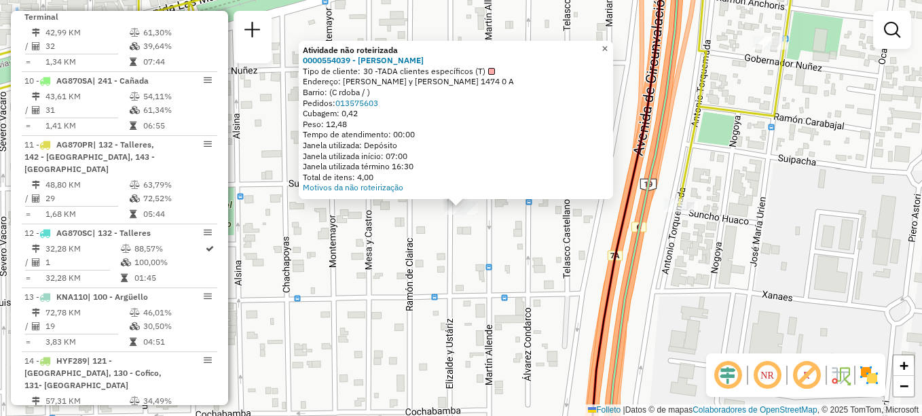
click at [608, 46] on span "×" at bounding box center [605, 49] width 6 height 12
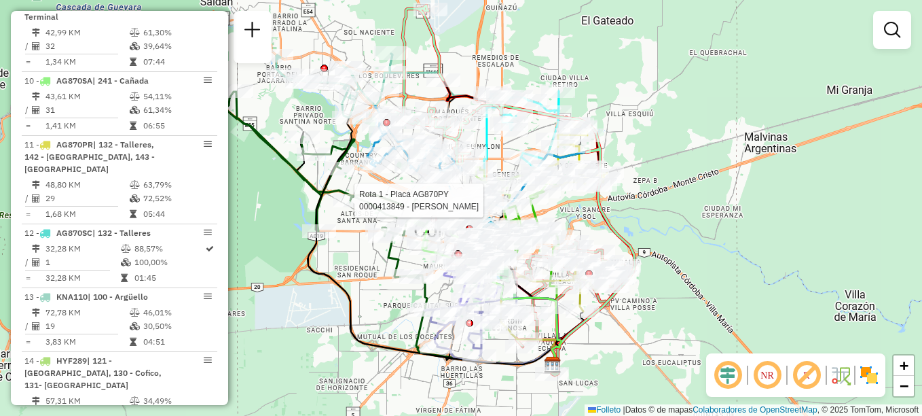
select select "**********"
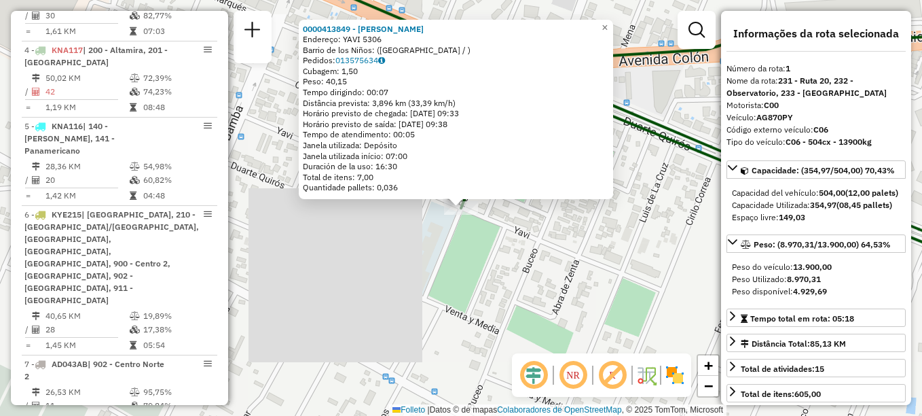
scroll to position [484, 0]
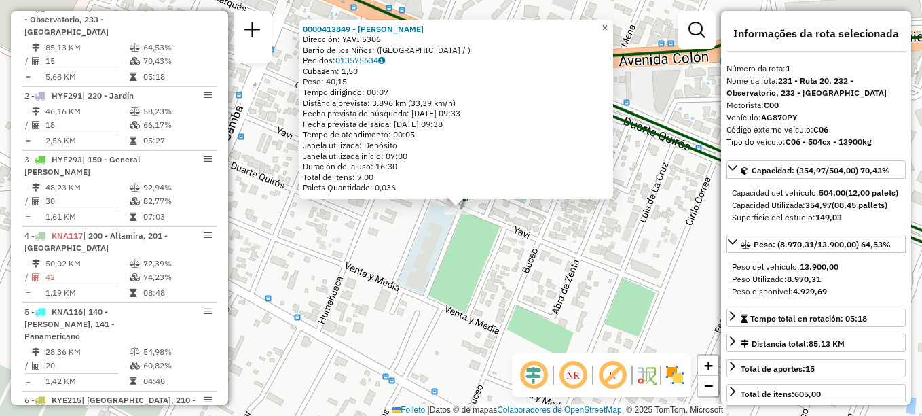
drag, startPoint x: 617, startPoint y: 22, endPoint x: 604, endPoint y: 31, distance: 16.0
click at [608, 22] on span "×" at bounding box center [605, 28] width 6 height 12
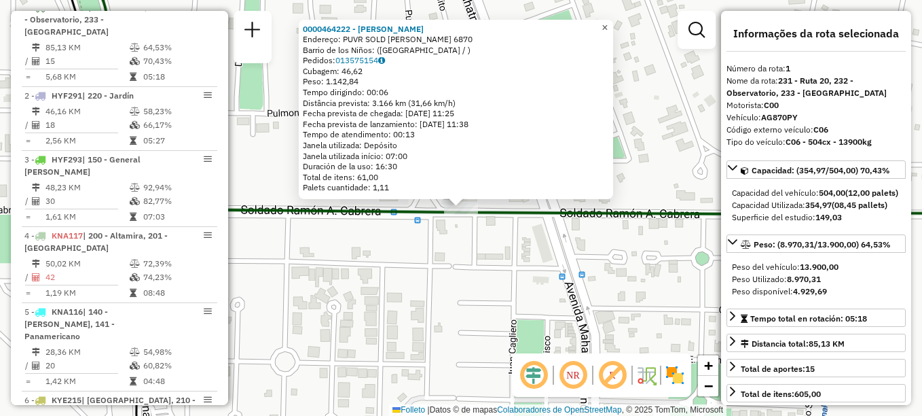
drag, startPoint x: 612, startPoint y: 20, endPoint x: 593, endPoint y: 37, distance: 25.1
click at [608, 22] on span "×" at bounding box center [605, 28] width 6 height 12
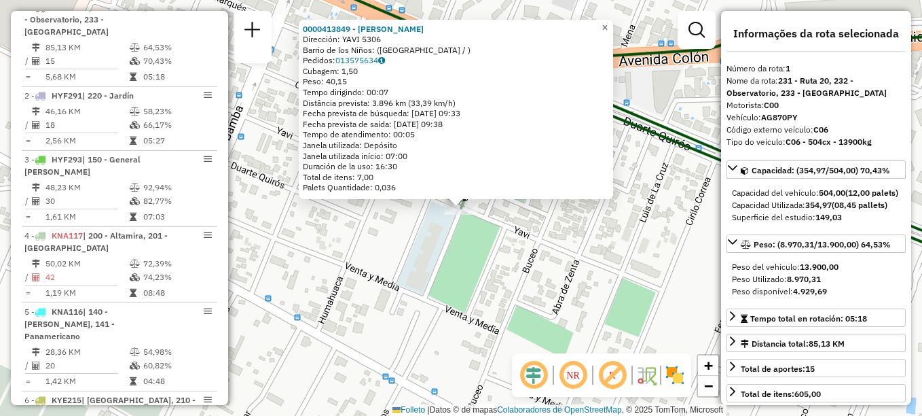
click at [608, 22] on span "×" at bounding box center [605, 28] width 6 height 12
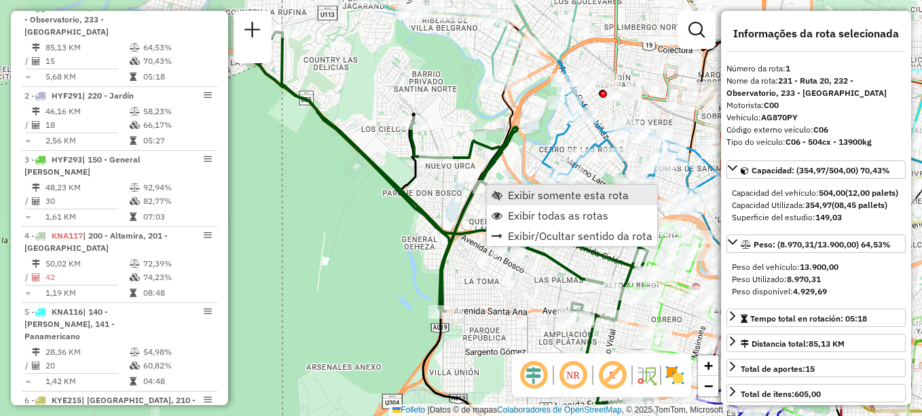
click at [518, 187] on link "Exibir somente esta rota" at bounding box center [572, 195] width 171 height 20
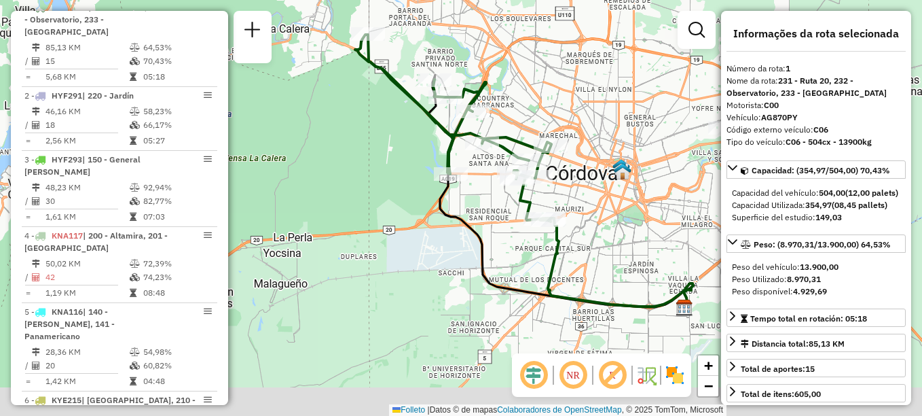
drag, startPoint x: 465, startPoint y: 307, endPoint x: 560, endPoint y: 231, distance: 122.3
click at [551, 238] on div "Janela de atendimento Grade de atendimento Capacidade Transportadoras Veículos …" at bounding box center [461, 208] width 922 height 416
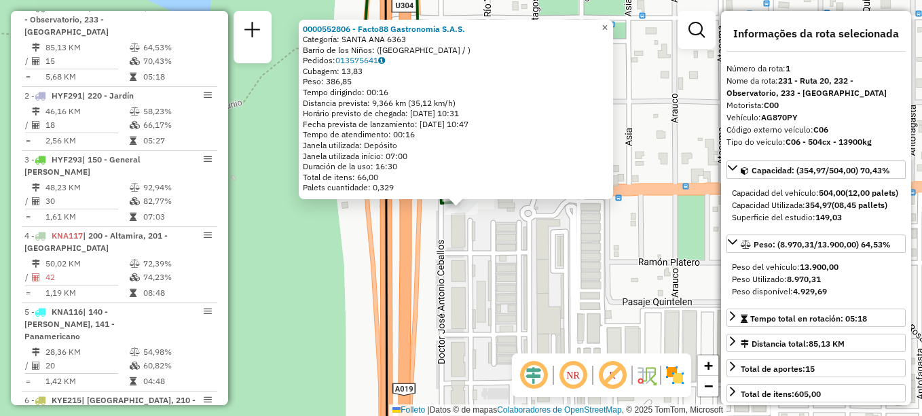
click at [608, 22] on span "×" at bounding box center [605, 28] width 6 height 12
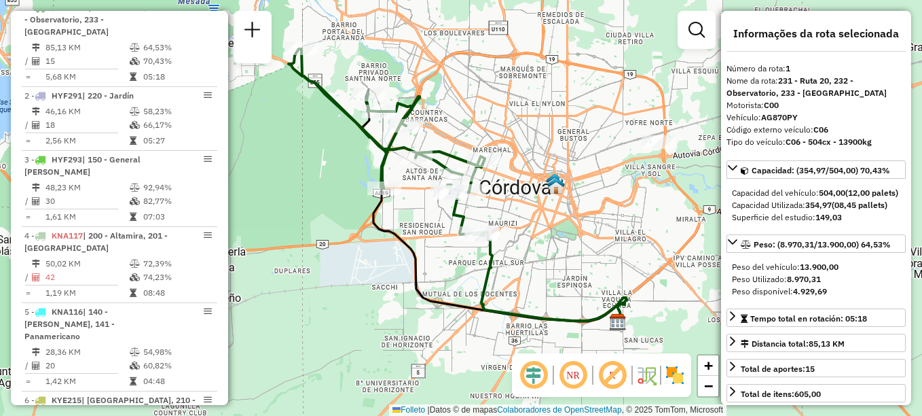
drag, startPoint x: 525, startPoint y: 276, endPoint x: 539, endPoint y: 230, distance: 49.0
click at [539, 230] on div "Janela de atendimento Grade de atendimento Capacidade Transportadoras Veículos …" at bounding box center [461, 208] width 922 height 416
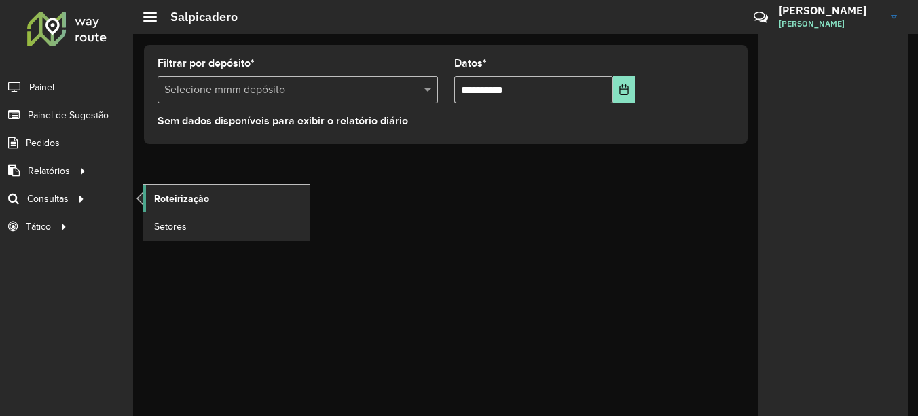
click at [196, 198] on span "Roteirização" at bounding box center [181, 199] width 55 height 14
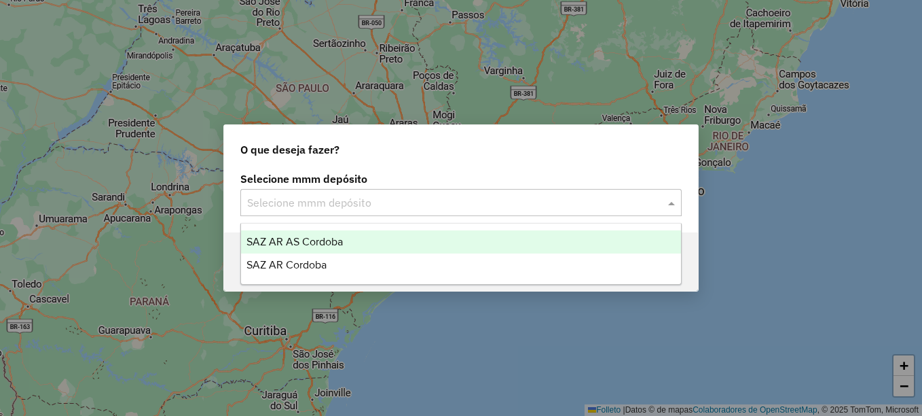
click at [387, 201] on input "text" at bounding box center [447, 203] width 401 height 16
click at [323, 237] on span "SAZ AR AS Córdoba" at bounding box center [295, 242] width 96 height 12
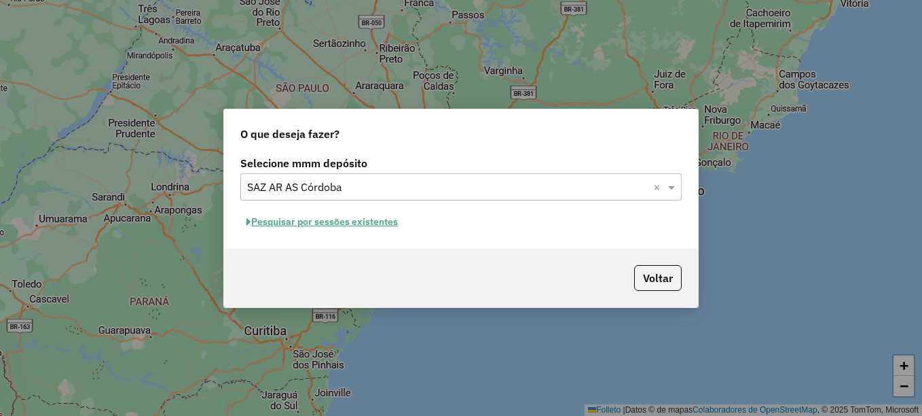
click at [354, 225] on font "Pesquisar por sessões existentes" at bounding box center [324, 221] width 147 height 12
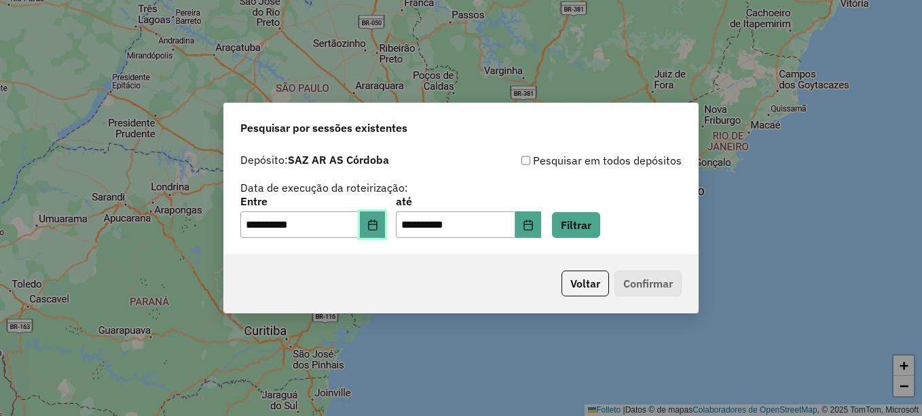
click at [378, 226] on icon "Elija la fecha" at bounding box center [372, 224] width 11 height 11
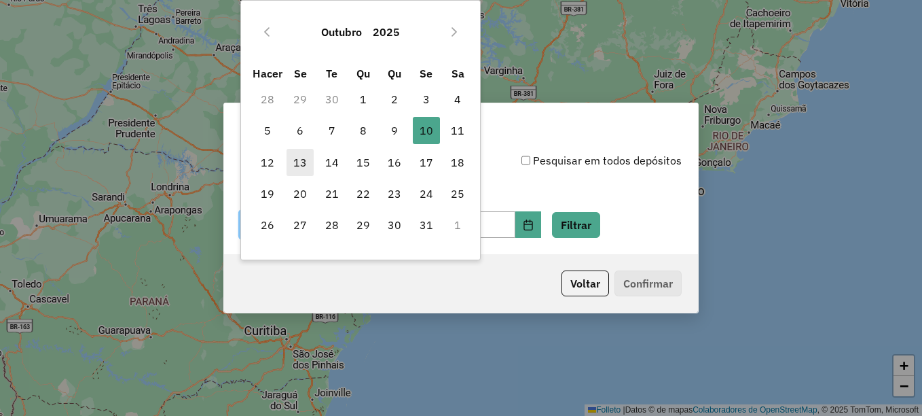
click at [306, 160] on font "13" at bounding box center [300, 162] width 14 height 16
type input "**********"
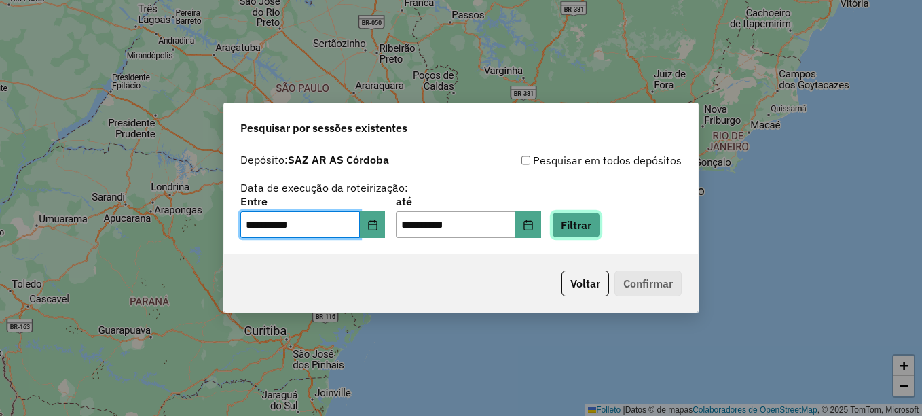
click at [592, 219] on button "Filtrar" at bounding box center [576, 225] width 48 height 26
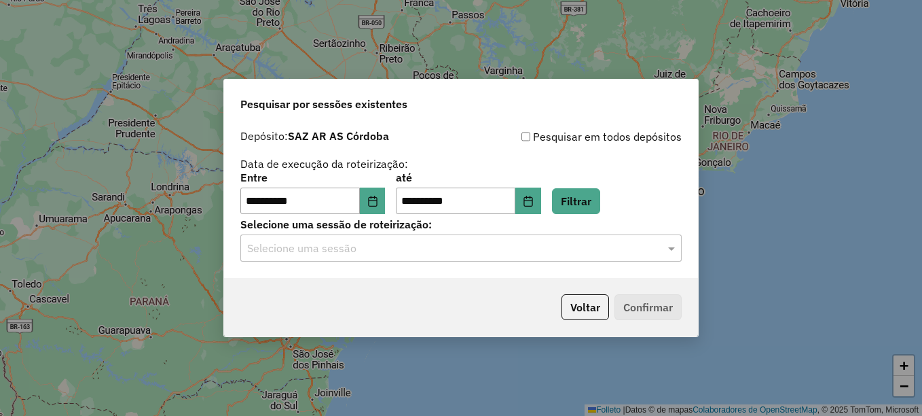
click at [446, 255] on hb-app "**********" at bounding box center [461, 208] width 922 height 416
click at [446, 253] on input "text" at bounding box center [447, 248] width 401 height 16
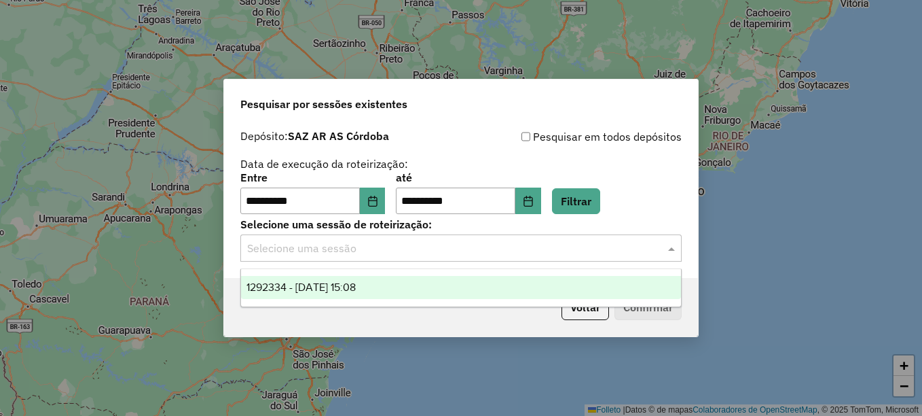
click at [354, 285] on span "1292334 - [DATE] 15:08" at bounding box center [301, 287] width 109 height 12
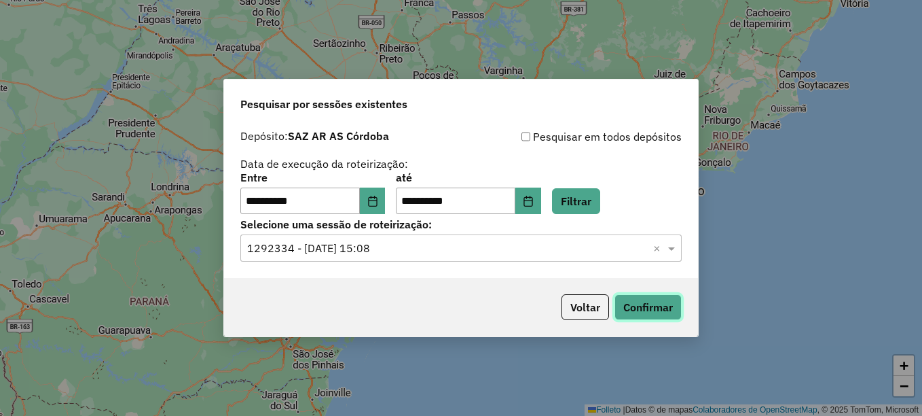
click at [630, 304] on button "Confirmar" at bounding box center [648, 307] width 67 height 26
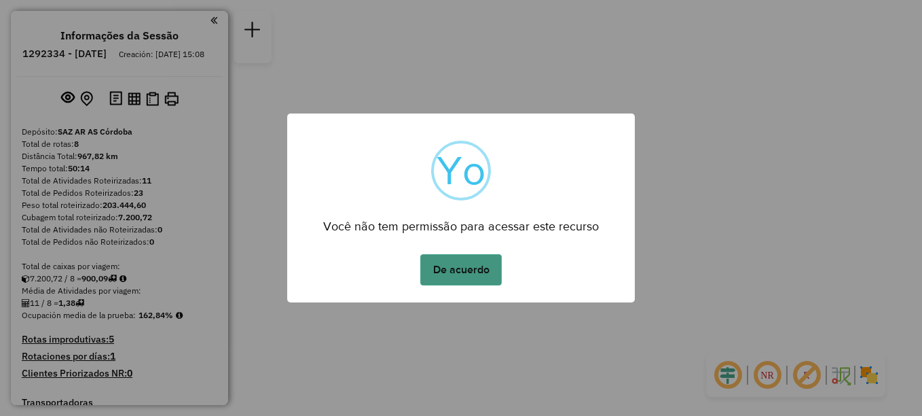
click at [477, 269] on button "De acuerdo" at bounding box center [461, 269] width 82 height 31
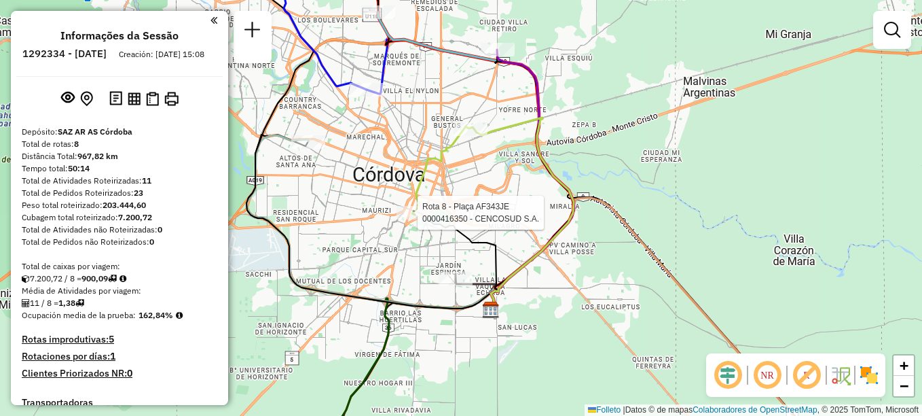
select select "**********"
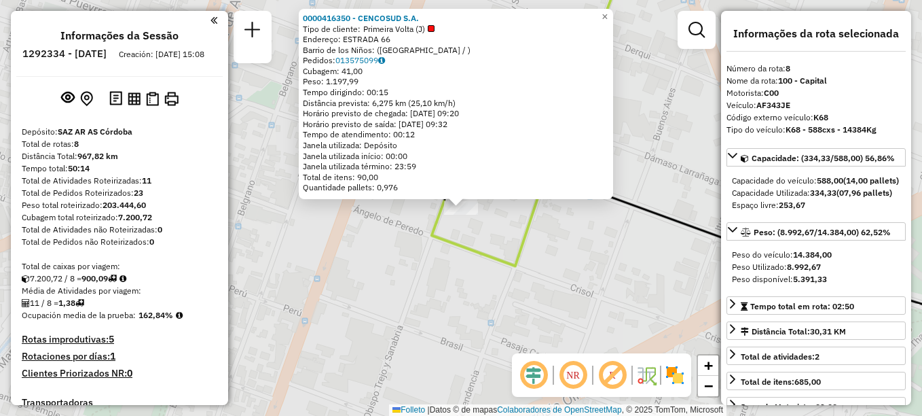
scroll to position [626, 0]
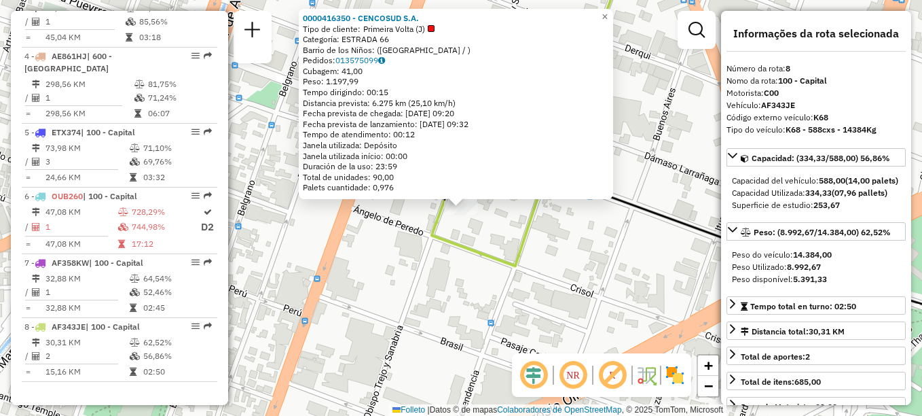
drag, startPoint x: 565, startPoint y: 245, endPoint x: 521, endPoint y: 245, distance: 44.2
click at [522, 245] on div "0000416350 - CENCOSUD S.A. Tipo de cliente: Primeira Volta (J) Categoría: ESTRA…" at bounding box center [461, 208] width 922 height 416
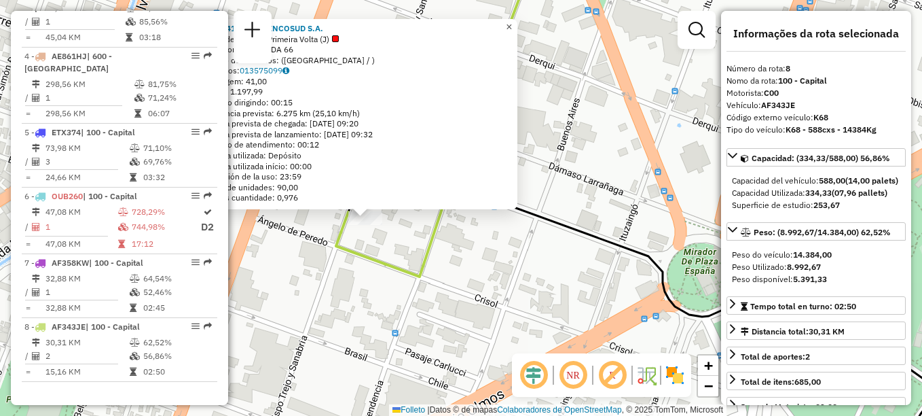
drag, startPoint x: 515, startPoint y: 23, endPoint x: 509, endPoint y: 37, distance: 14.9
click at [514, 22] on link "×" at bounding box center [509, 27] width 16 height 16
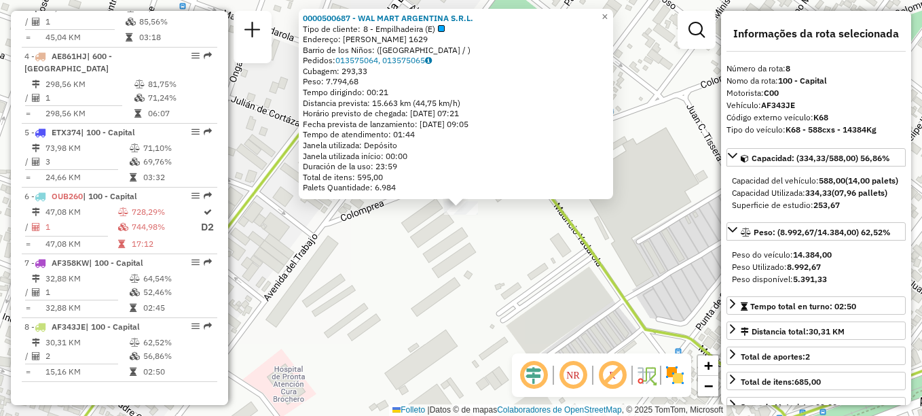
click at [503, 224] on div "0000500687 - WAL MART ARGENTINA S.R.L. Tipo de cliente: 8 - Empilhadeira (E) En…" at bounding box center [461, 208] width 922 height 416
